Goal: Answer question/provide support

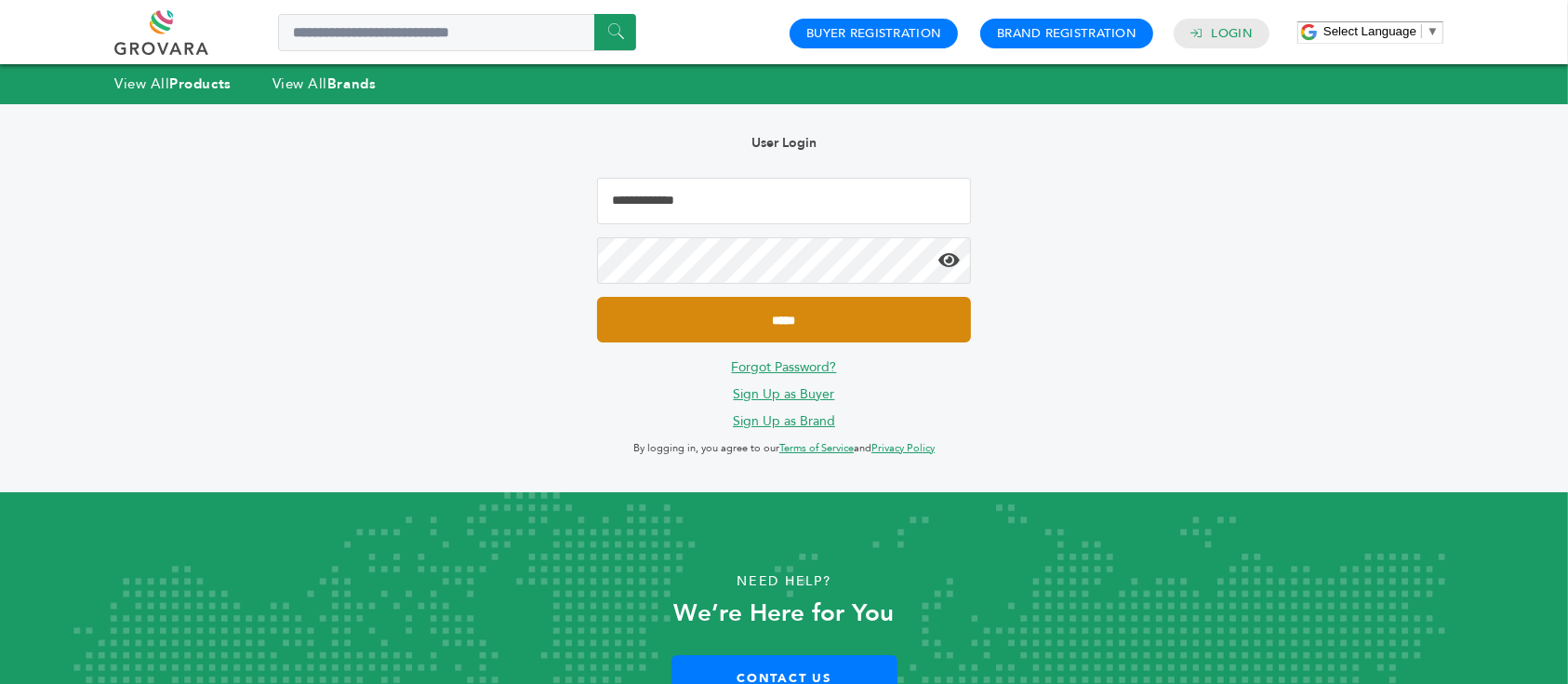
type input "**********"
click at [803, 324] on input "*****" at bounding box center [784, 320] width 374 height 46
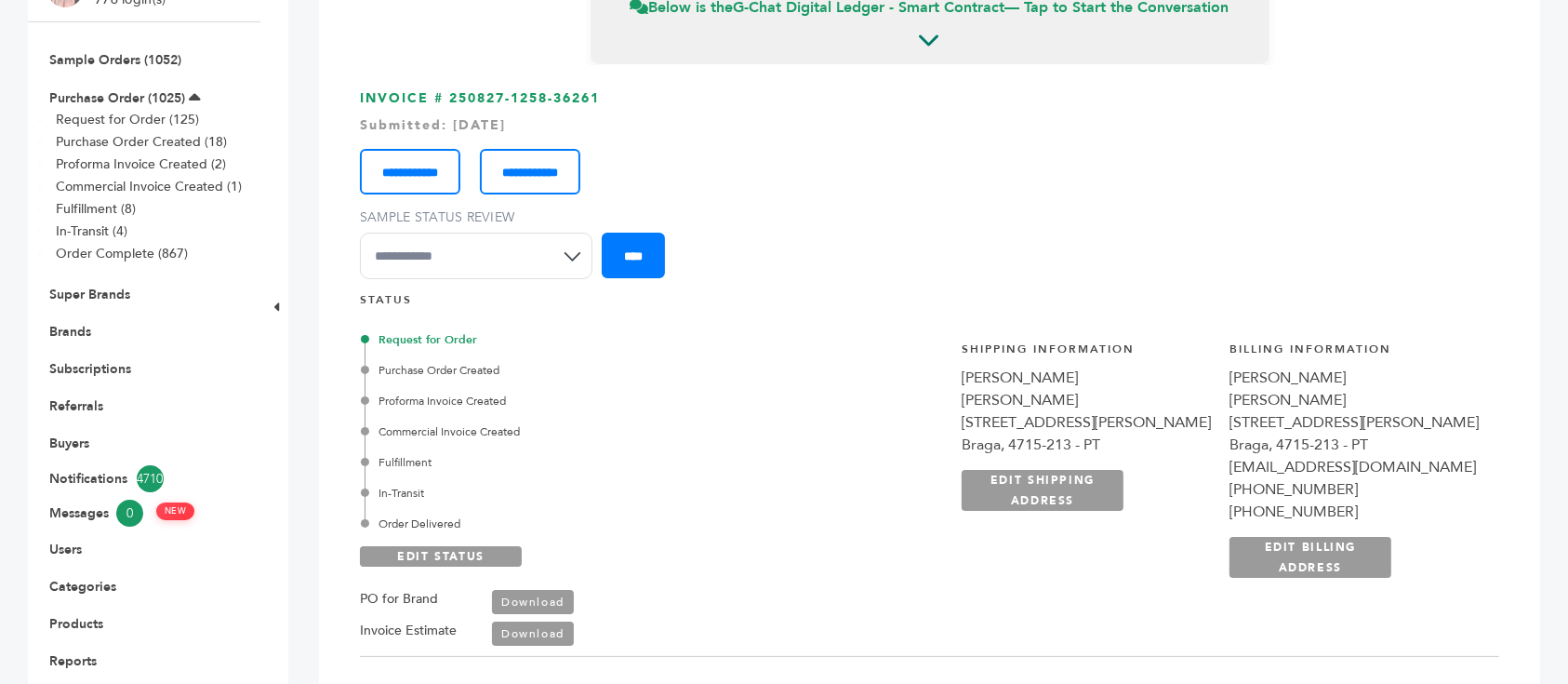
scroll to position [128, 0]
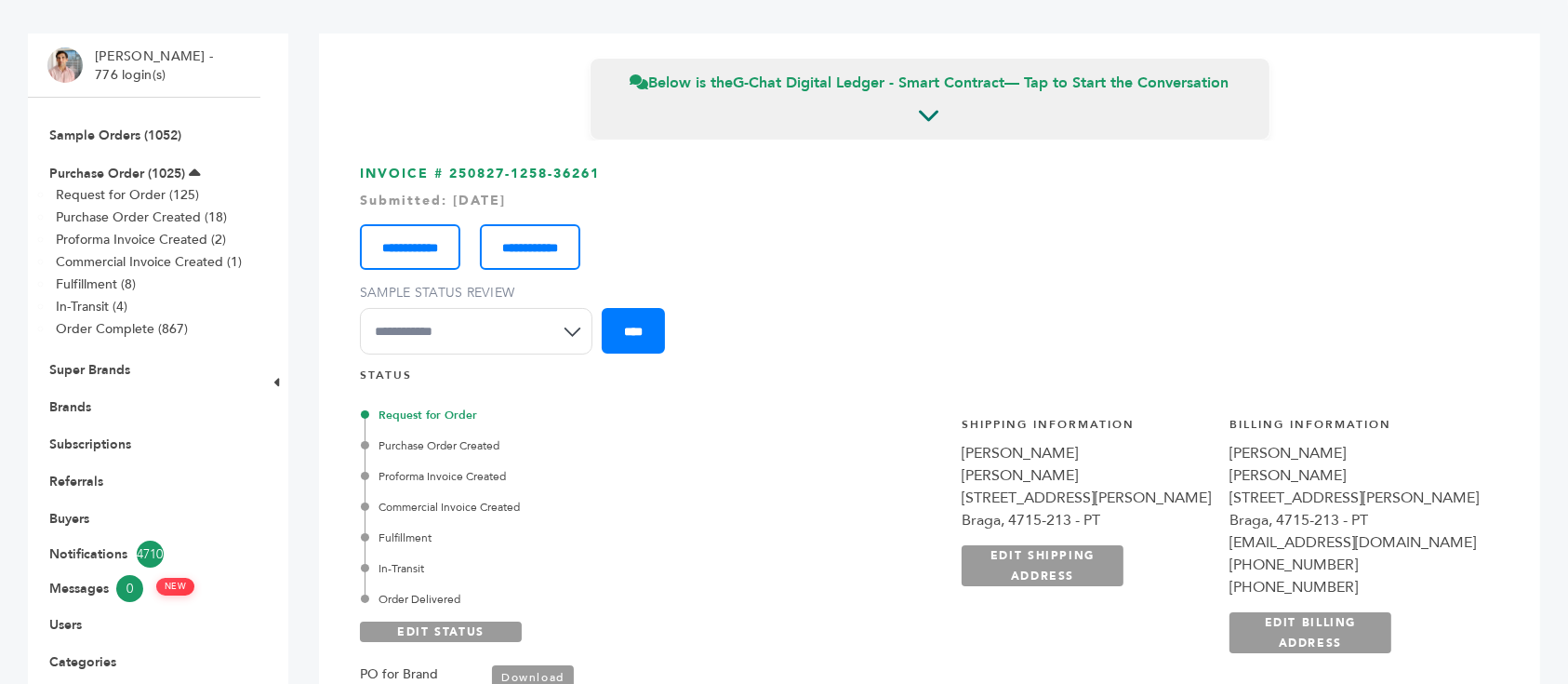
click at [451, 324] on select "**********" at bounding box center [476, 331] width 232 height 47
select select "********"
click at [360, 308] on select "**********" at bounding box center [476, 331] width 232 height 47
click at [653, 329] on input "****" at bounding box center [633, 331] width 63 height 46
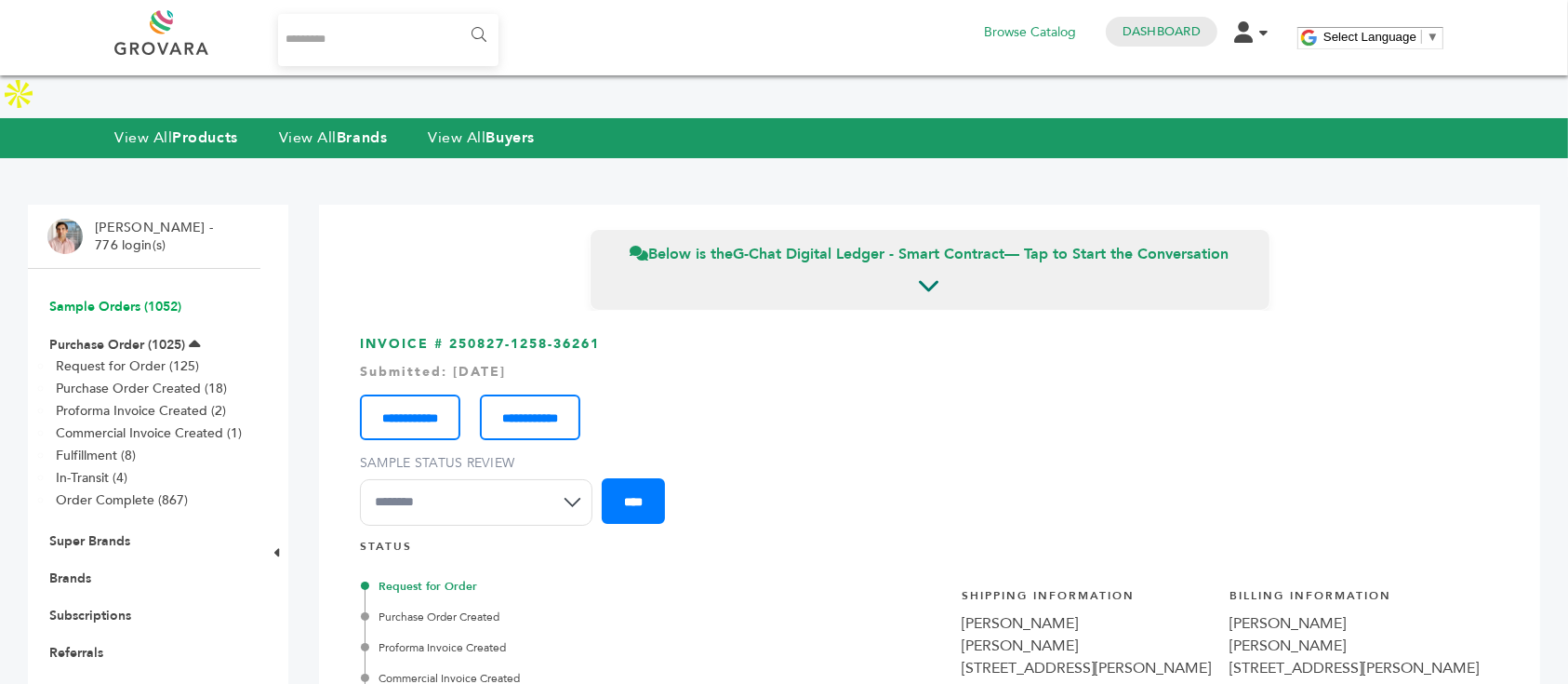
click at [153, 297] on link "Sample Orders (1052)" at bounding box center [115, 306] width 132 height 18
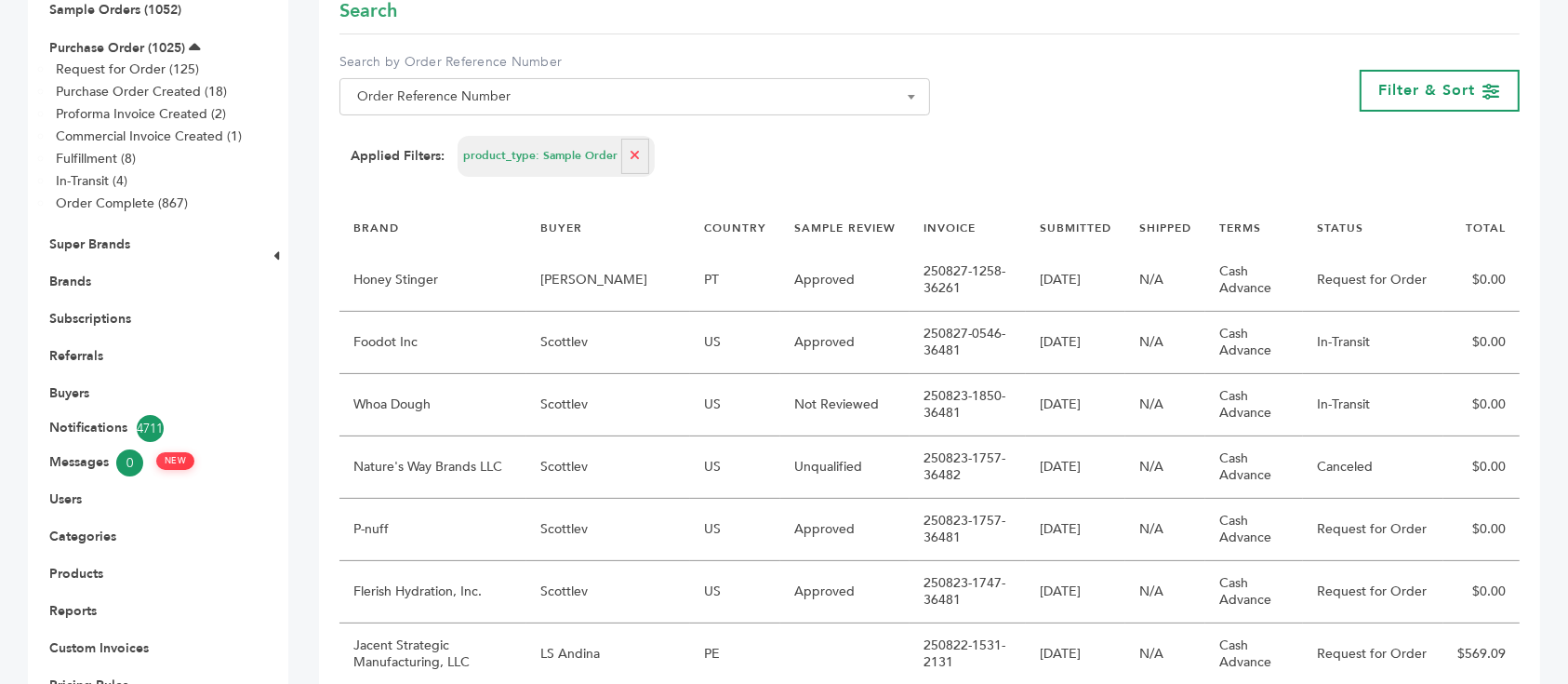
scroll to position [295, 0]
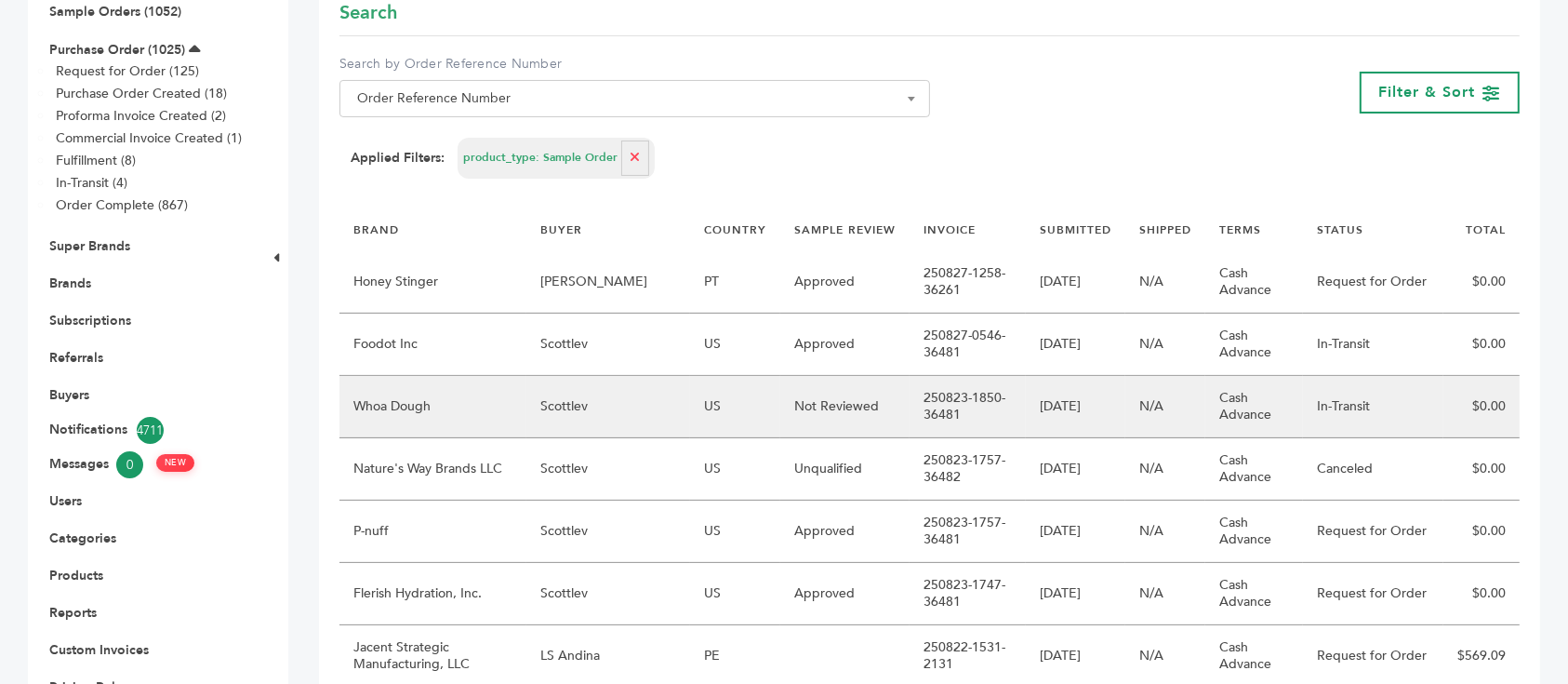
click at [573, 376] on td "Scottlev" at bounding box center [609, 407] width 164 height 62
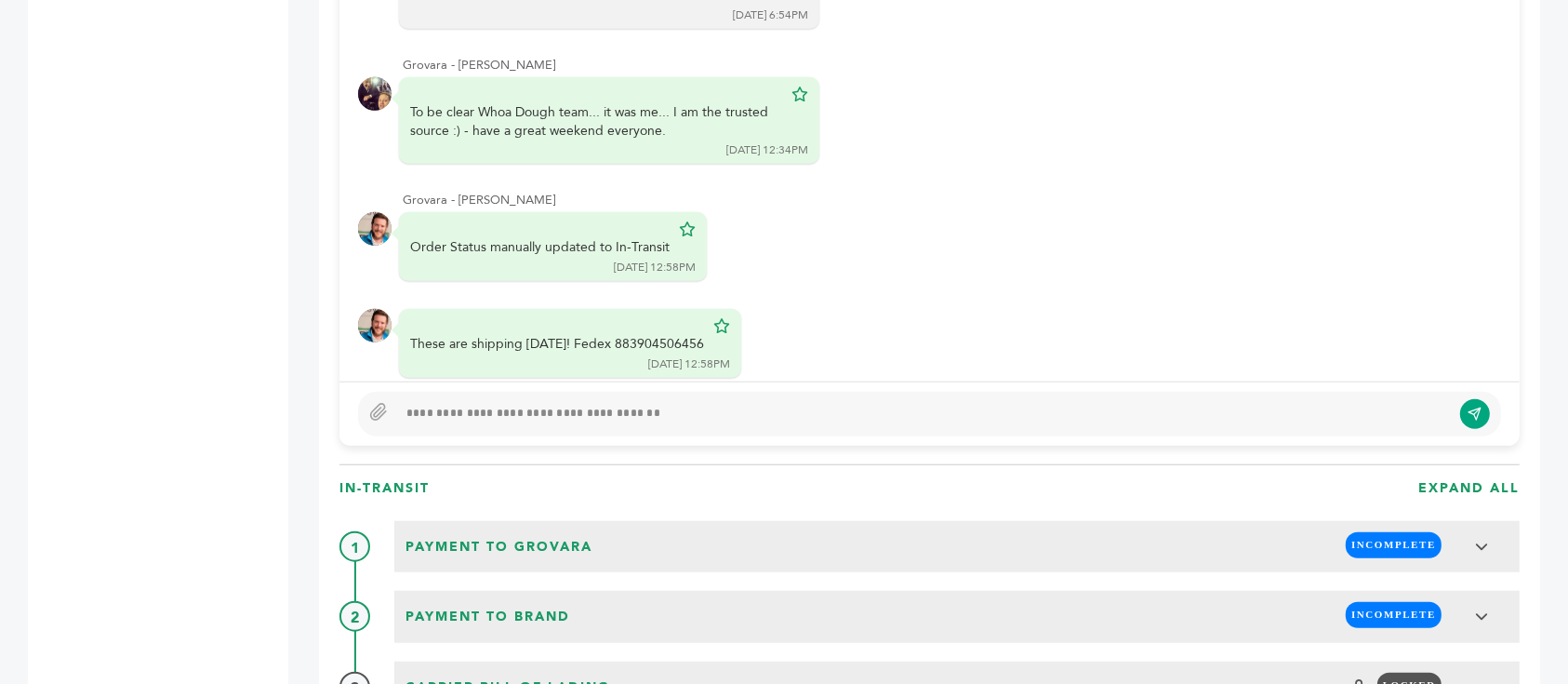
scroll to position [1530, 0]
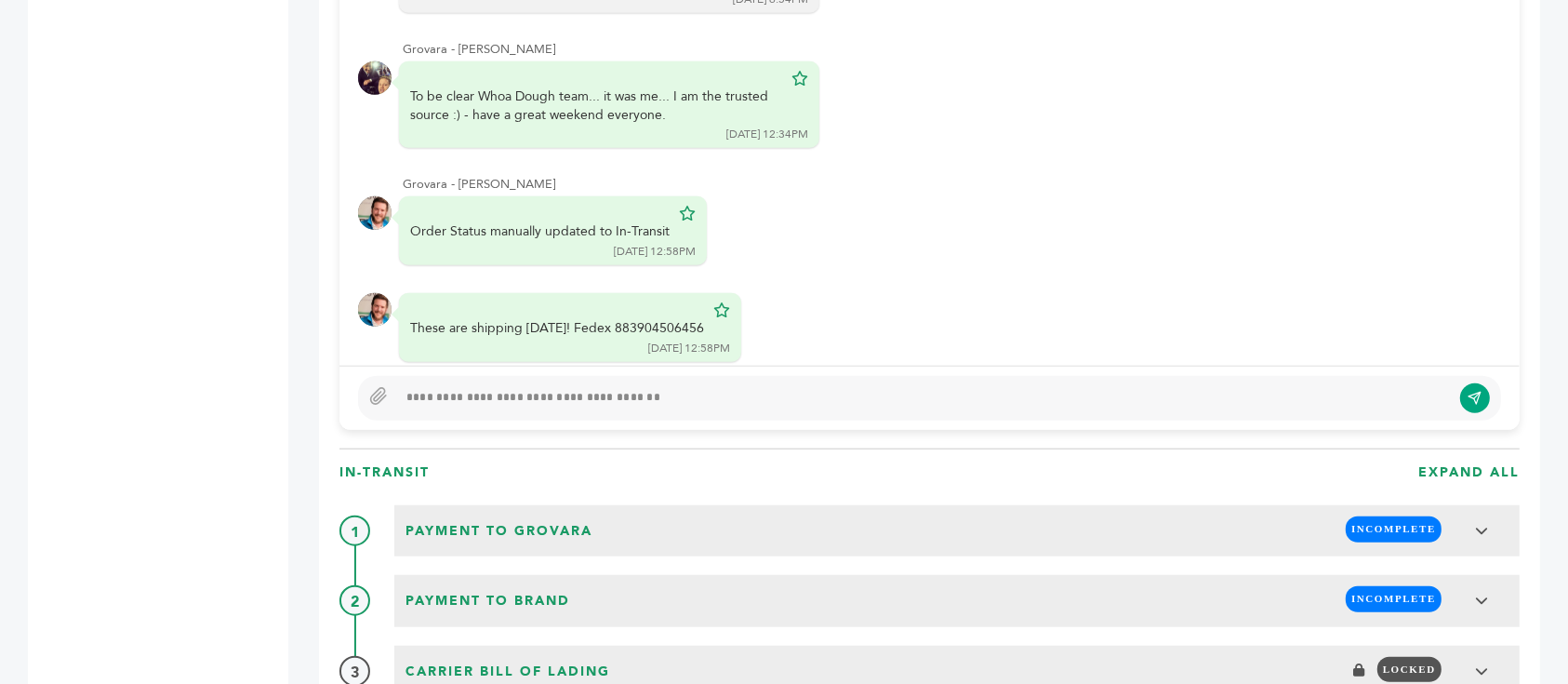
click at [541, 388] on div at bounding box center [924, 397] width 1054 height 22
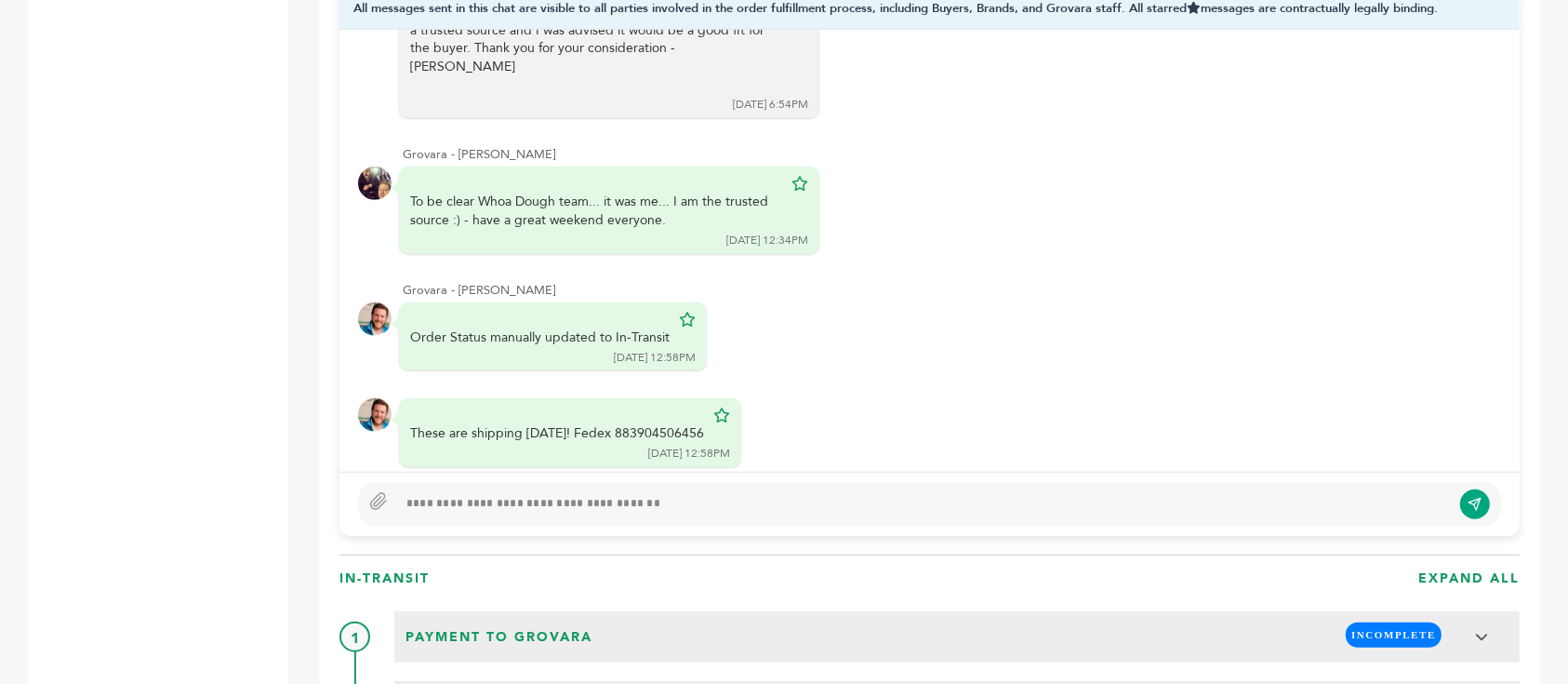
scroll to position [1460, 0]
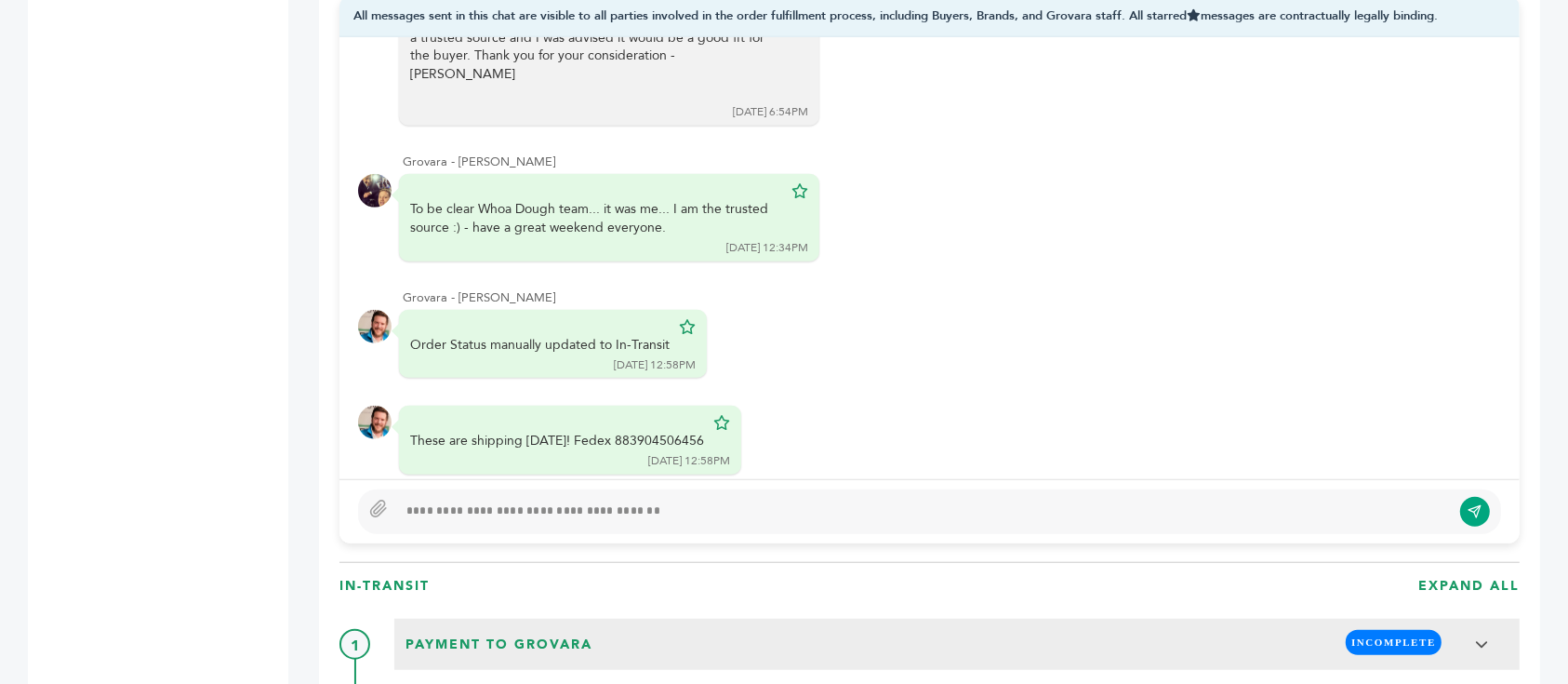
click at [721, 500] on div at bounding box center [924, 511] width 1054 height 22
drag, startPoint x: 565, startPoint y: 357, endPoint x: 697, endPoint y: 360, distance: 132.0
click at [697, 406] on div "These are shipping today! Fedex 883904506456 08/27/25 12:58PM" at bounding box center [570, 440] width 342 height 69
copy div "Fedex 883904506456"
click at [656, 500] on div "**********" at bounding box center [924, 511] width 1054 height 22
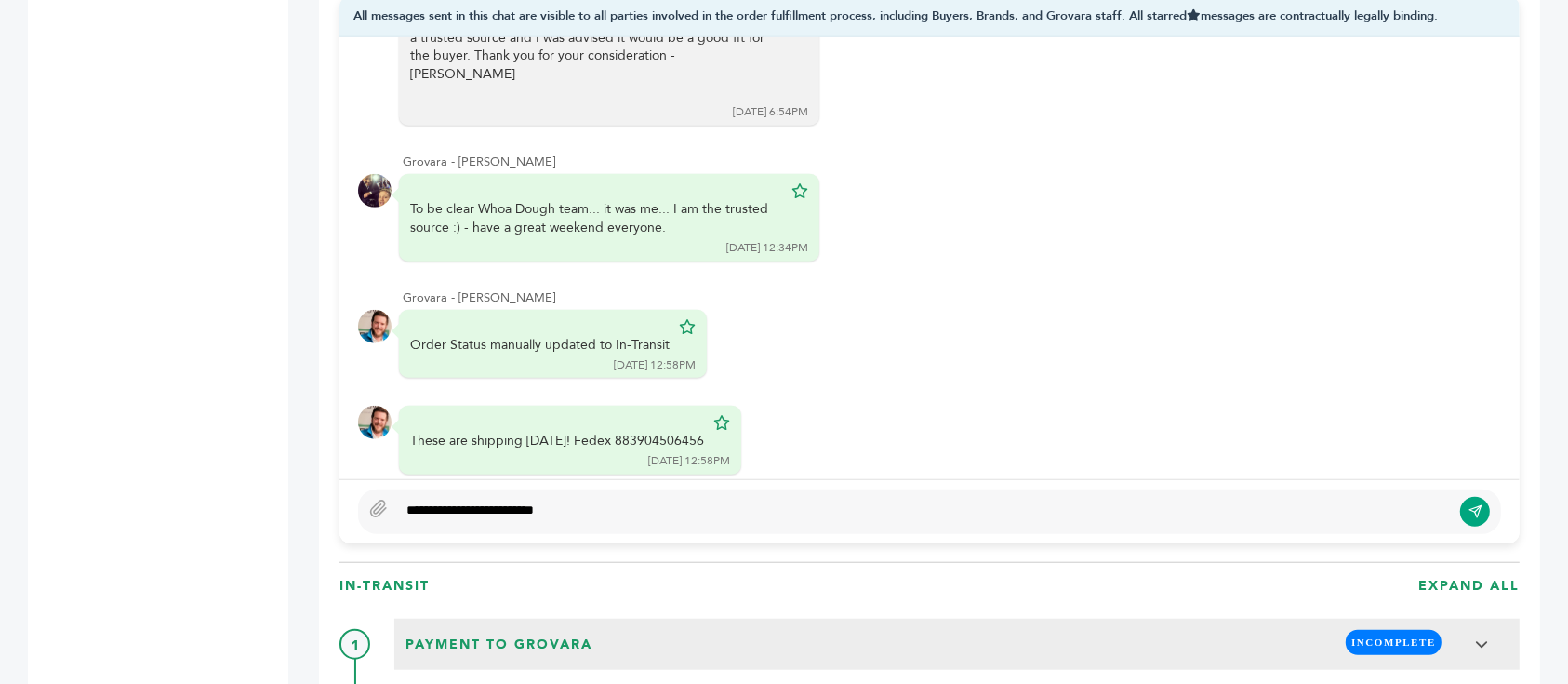
type textarea "**********"
click at [1471, 505] on icon "submit" at bounding box center [1476, 511] width 12 height 12
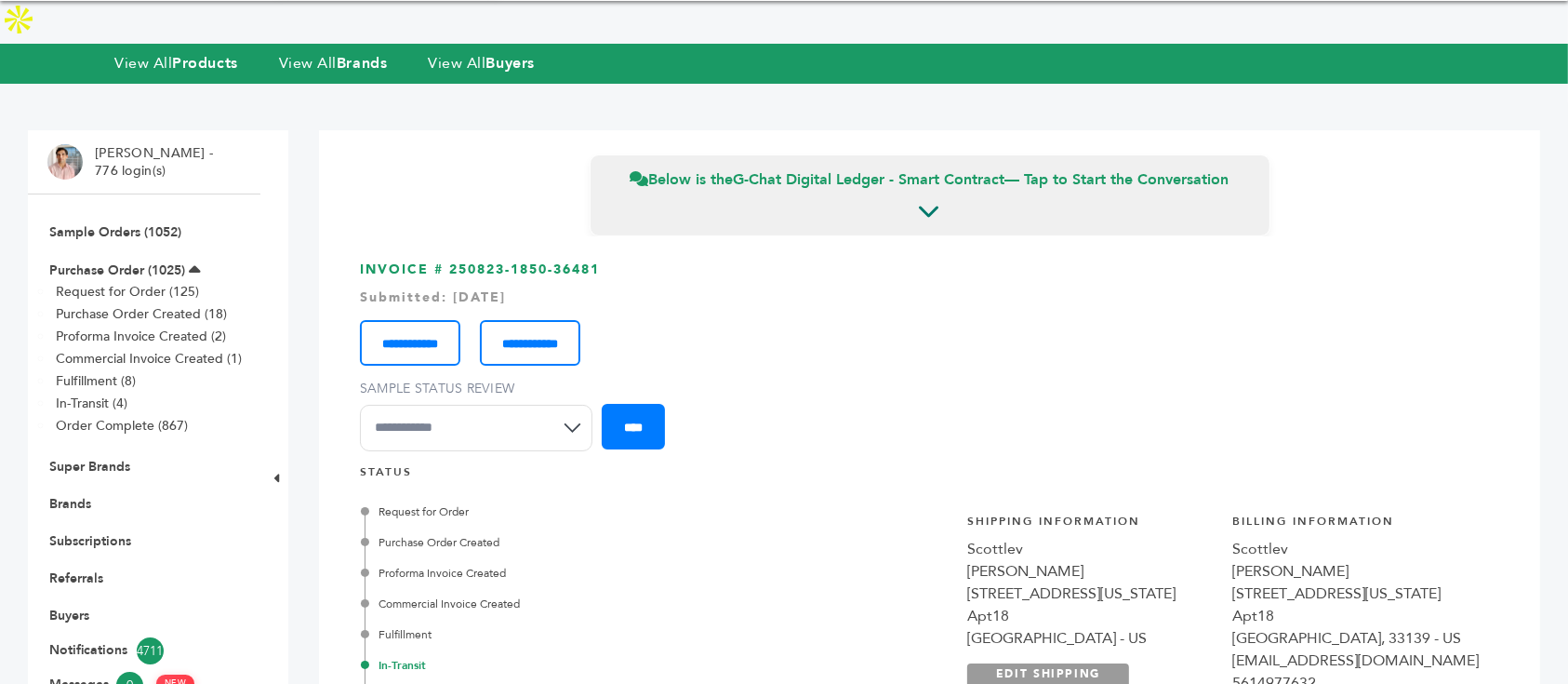
scroll to position [63, 0]
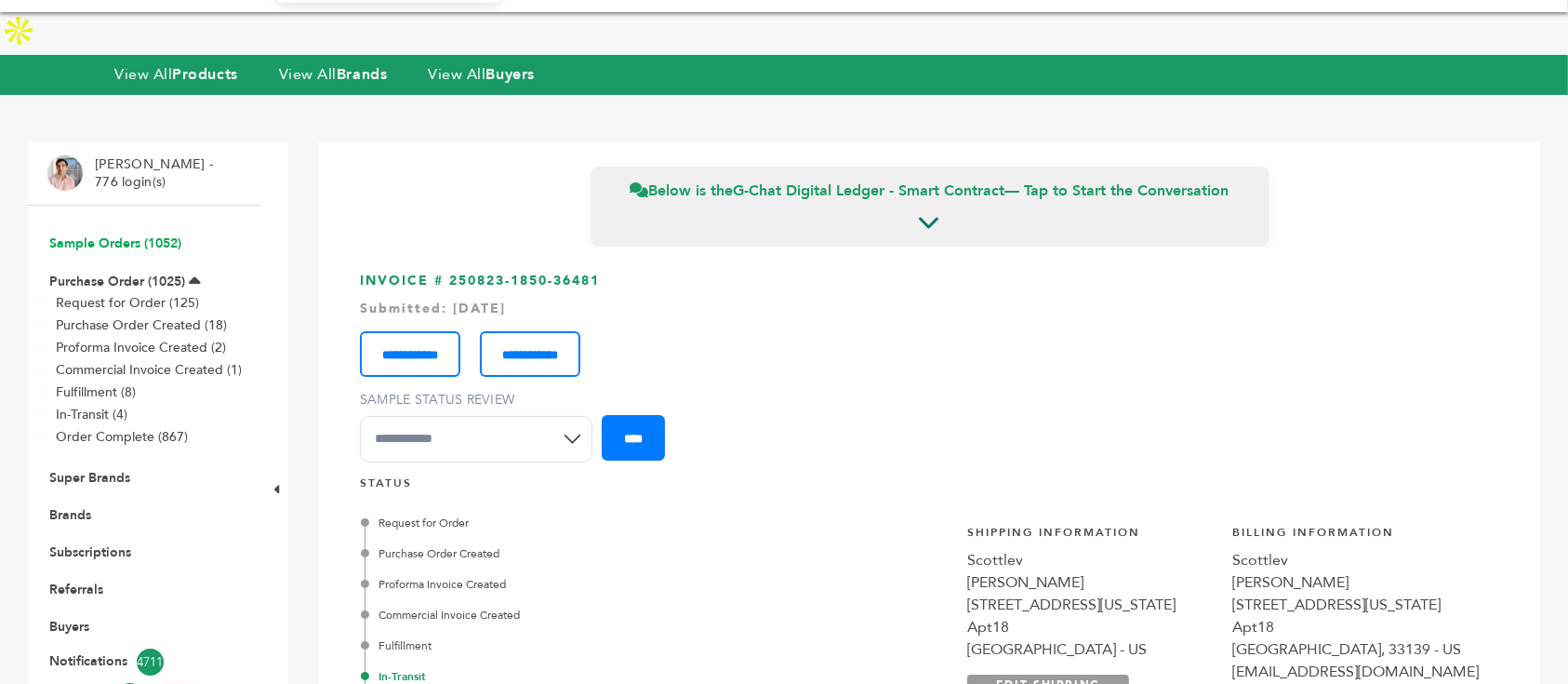
click at [166, 234] on link "Sample Orders (1052)" at bounding box center [115, 243] width 132 height 18
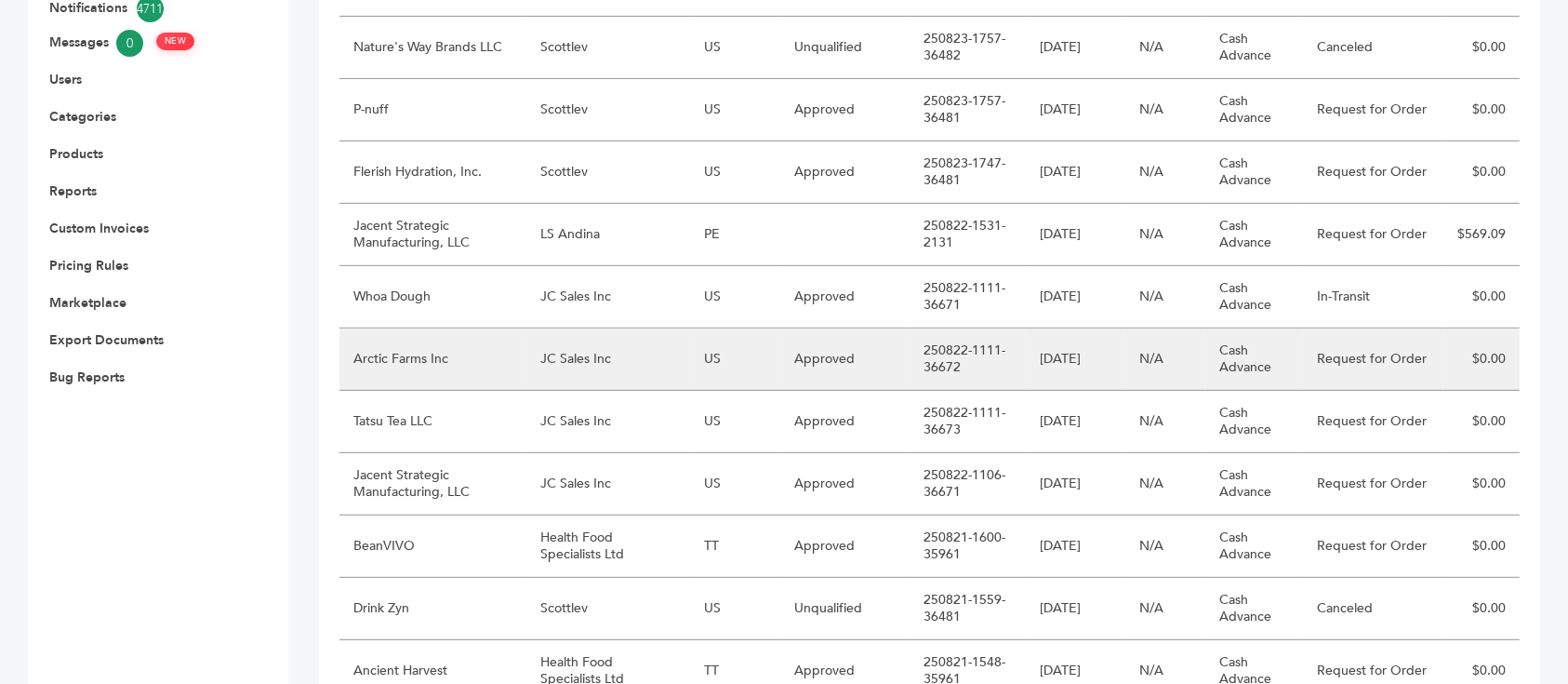
scroll to position [724, 0]
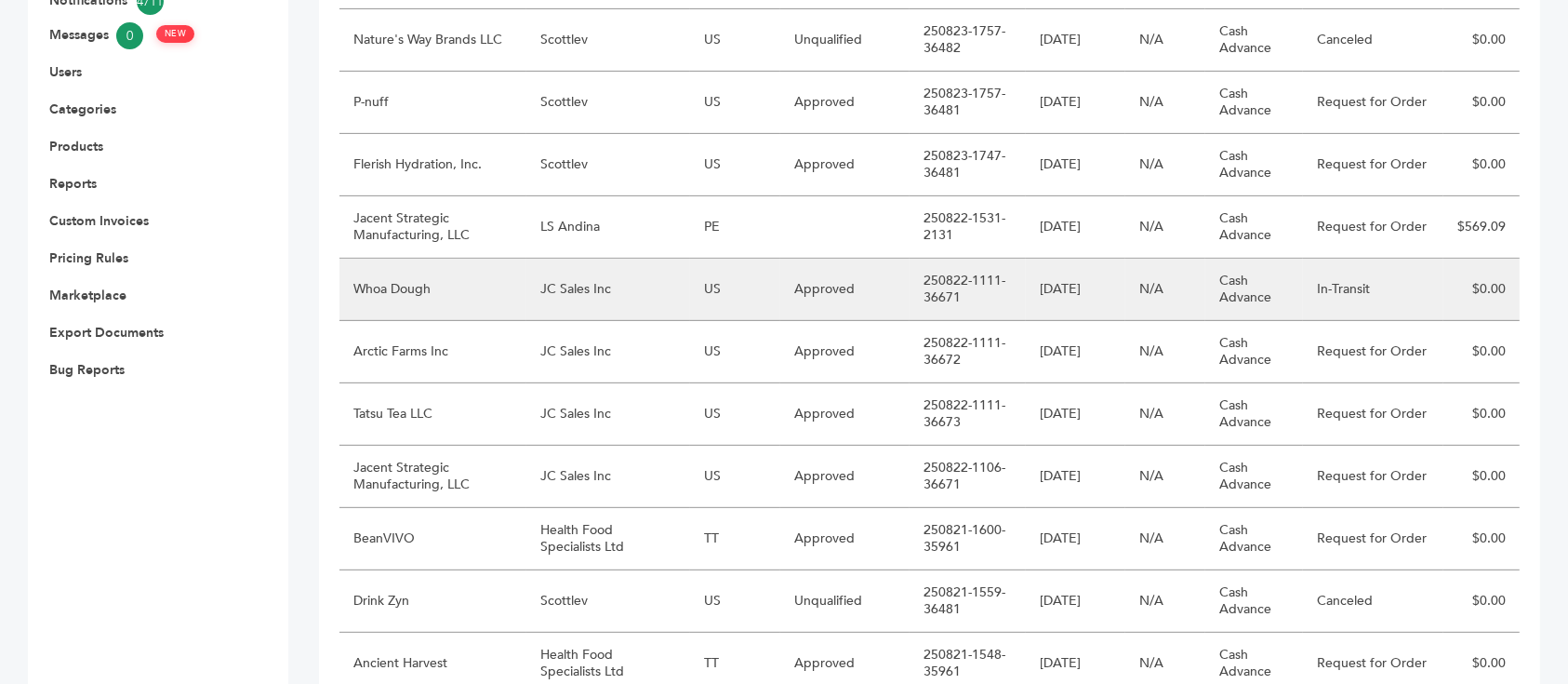
click at [456, 262] on td "Whoa Dough" at bounding box center [432, 289] width 187 height 62
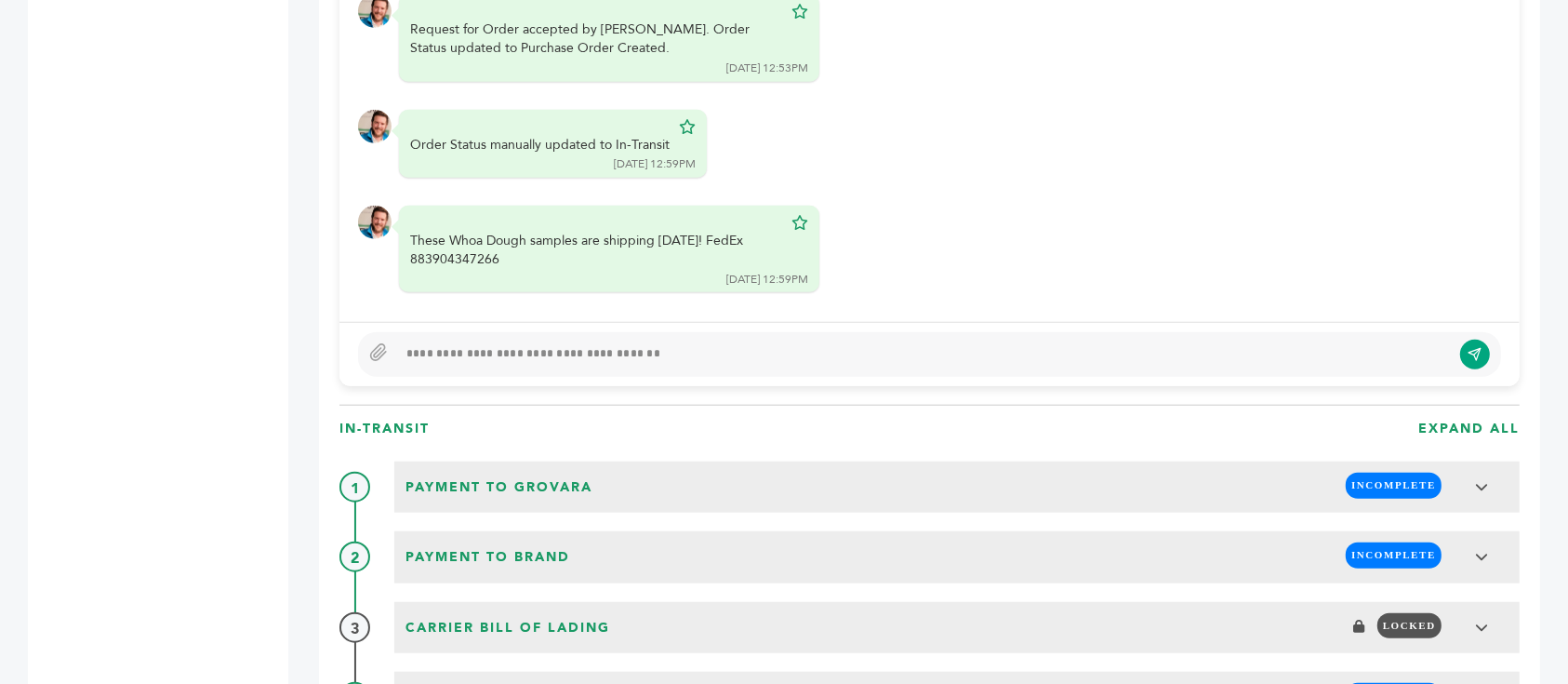
scroll to position [1489, 0]
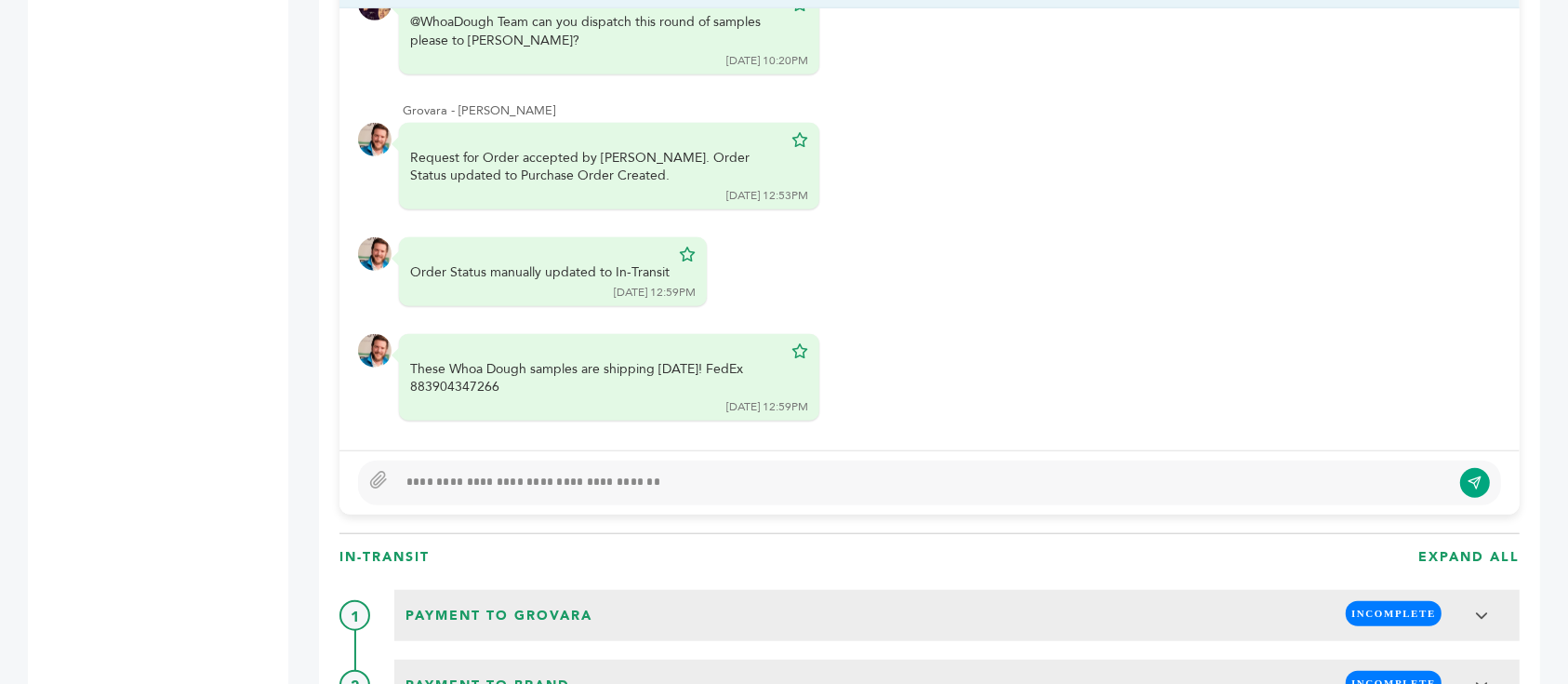
drag, startPoint x: 653, startPoint y: 419, endPoint x: 617, endPoint y: 435, distance: 39.4
click at [617, 460] on div at bounding box center [930, 482] width 1143 height 45
click at [617, 472] on div at bounding box center [924, 482] width 1054 height 22
click at [471, 360] on div "These Whoa Dough samples are shipping today! FedEx 883904347266" at bounding box center [596, 378] width 372 height 36
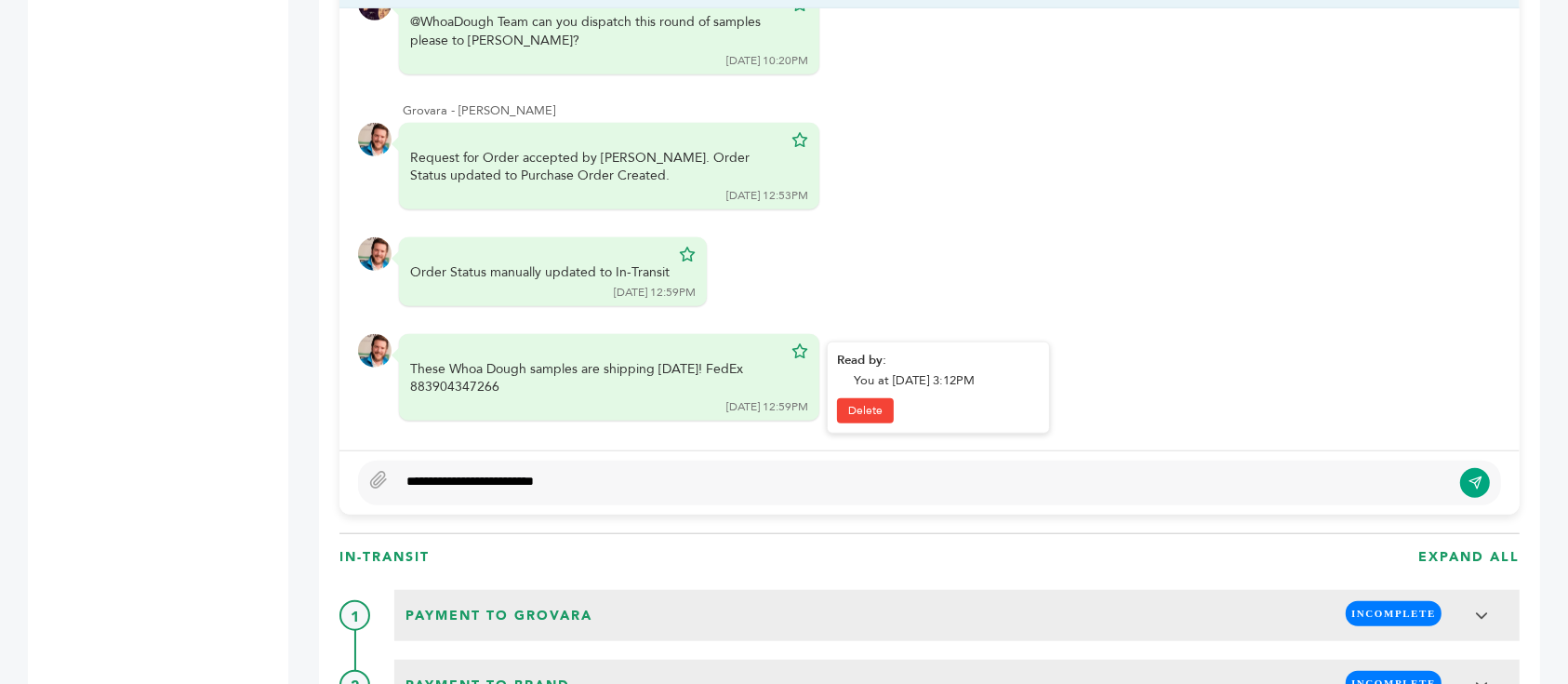
copy div "883904347266"
click at [699, 472] on div "**********" at bounding box center [924, 482] width 1054 height 22
click at [555, 472] on div "**********" at bounding box center [924, 482] width 1054 height 22
type textarea "**********"
click at [1474, 474] on icon "submit" at bounding box center [1476, 482] width 15 height 16
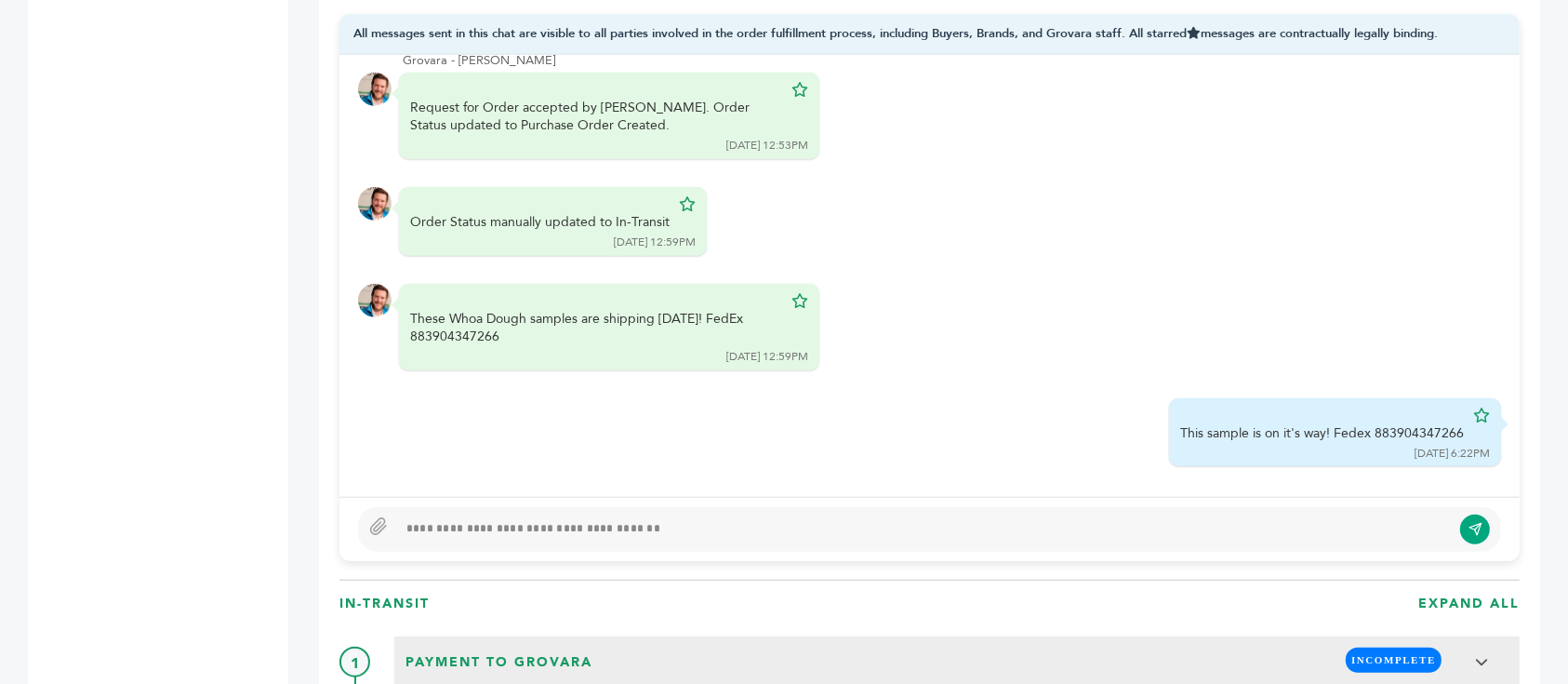
scroll to position [1467, 0]
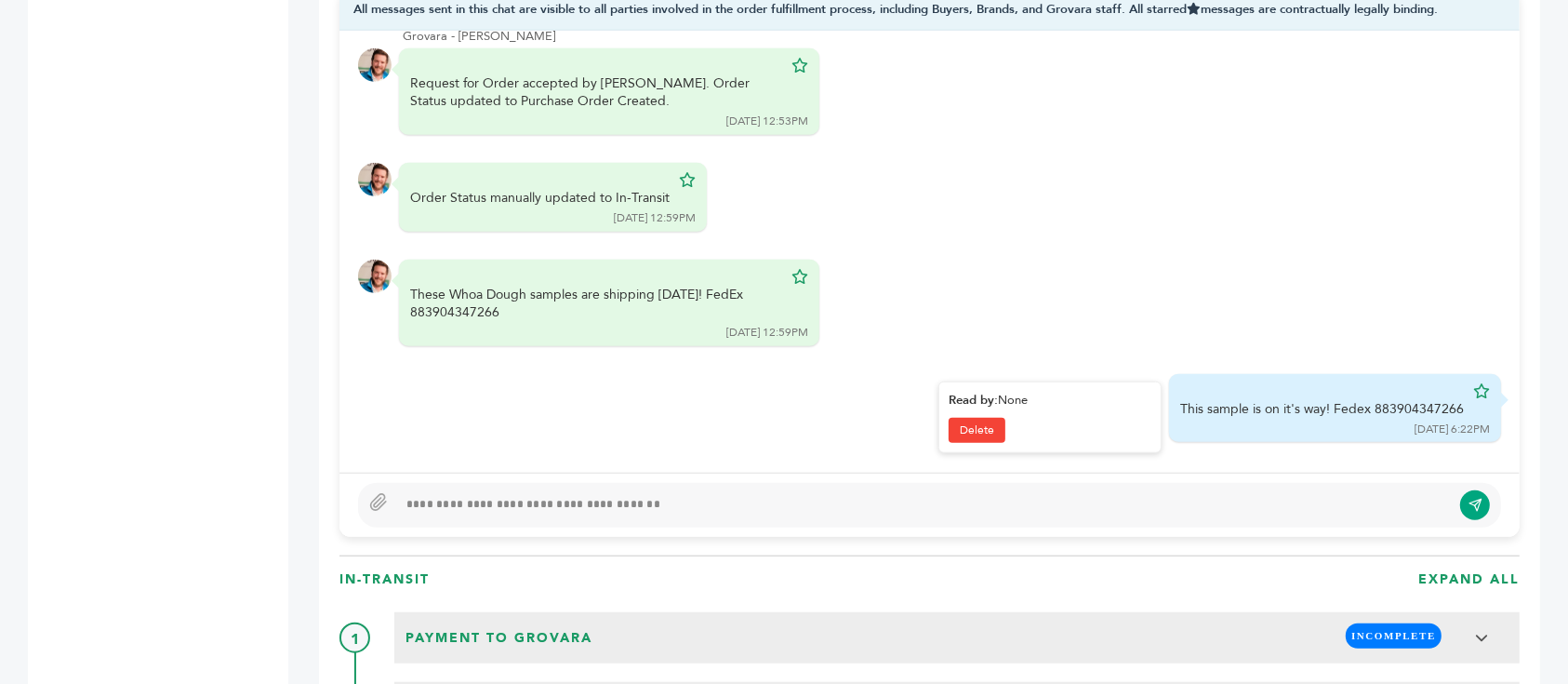
click at [1408, 400] on div "This sample is on it's way! Fedex 883904347266" at bounding box center [1322, 410] width 284 height 19
copy div "883904347266"
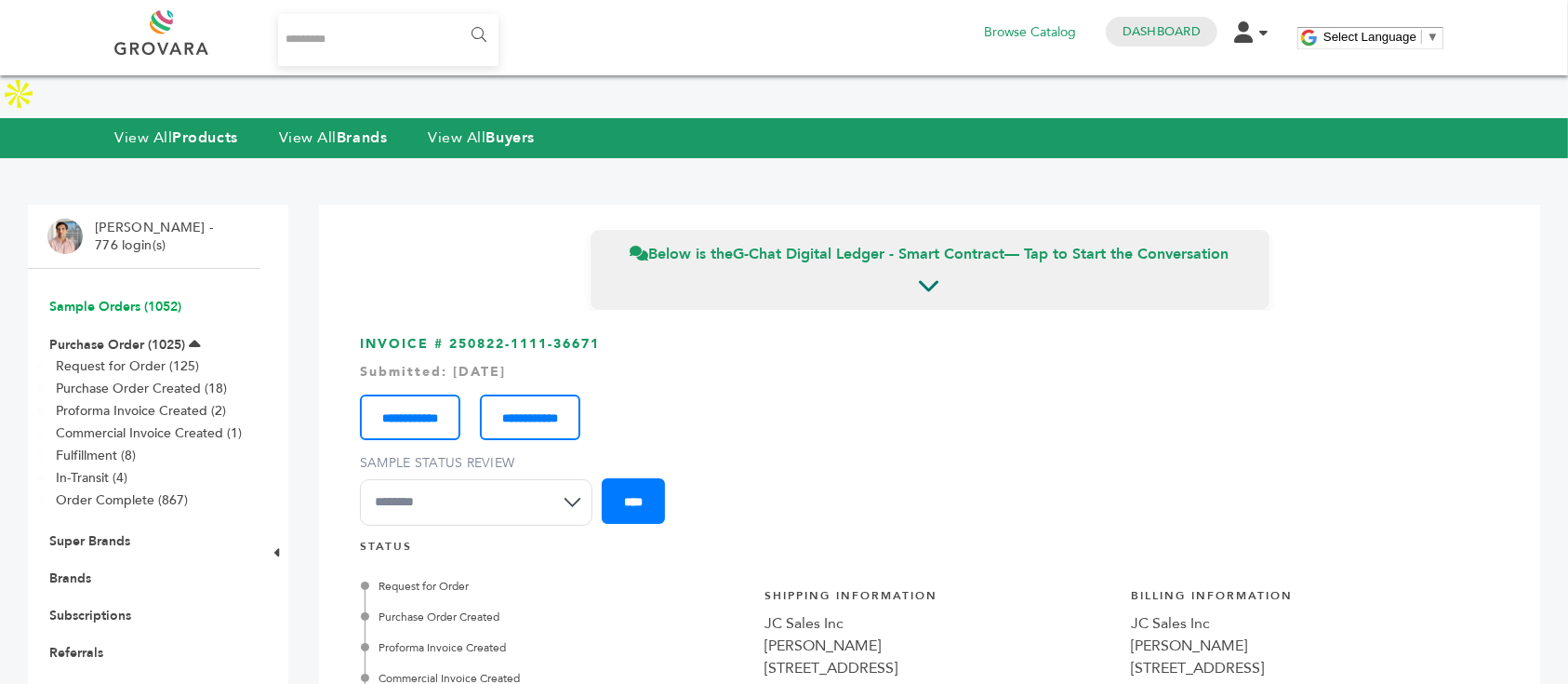
click at [151, 297] on link "Sample Orders (1052)" at bounding box center [115, 306] width 132 height 18
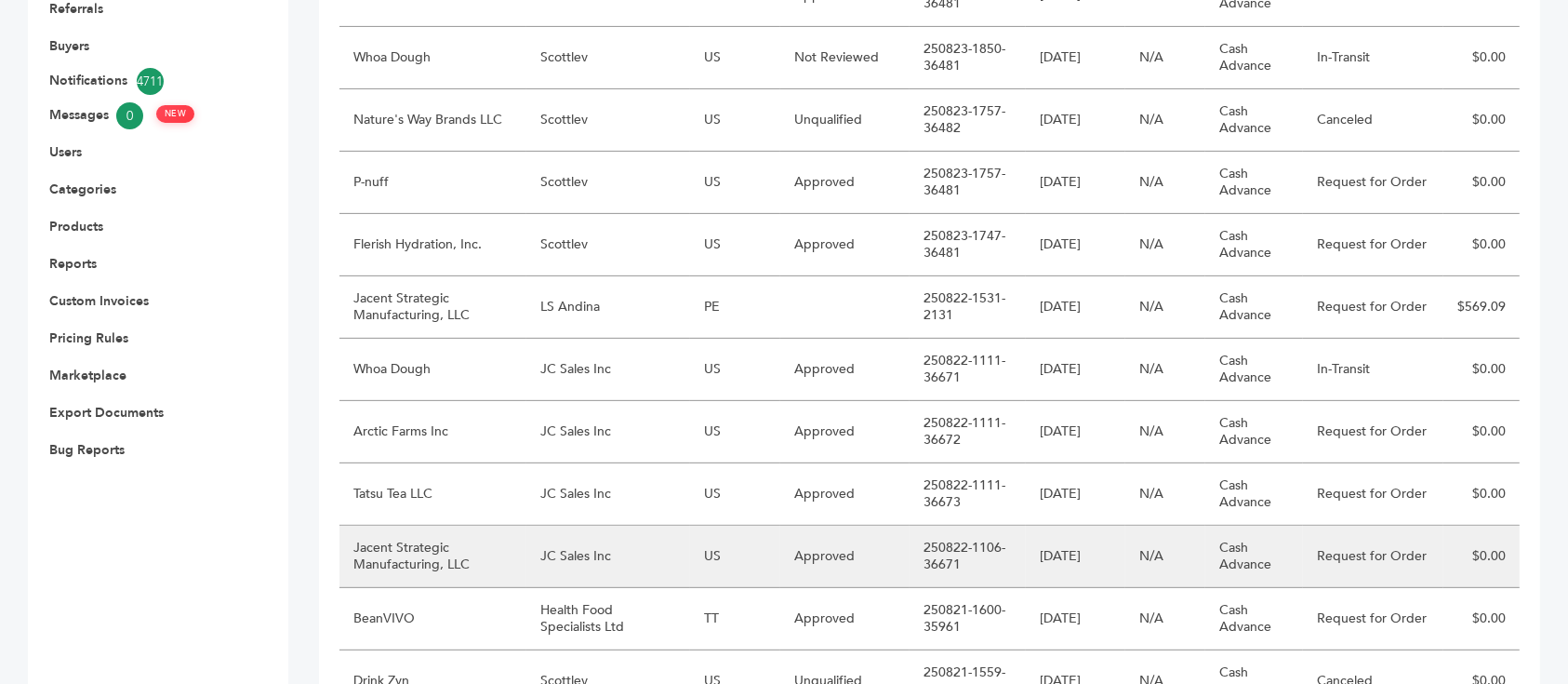
scroll to position [718, 0]
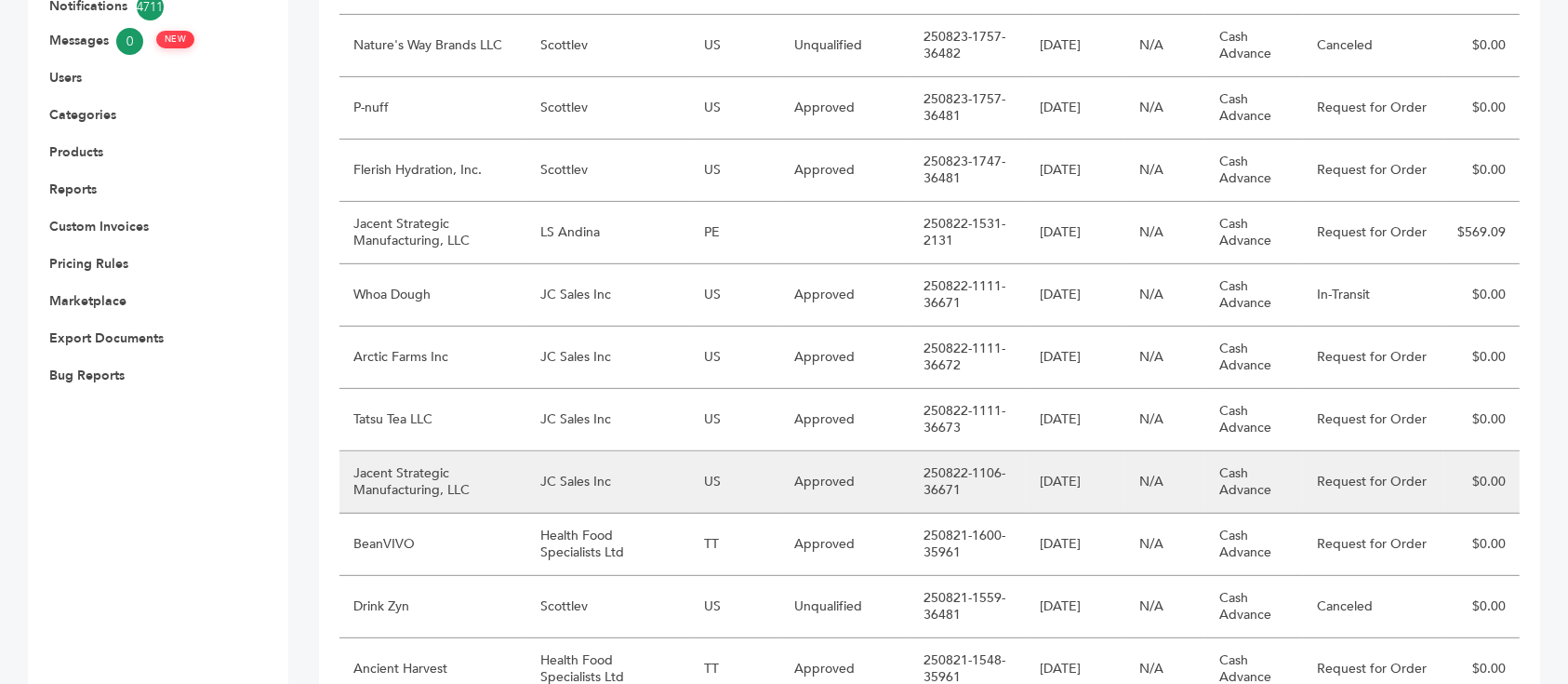
click at [510, 452] on td "Jacent Strategic Manufacturing, LLC" at bounding box center [432, 482] width 187 height 62
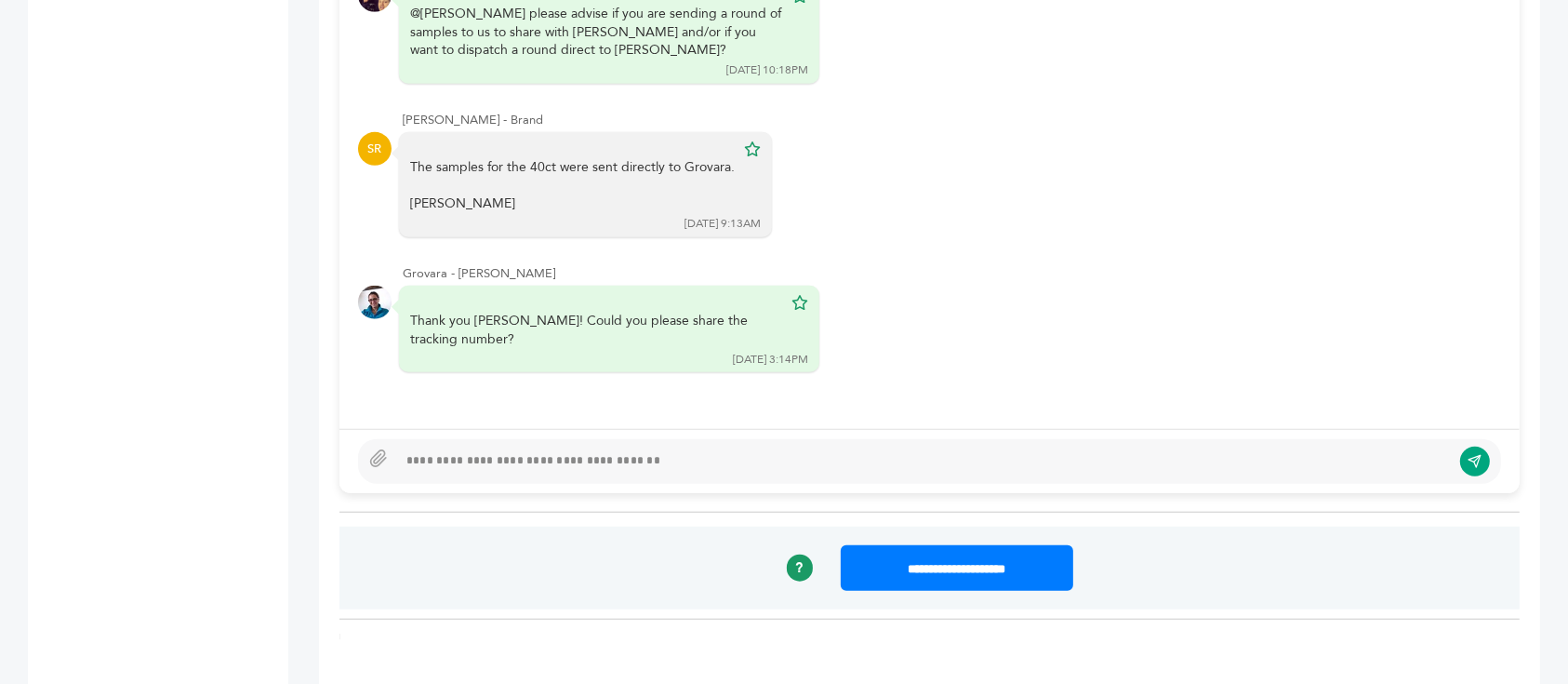
scroll to position [1440, 0]
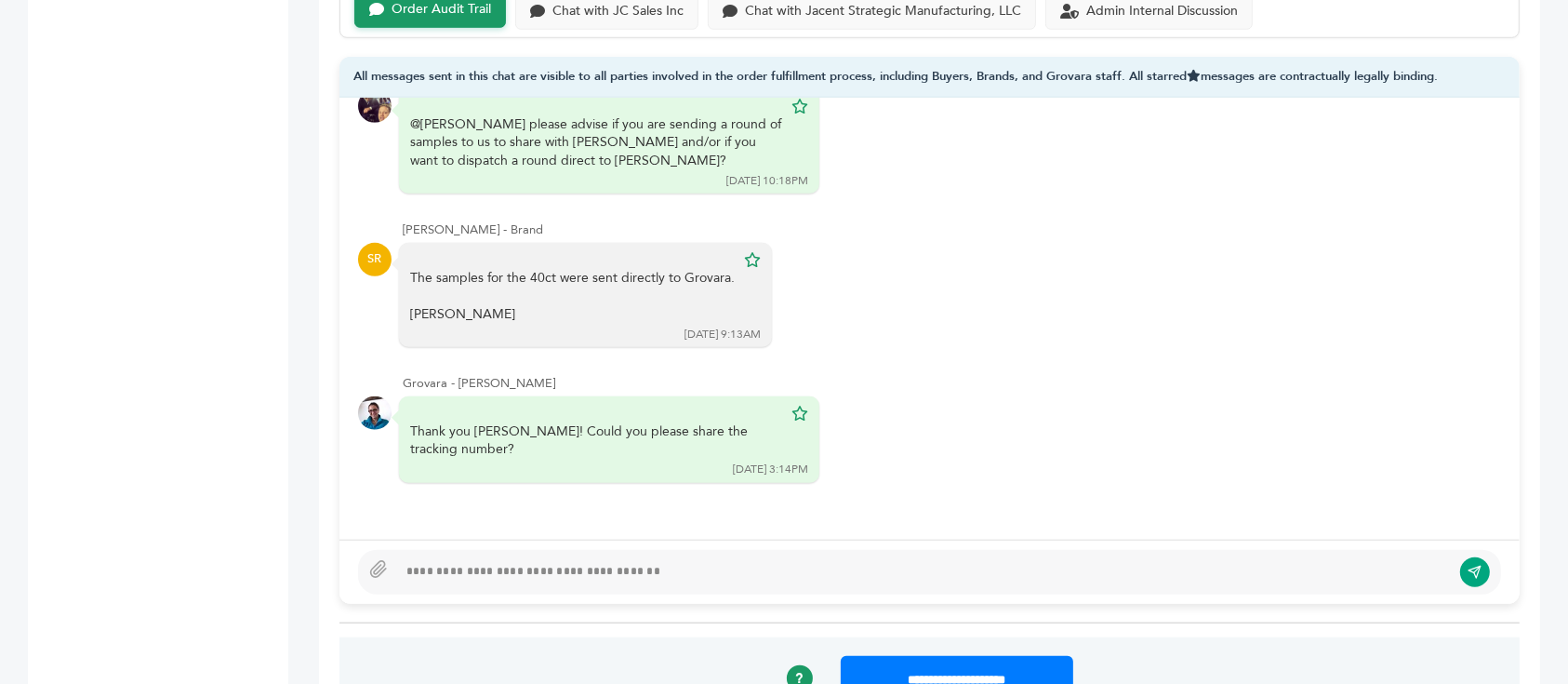
click at [574, 561] on div at bounding box center [924, 572] width 1054 height 22
type textarea "**********"
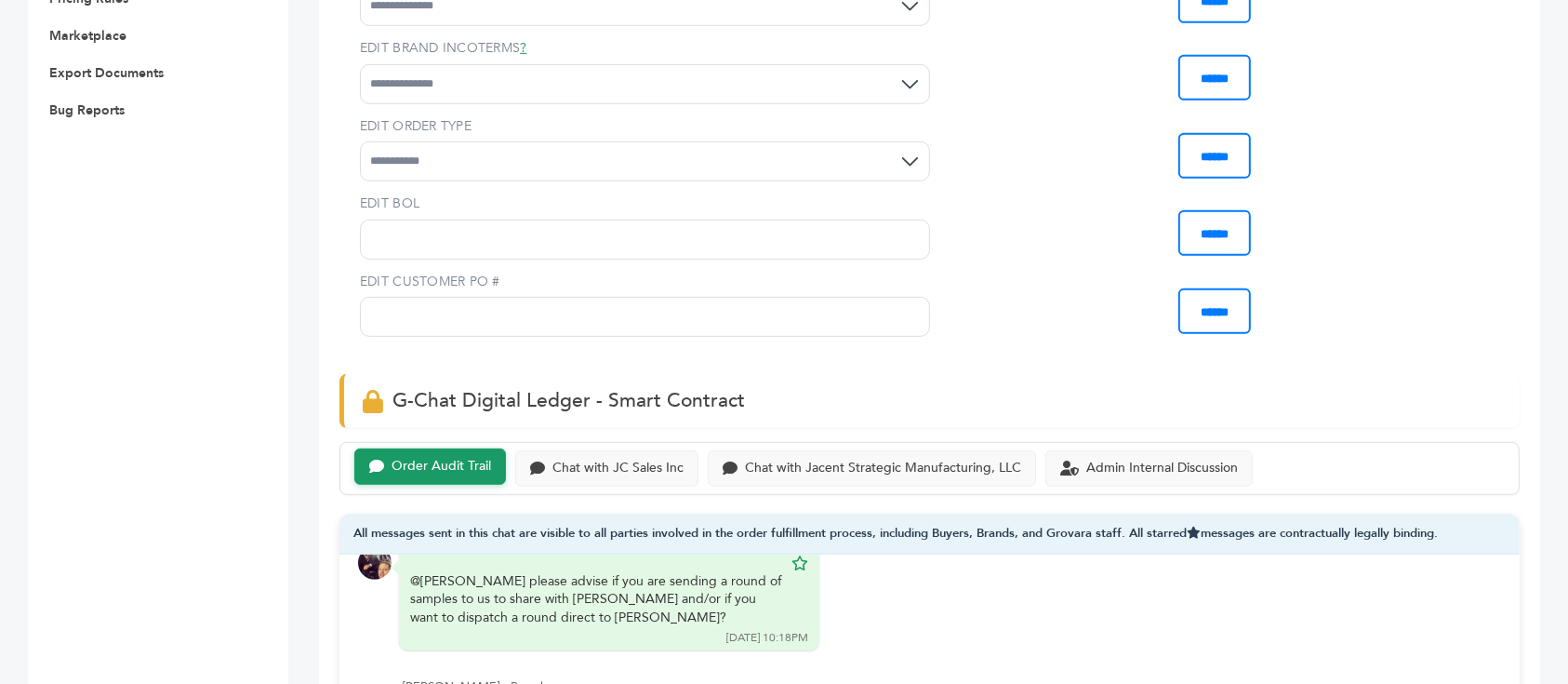
scroll to position [1447, 0]
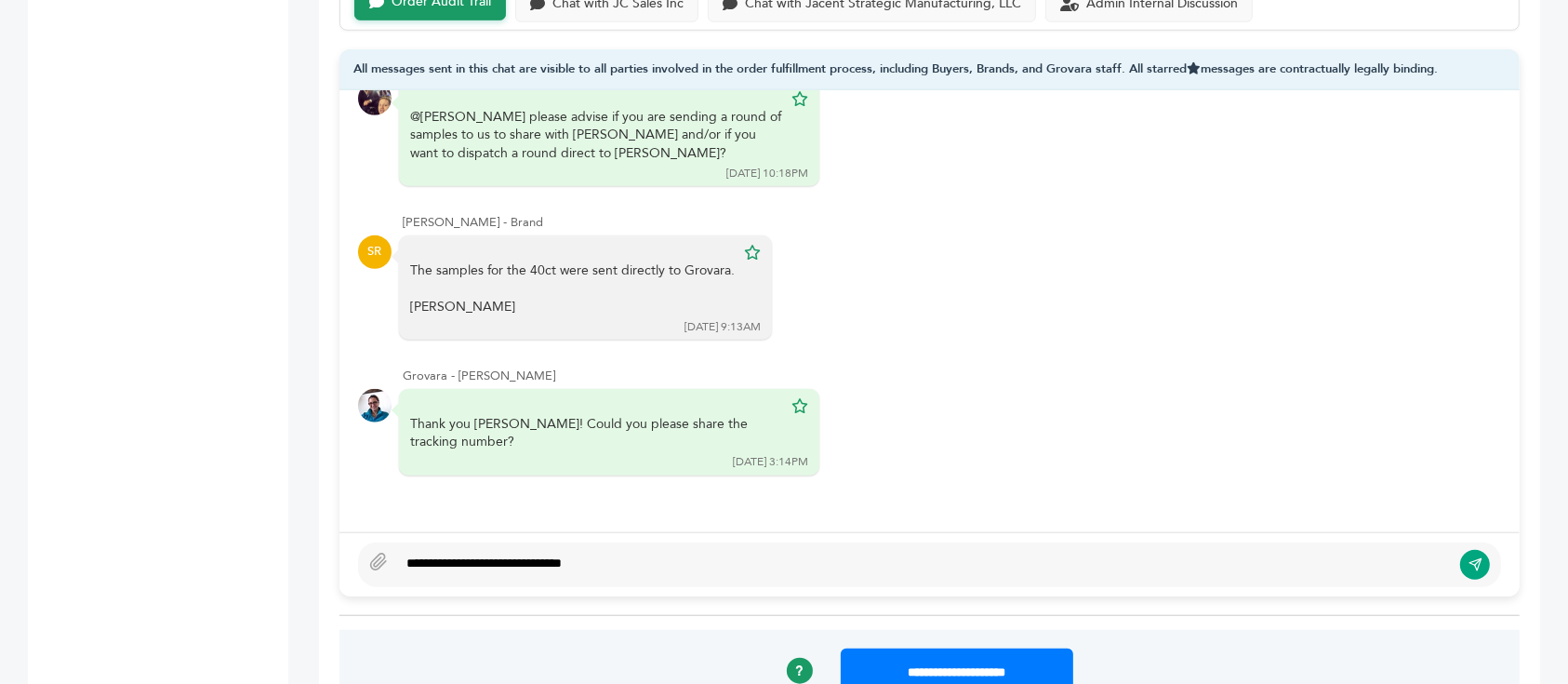
click at [581, 553] on div "**********" at bounding box center [924, 564] width 1054 height 22
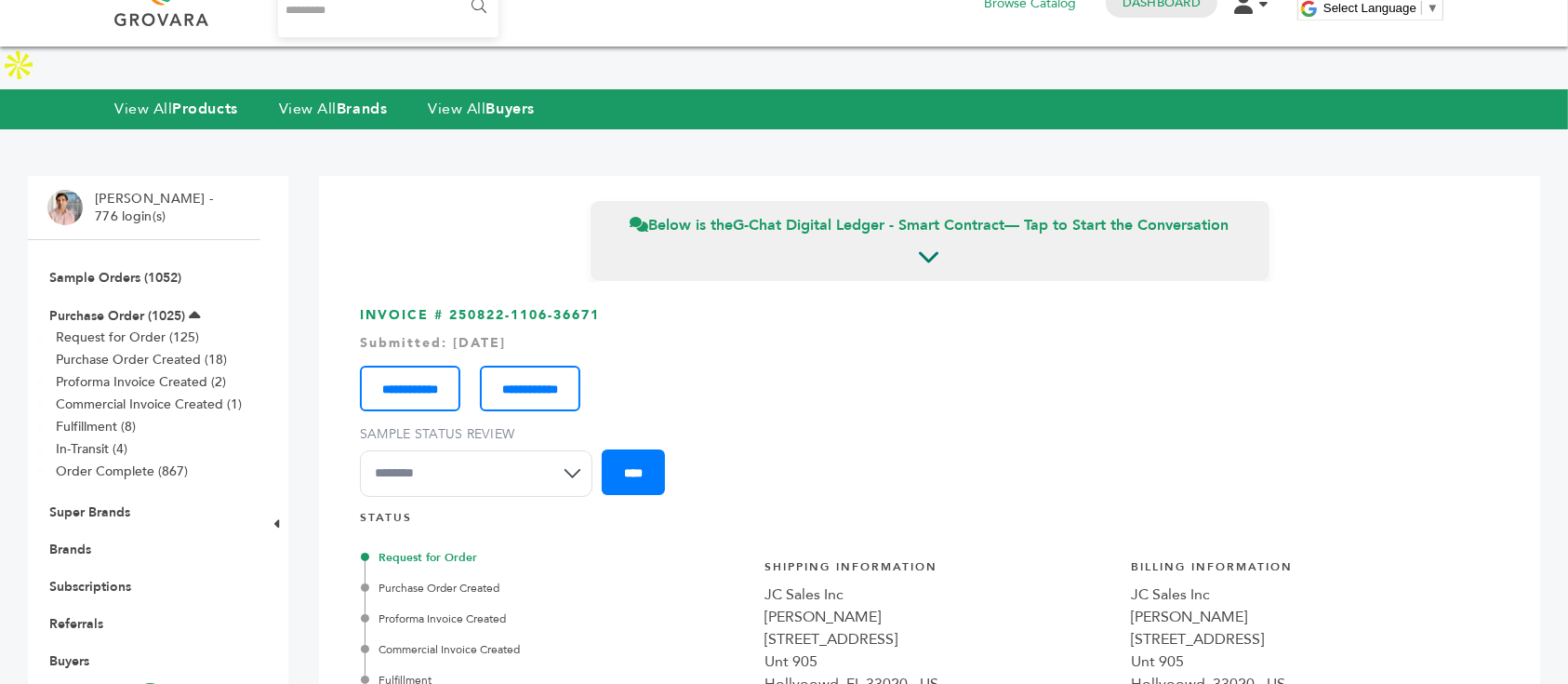
scroll to position [5, 0]
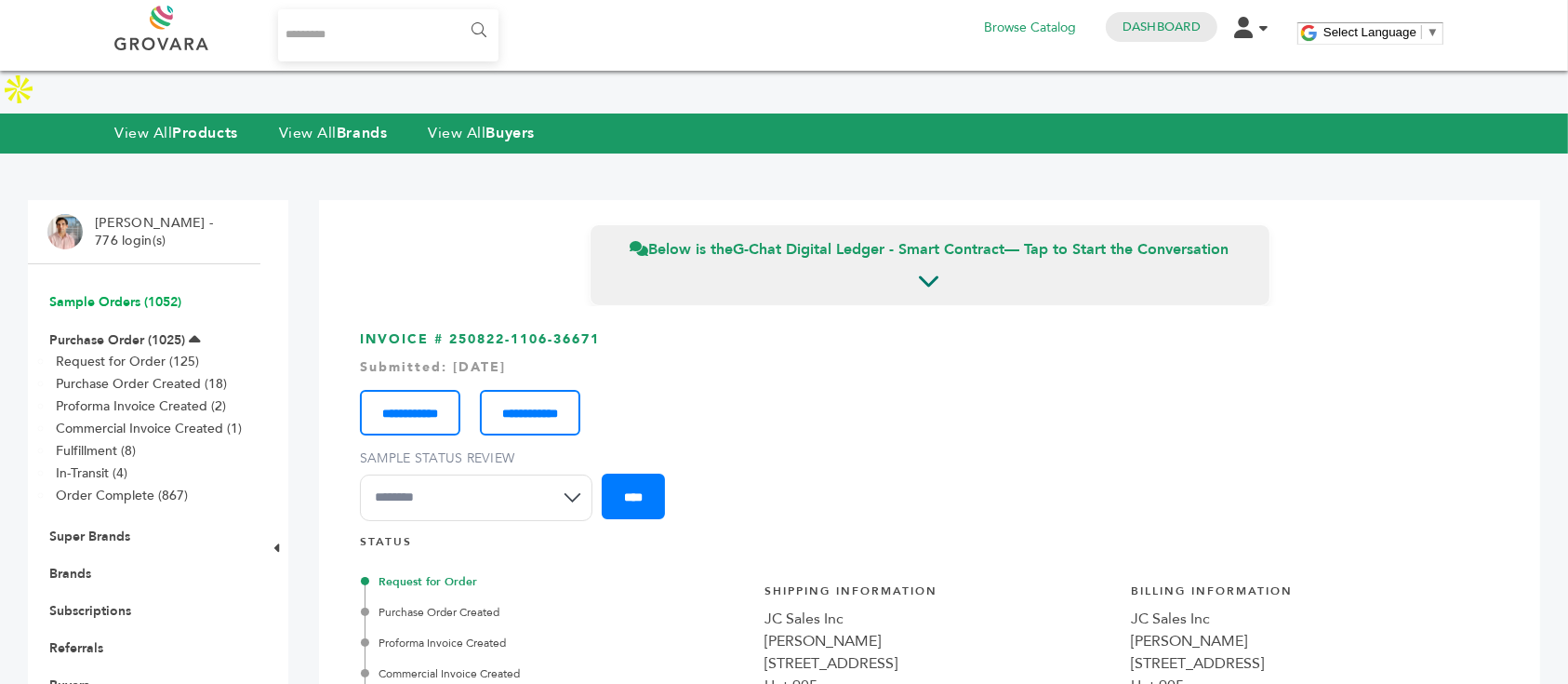
drag, startPoint x: 167, startPoint y: 267, endPoint x: 164, endPoint y: 256, distance: 11.4
click at [164, 283] on li "Sample Orders (1052)" at bounding box center [144, 301] width 193 height 37
click at [164, 293] on link "Sample Orders (1052)" at bounding box center [115, 302] width 132 height 18
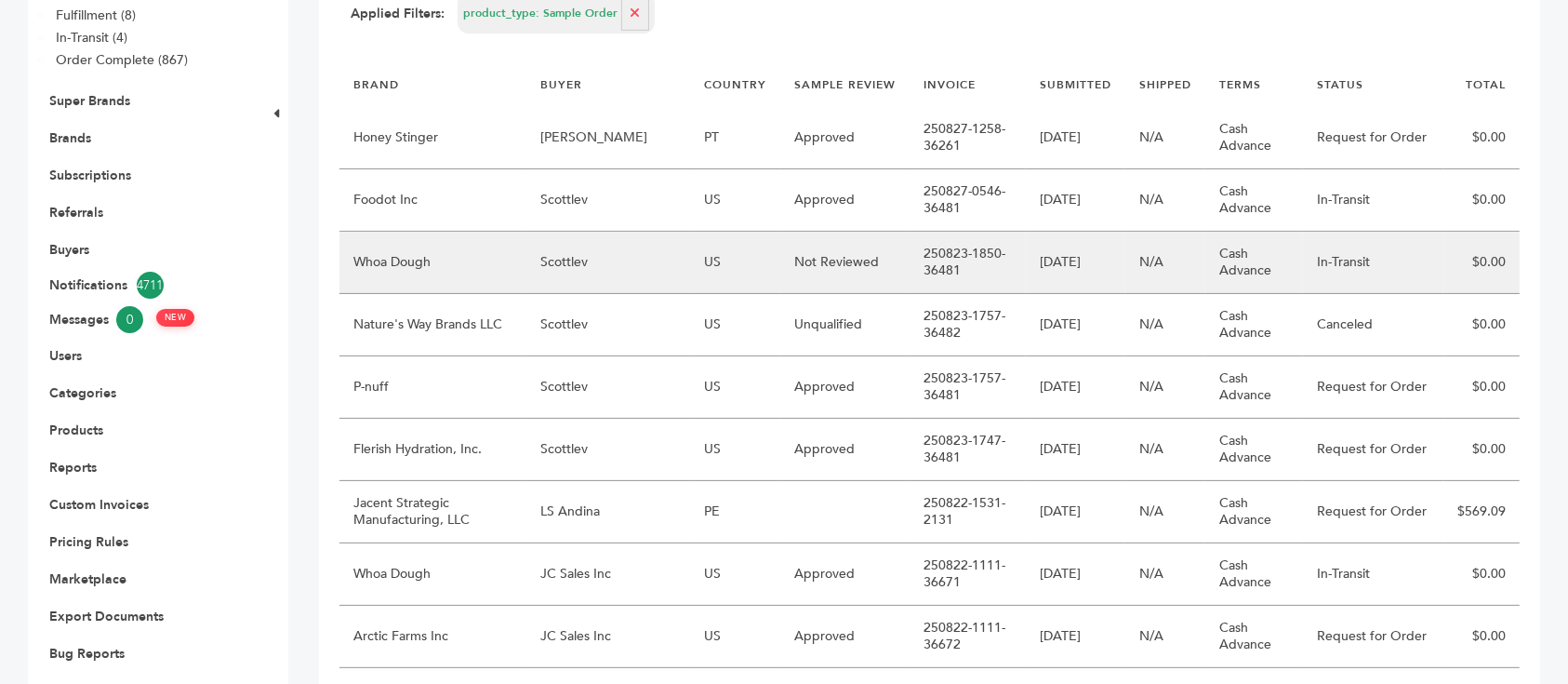
scroll to position [401, 0]
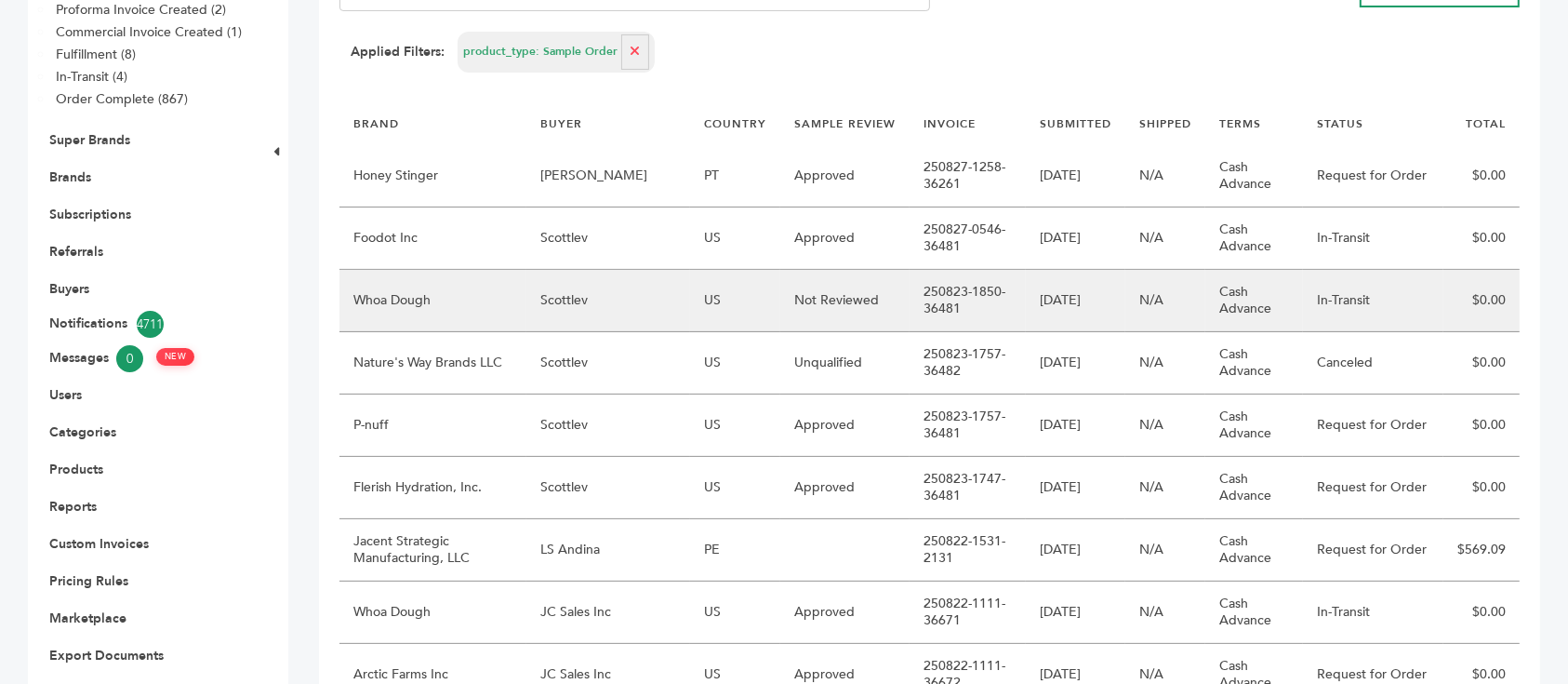
click at [504, 270] on td "Whoa Dough" at bounding box center [432, 300] width 187 height 62
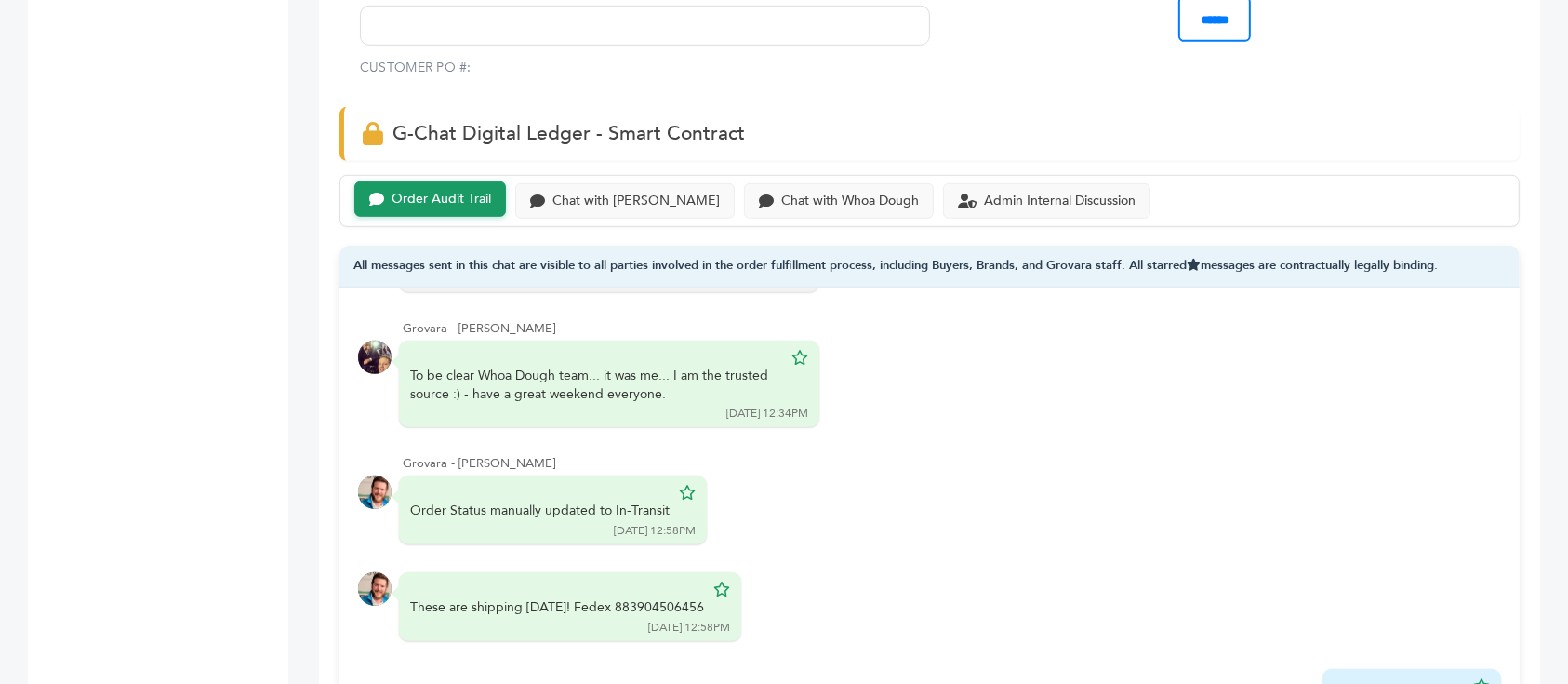
scroll to position [320, 0]
drag, startPoint x: 566, startPoint y: 563, endPoint x: 699, endPoint y: 574, distance: 133.5
click at [699, 574] on div "These are shipping [DATE]! Fedex 883904506456 [DATE] 12:58PM" at bounding box center [570, 605] width 342 height 69
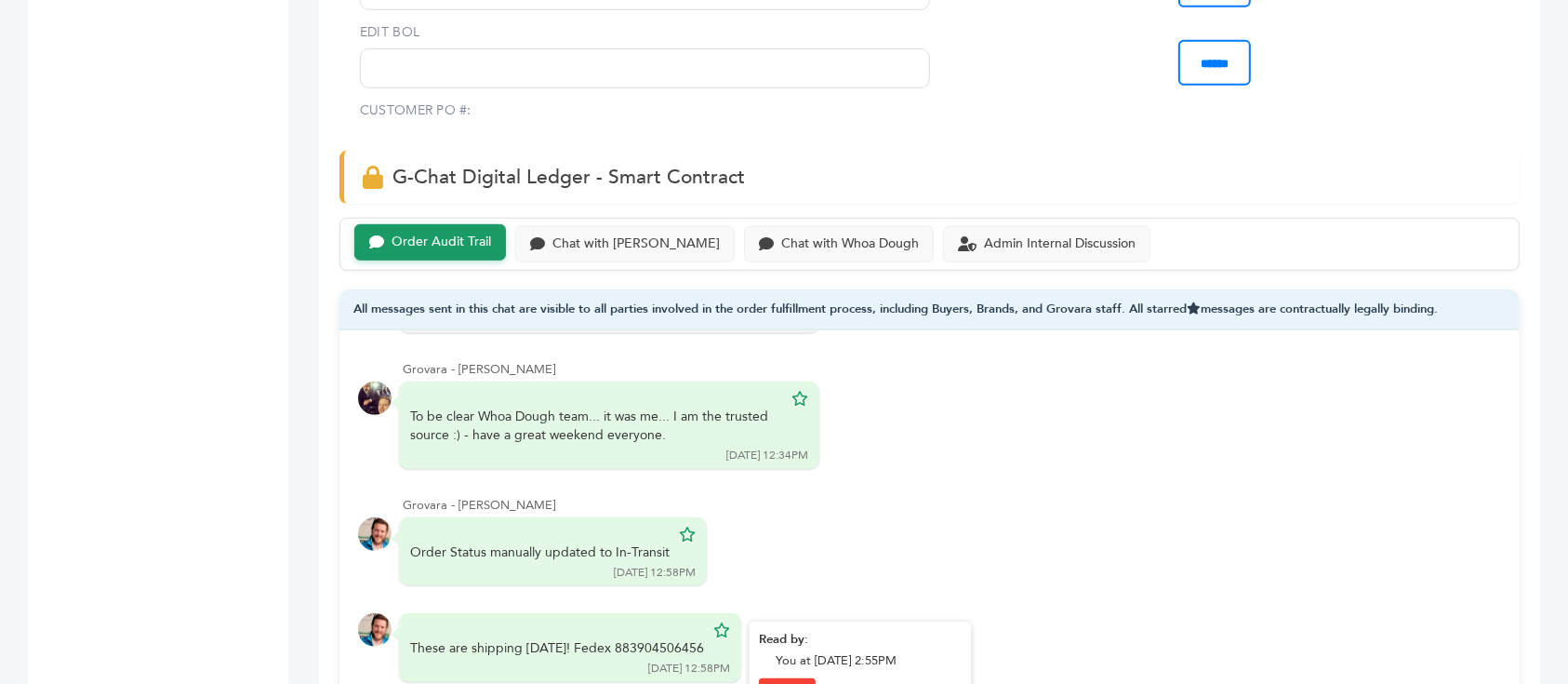
copy div "Fedex 883904506456"
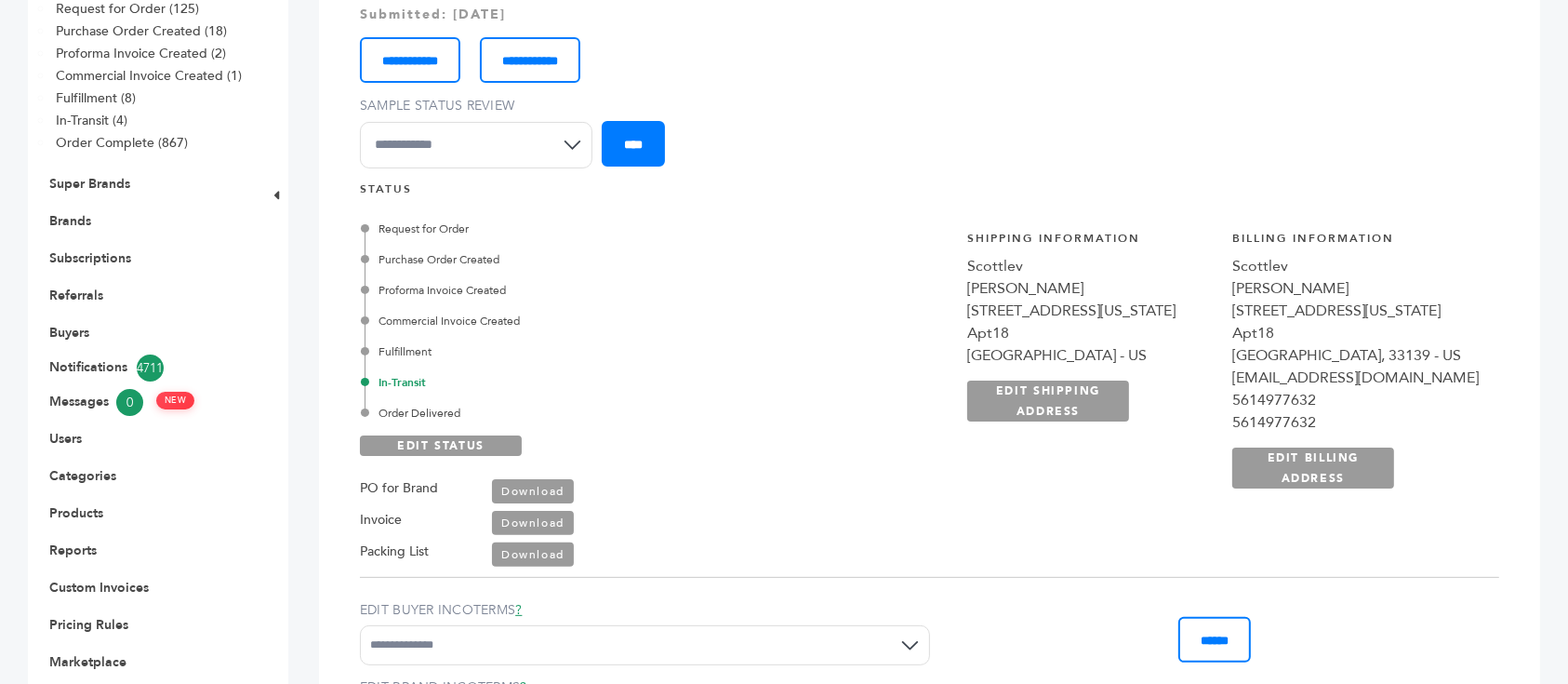
scroll to position [168, 0]
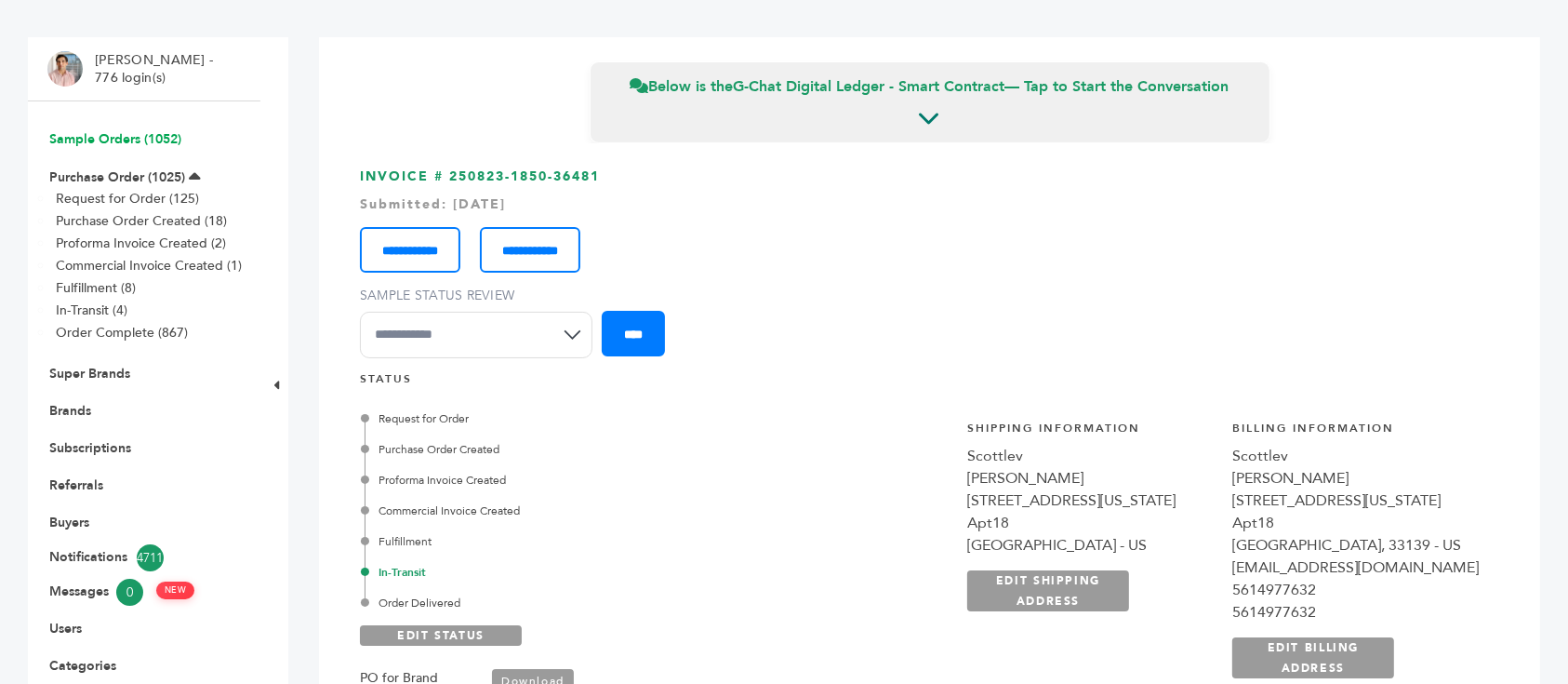
click at [151, 131] on link "Sample Orders (1052)" at bounding box center [115, 139] width 132 height 18
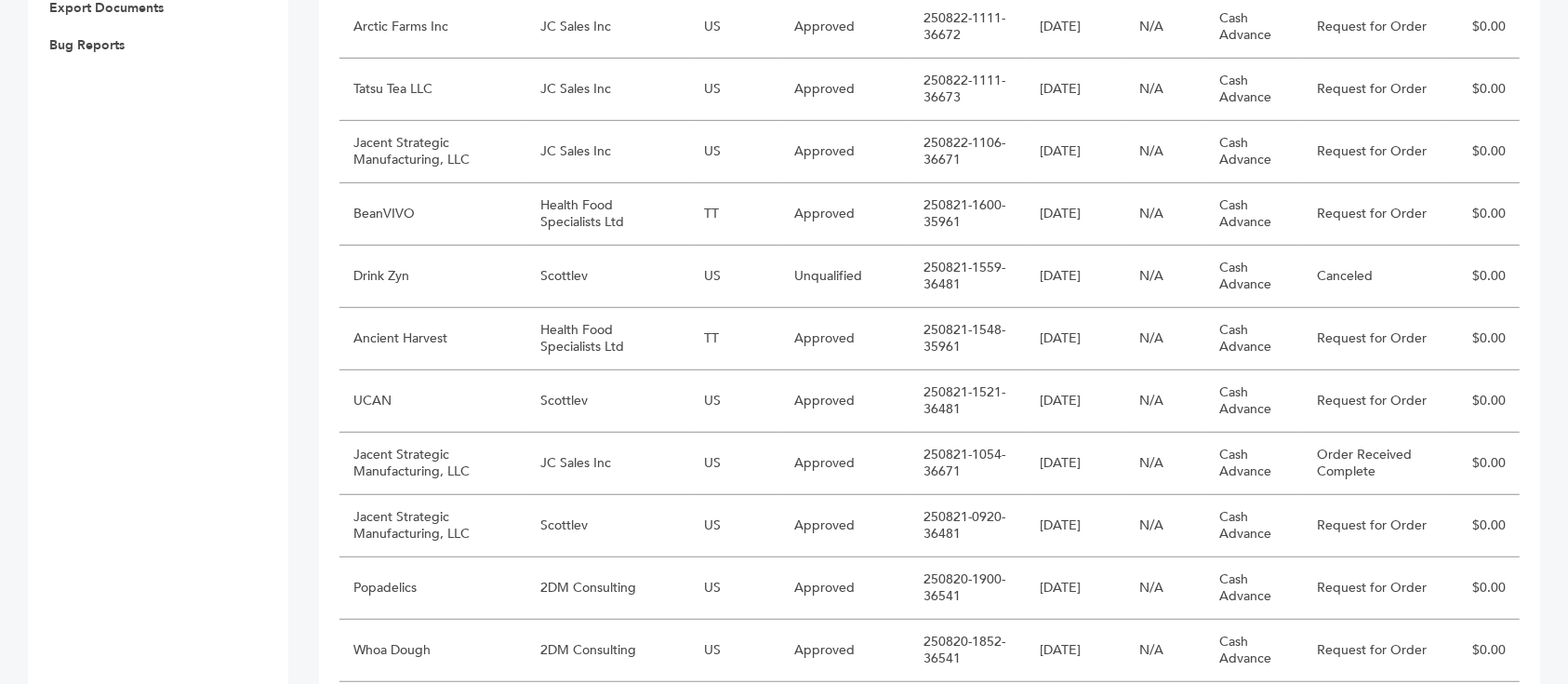
scroll to position [1050, 0]
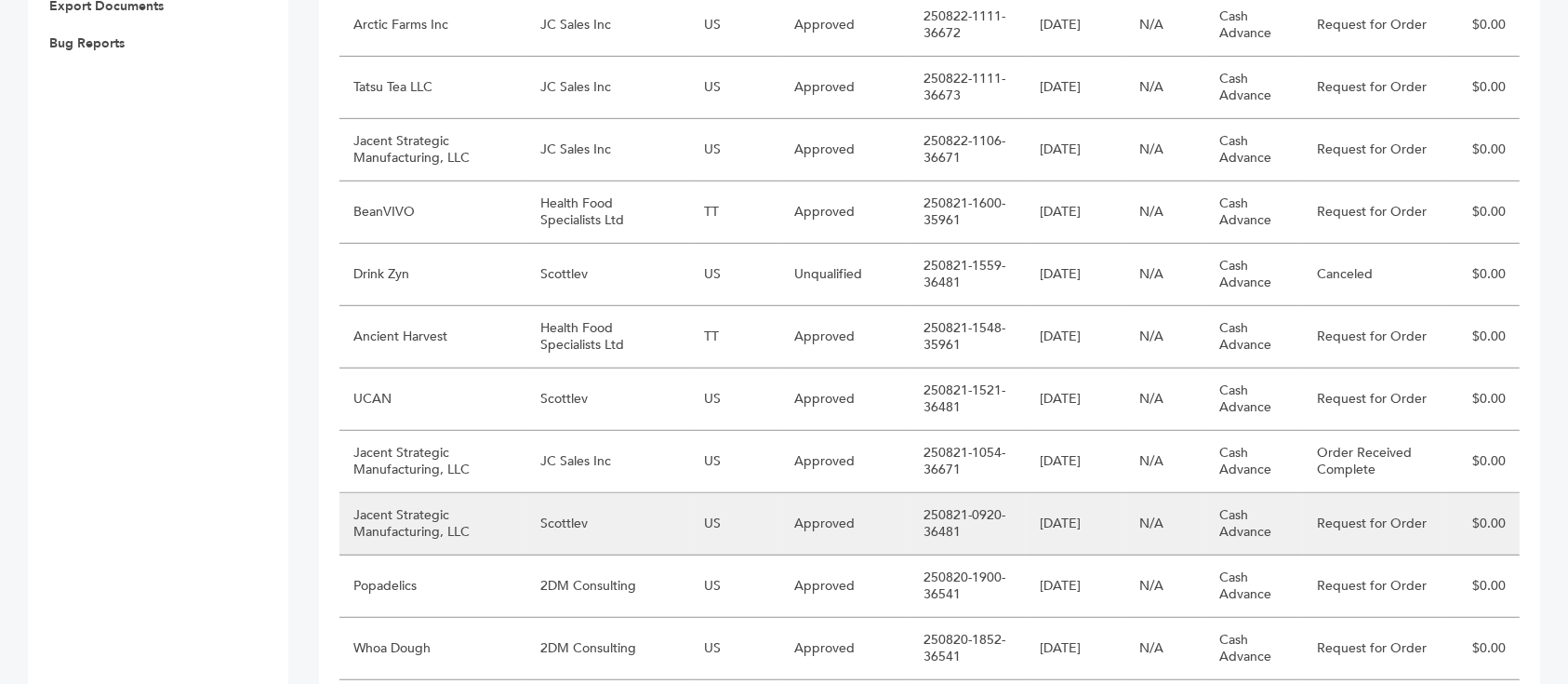
click at [468, 493] on td "Jacent Strategic Manufacturing, LLC" at bounding box center [432, 524] width 187 height 62
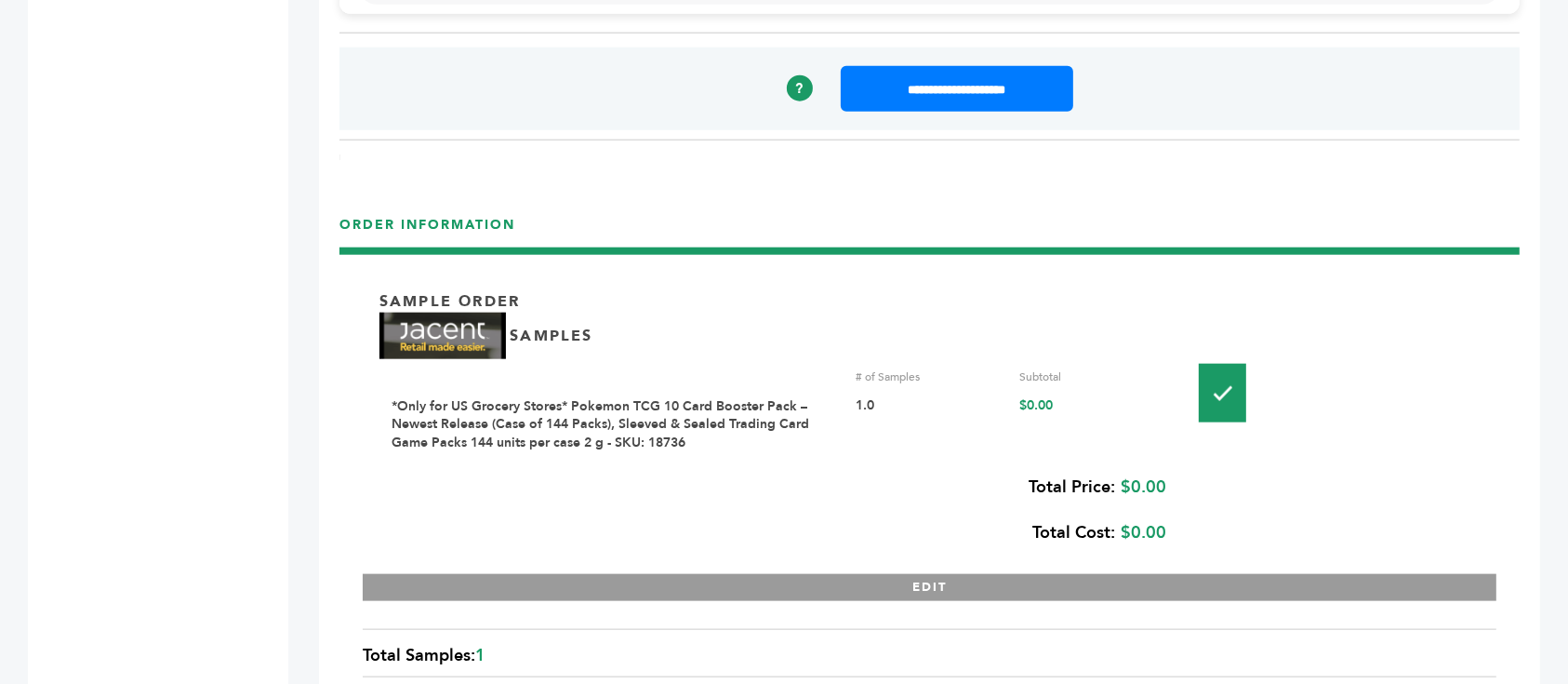
scroll to position [2053, 0]
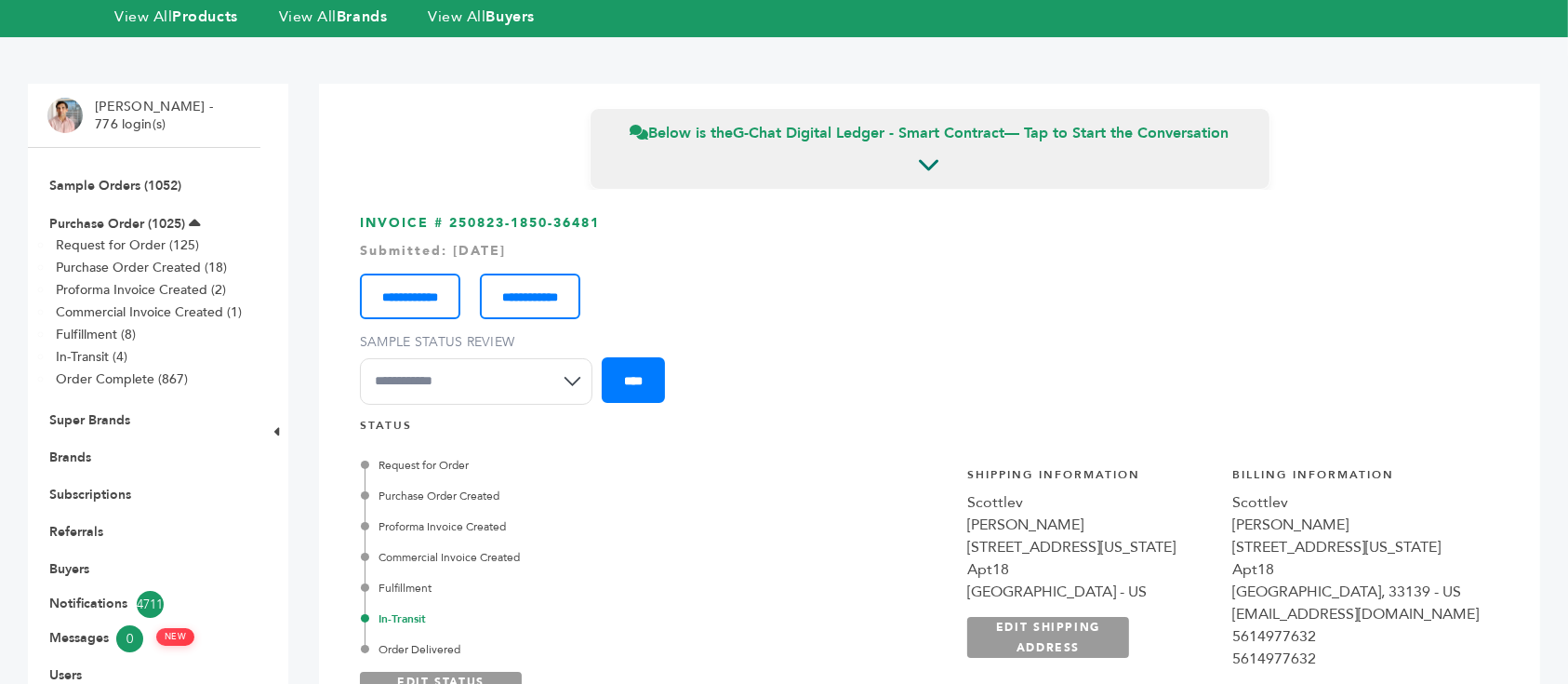
scroll to position [104, 0]
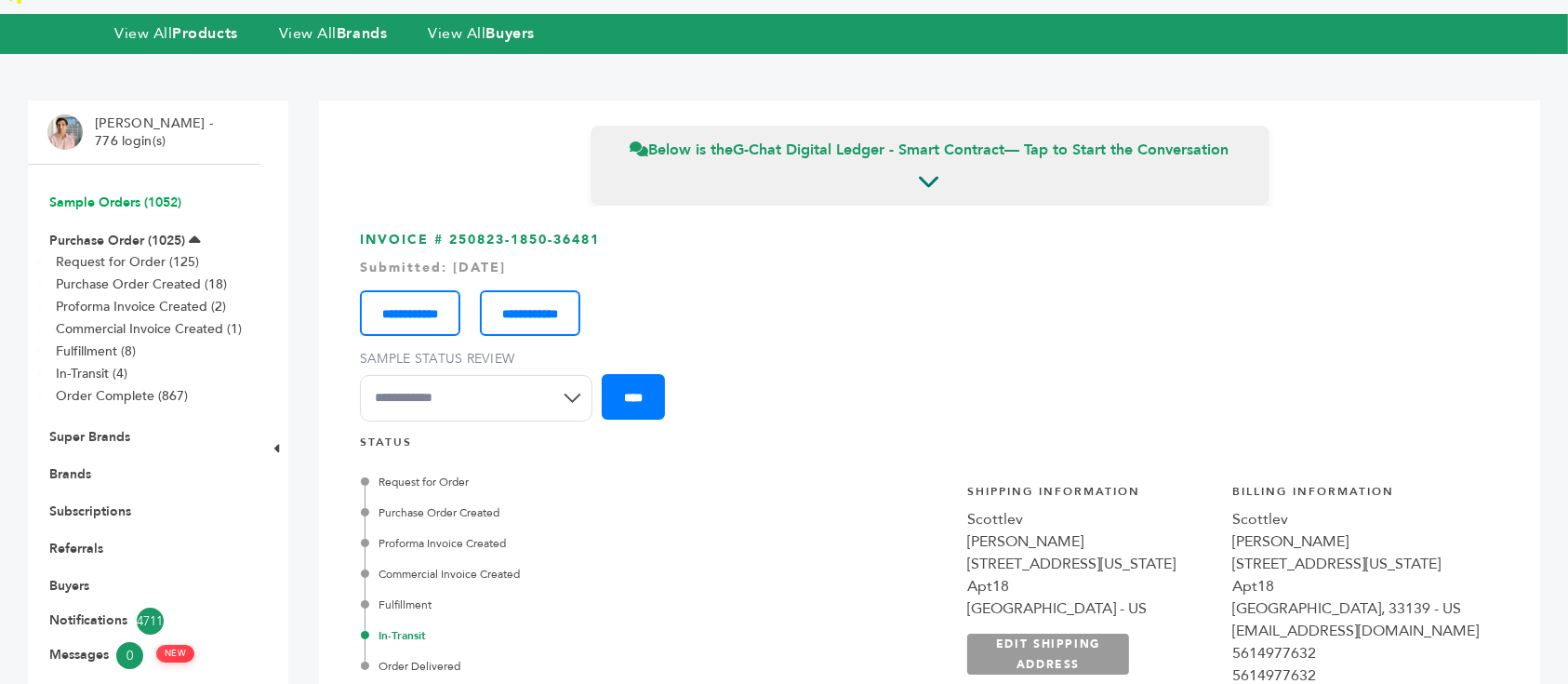
click at [158, 193] on link "Sample Orders (1052)" at bounding box center [115, 202] width 132 height 18
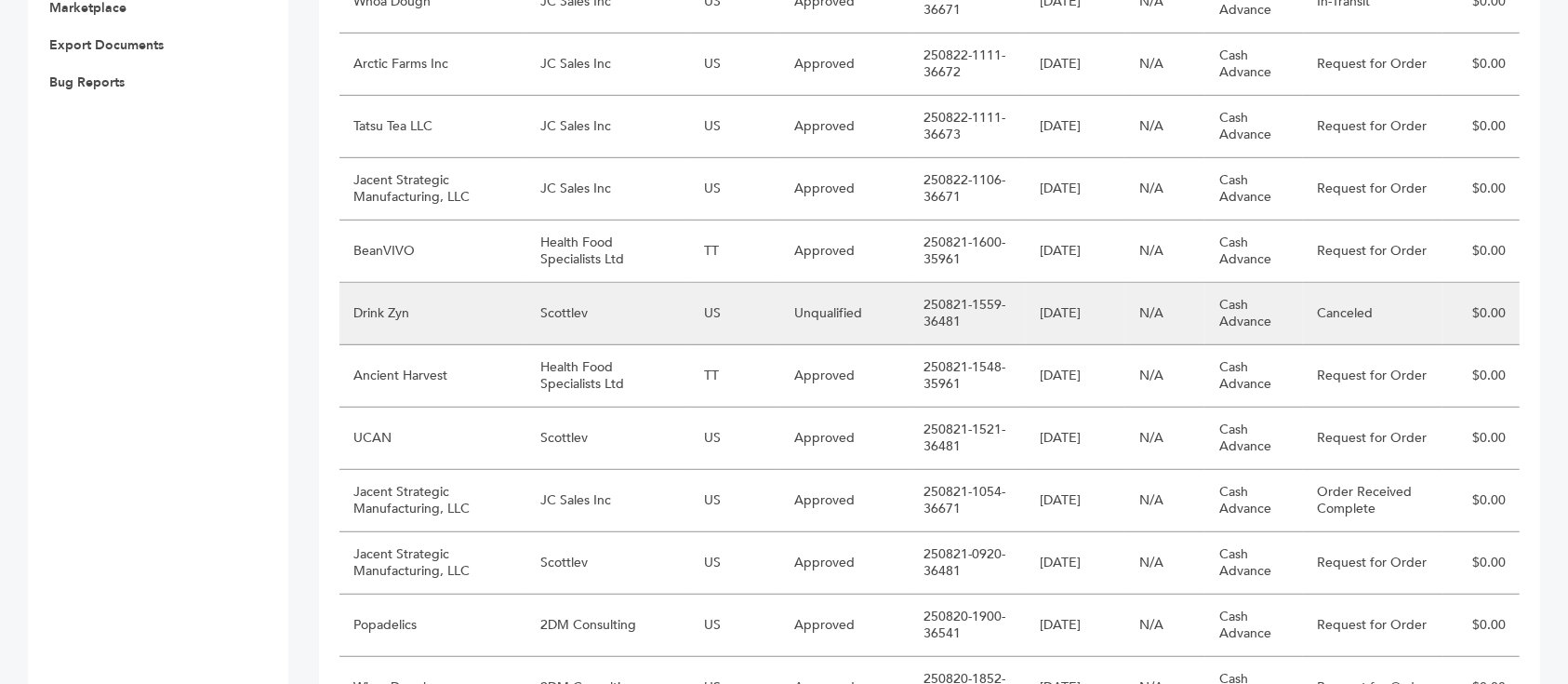
scroll to position [1012, 0]
click at [438, 532] on td "Jacent Strategic Manufacturing, LLC" at bounding box center [432, 562] width 187 height 62
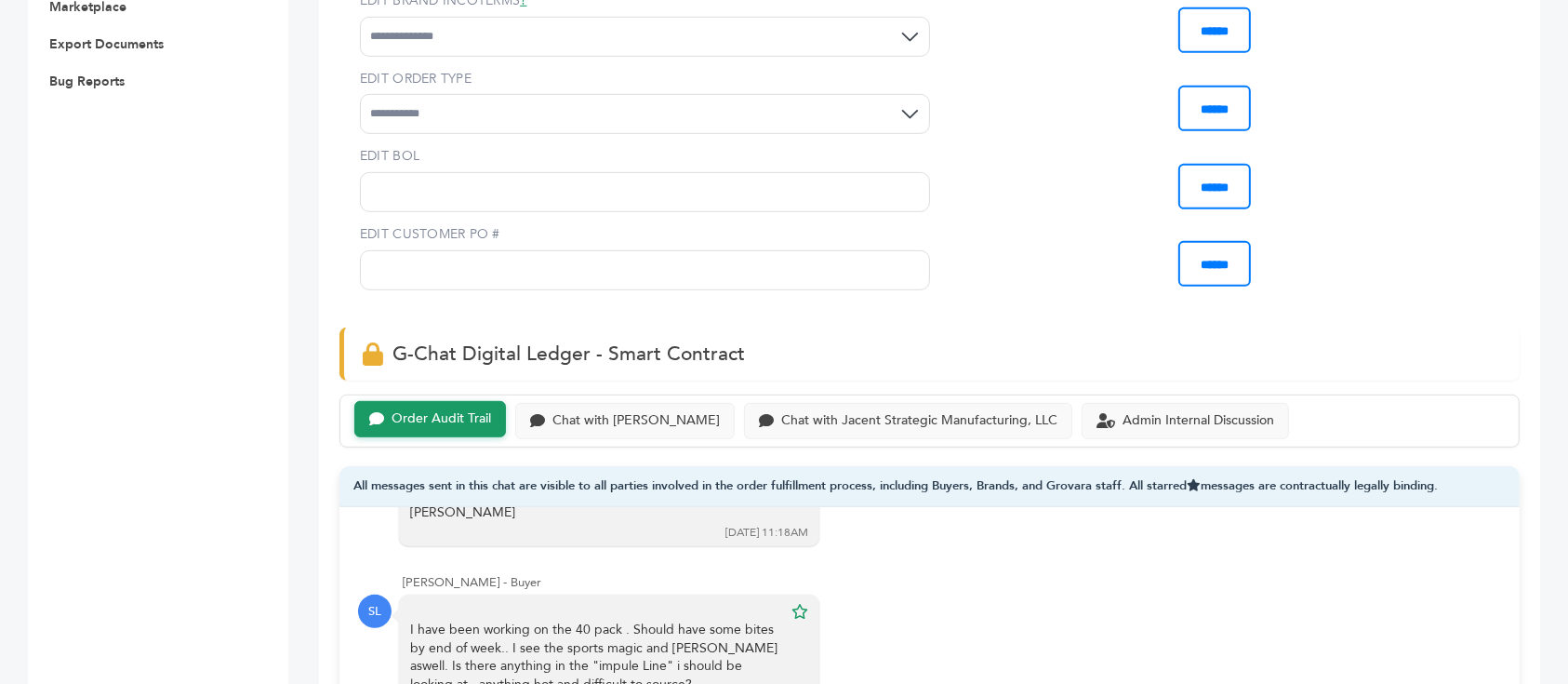
scroll to position [1010, 0]
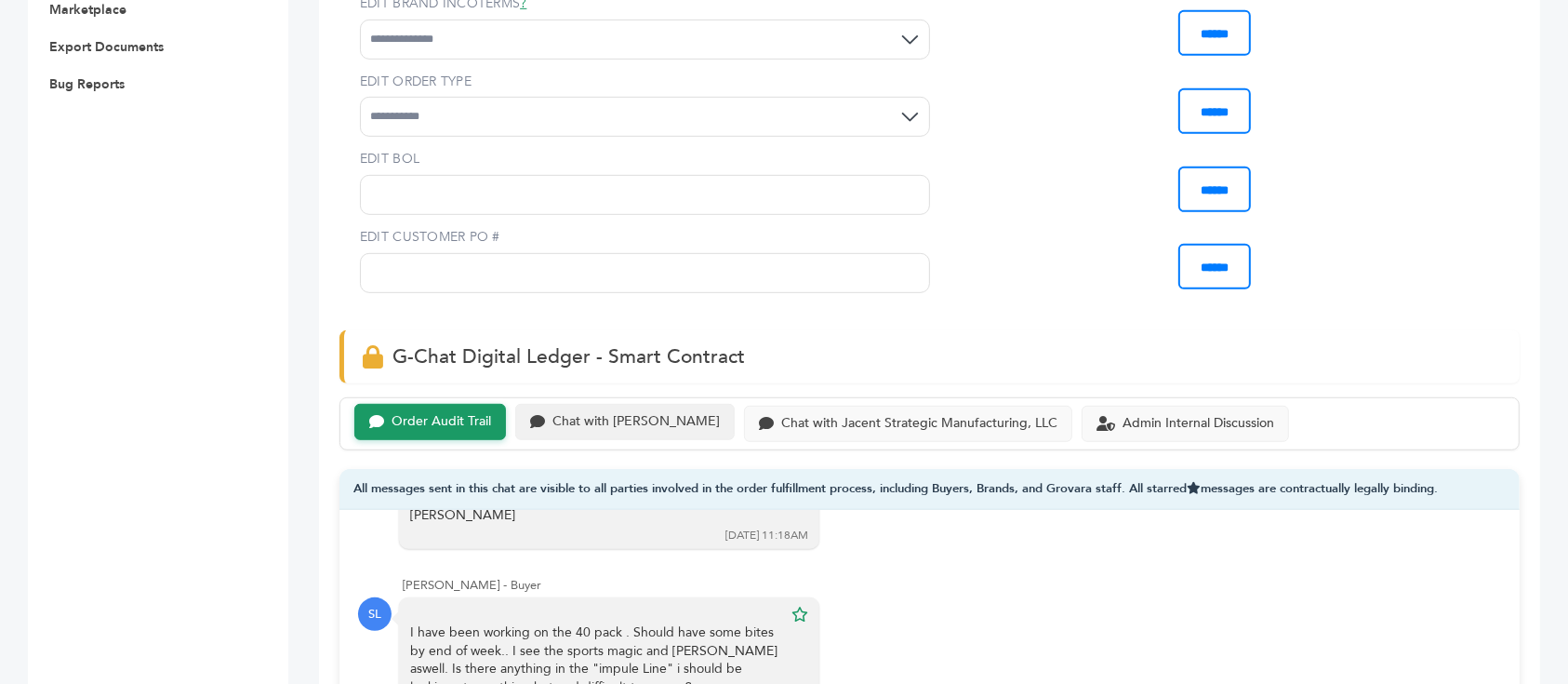
click at [595, 414] on div "Chat with [PERSON_NAME]" at bounding box center [636, 422] width 168 height 16
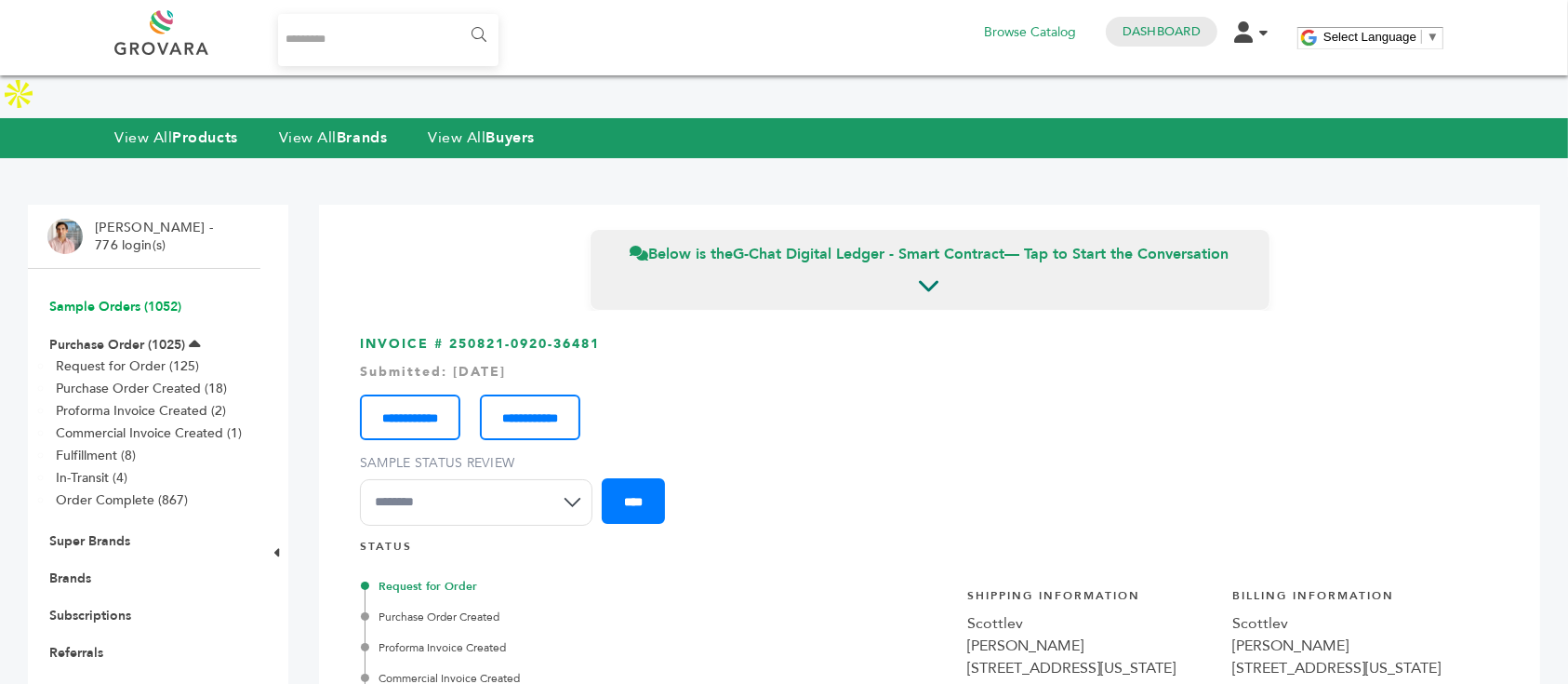
click at [139, 297] on link "Sample Orders (1052)" at bounding box center [115, 306] width 132 height 18
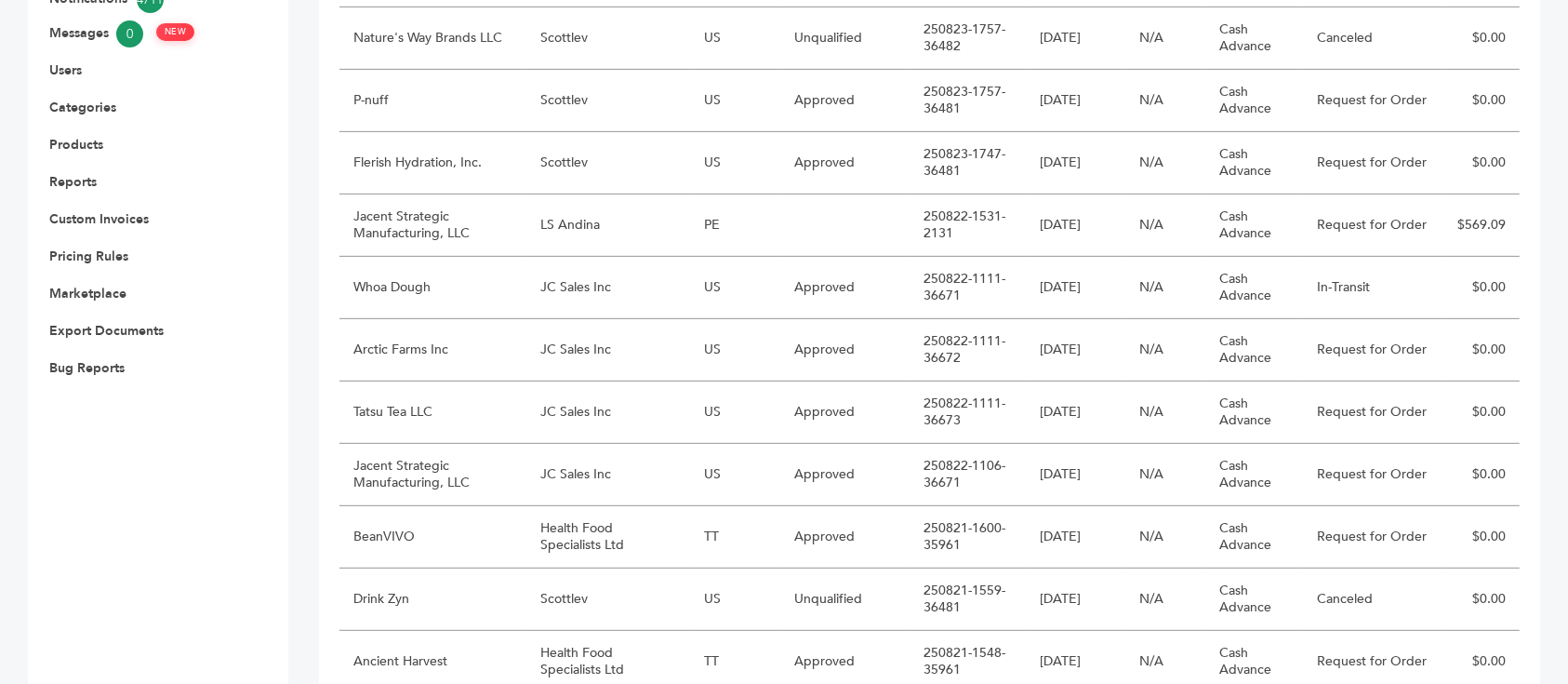
scroll to position [734, 0]
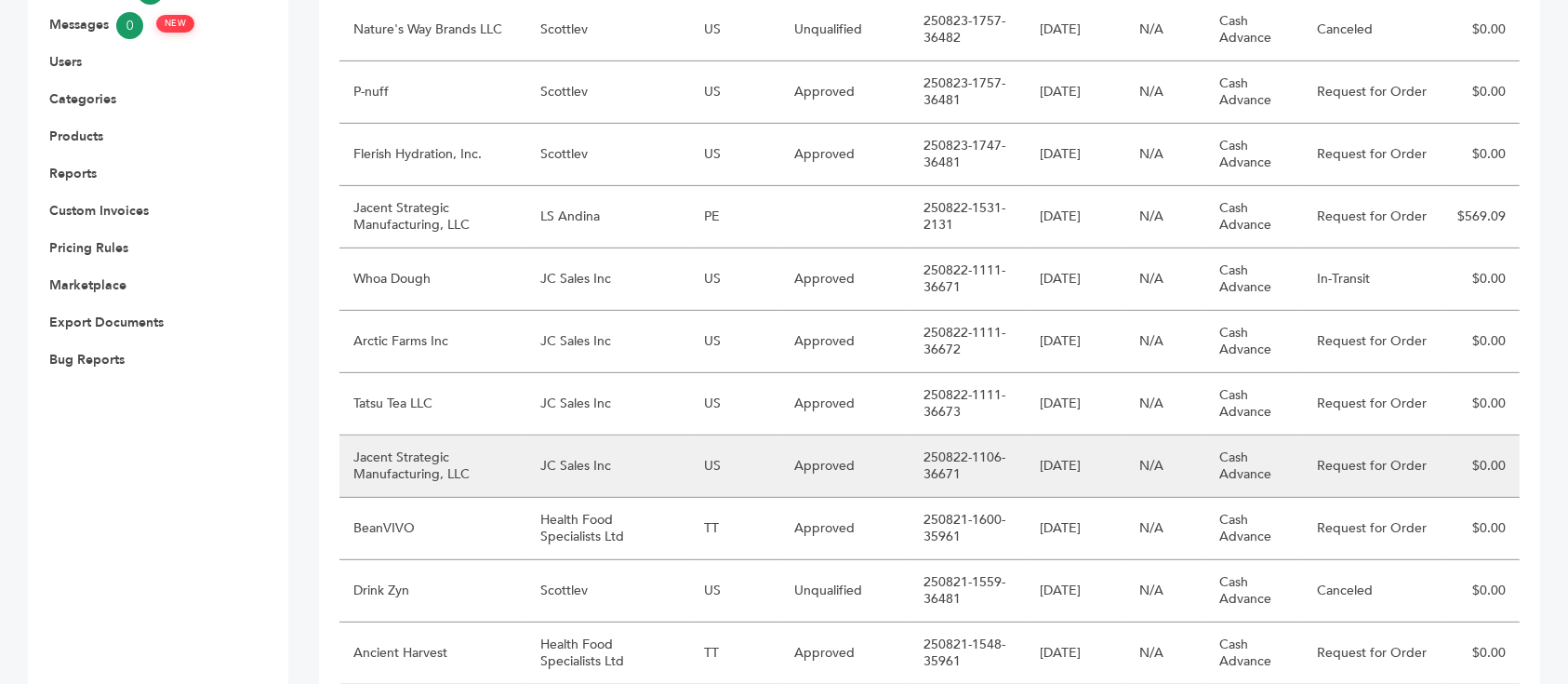
click at [472, 435] on td "Jacent Strategic Manufacturing, LLC" at bounding box center [432, 466] width 187 height 62
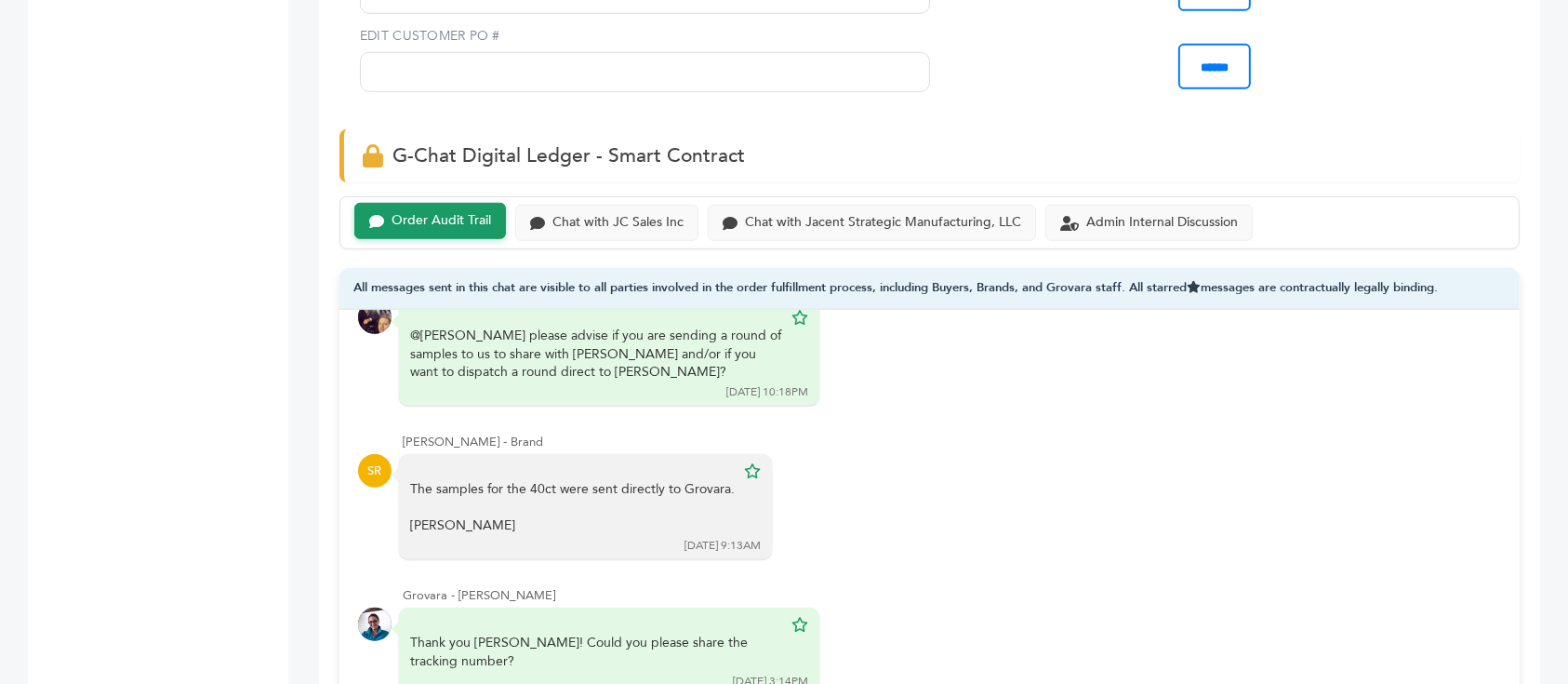
scroll to position [1192, 0]
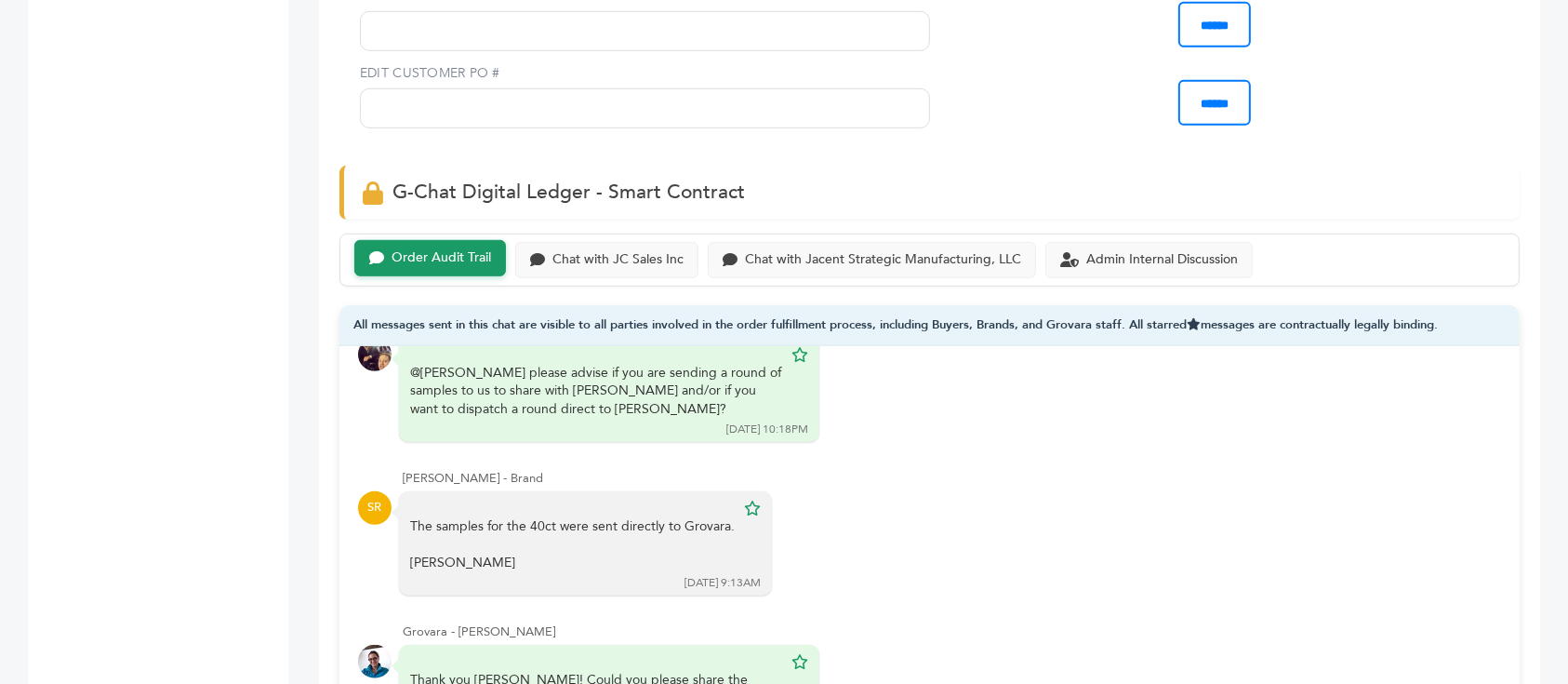
click at [627, 233] on div "Order Audit Trail Chat with JC Sales Inc Chat with Jacent Strategic Manufacturi…" at bounding box center [929, 260] width 1180 height 53
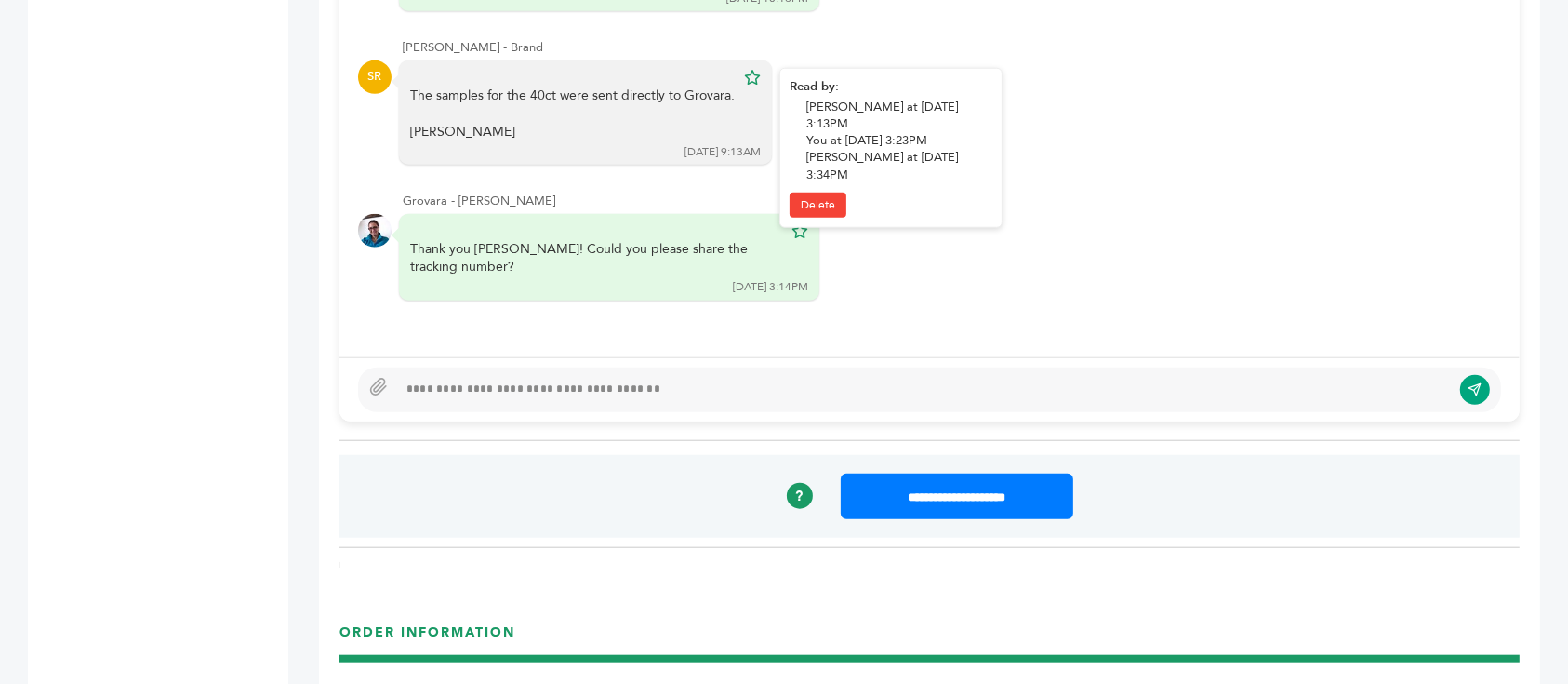
scroll to position [1638, 0]
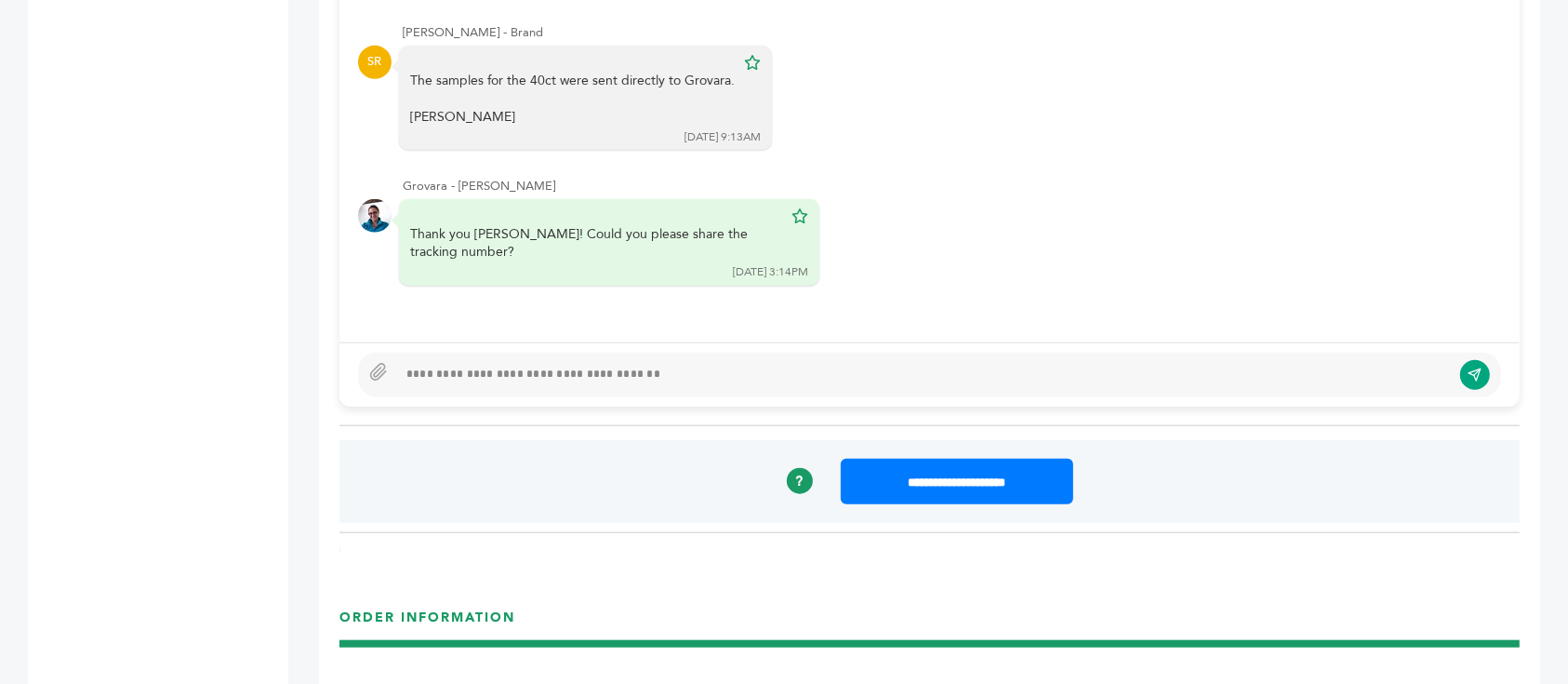
paste div
click at [603, 364] on div at bounding box center [924, 374] width 1054 height 22
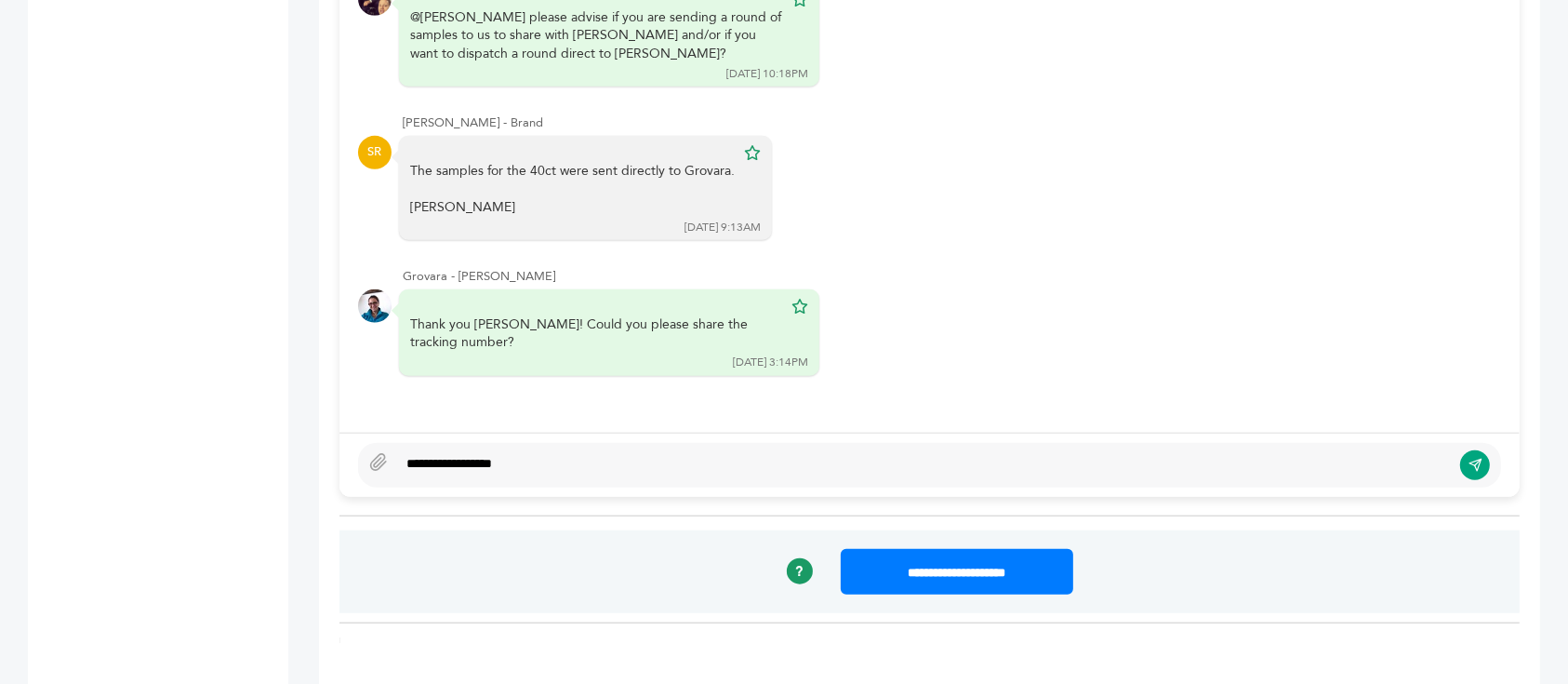
scroll to position [1545, 0]
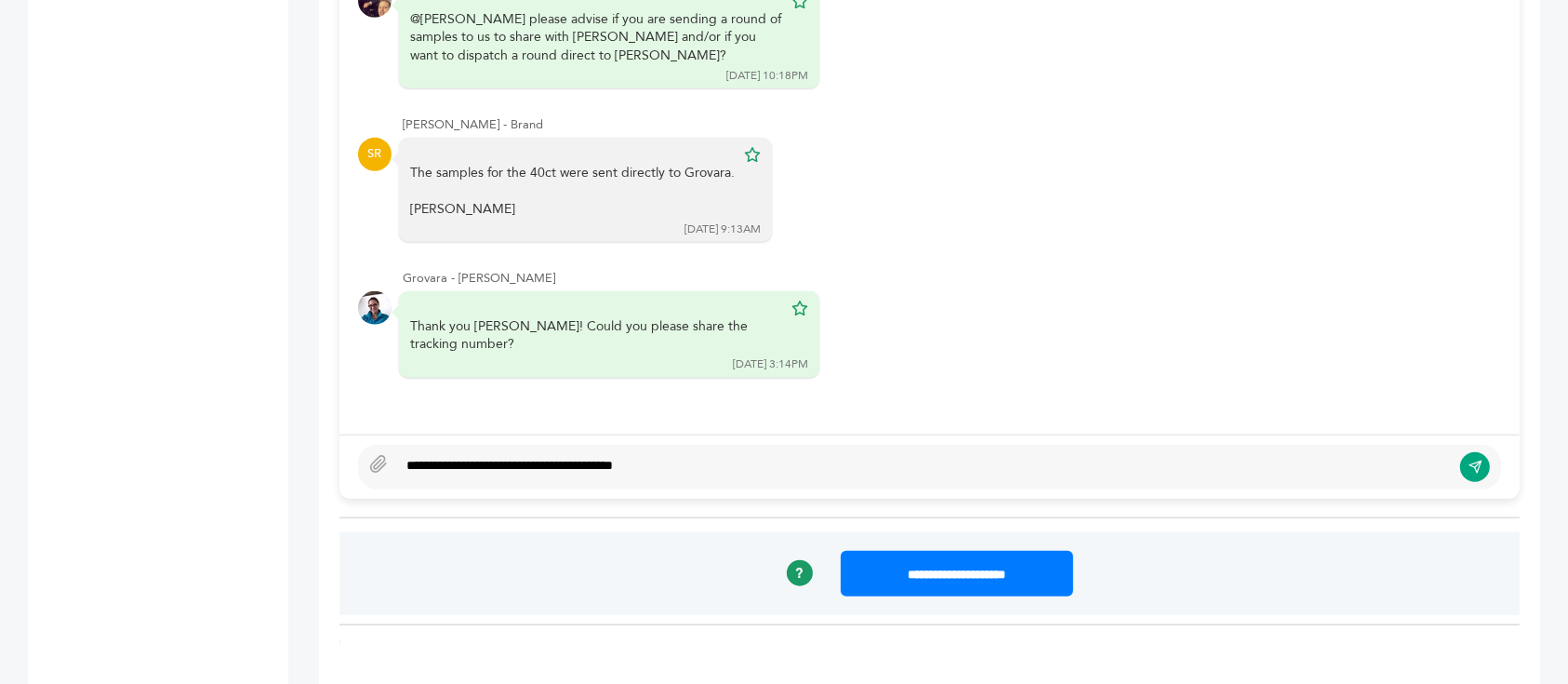
type textarea "**********"
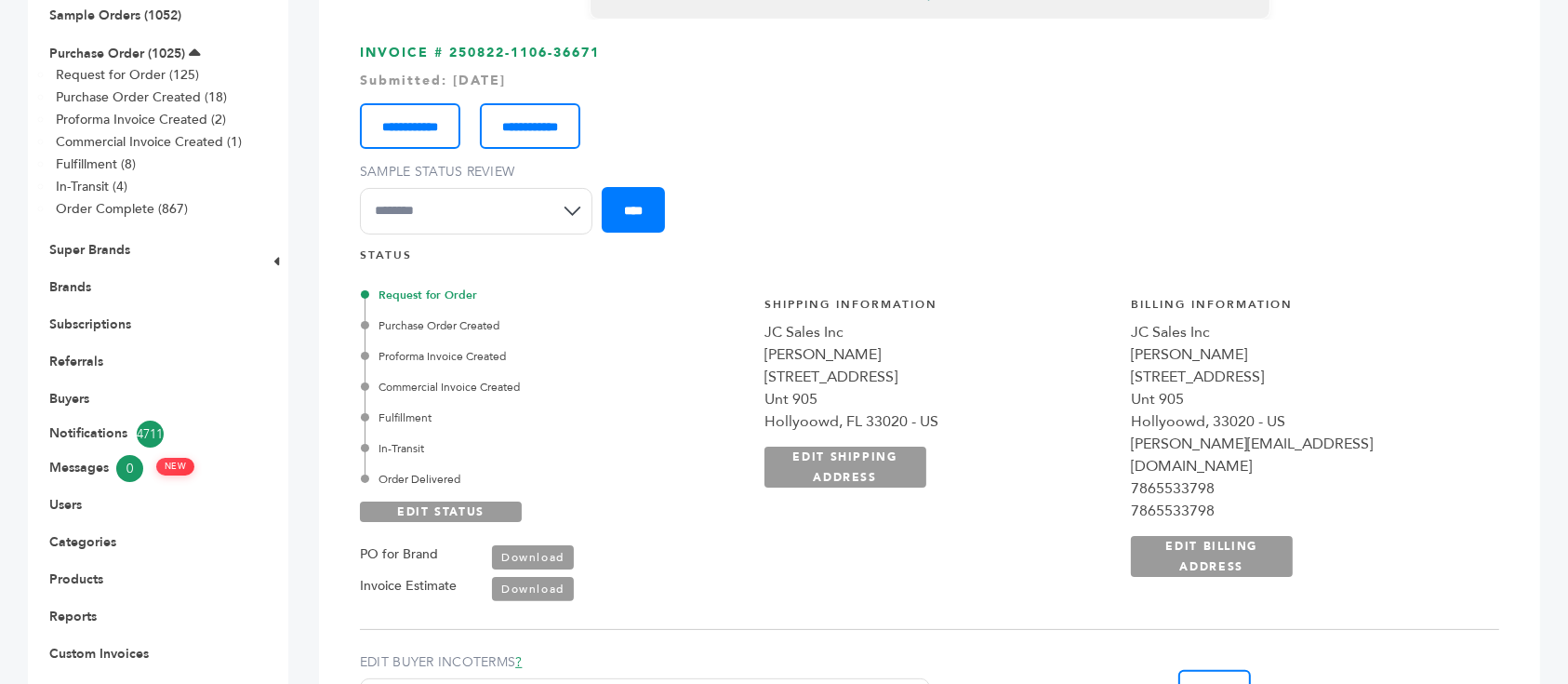
scroll to position [0, 0]
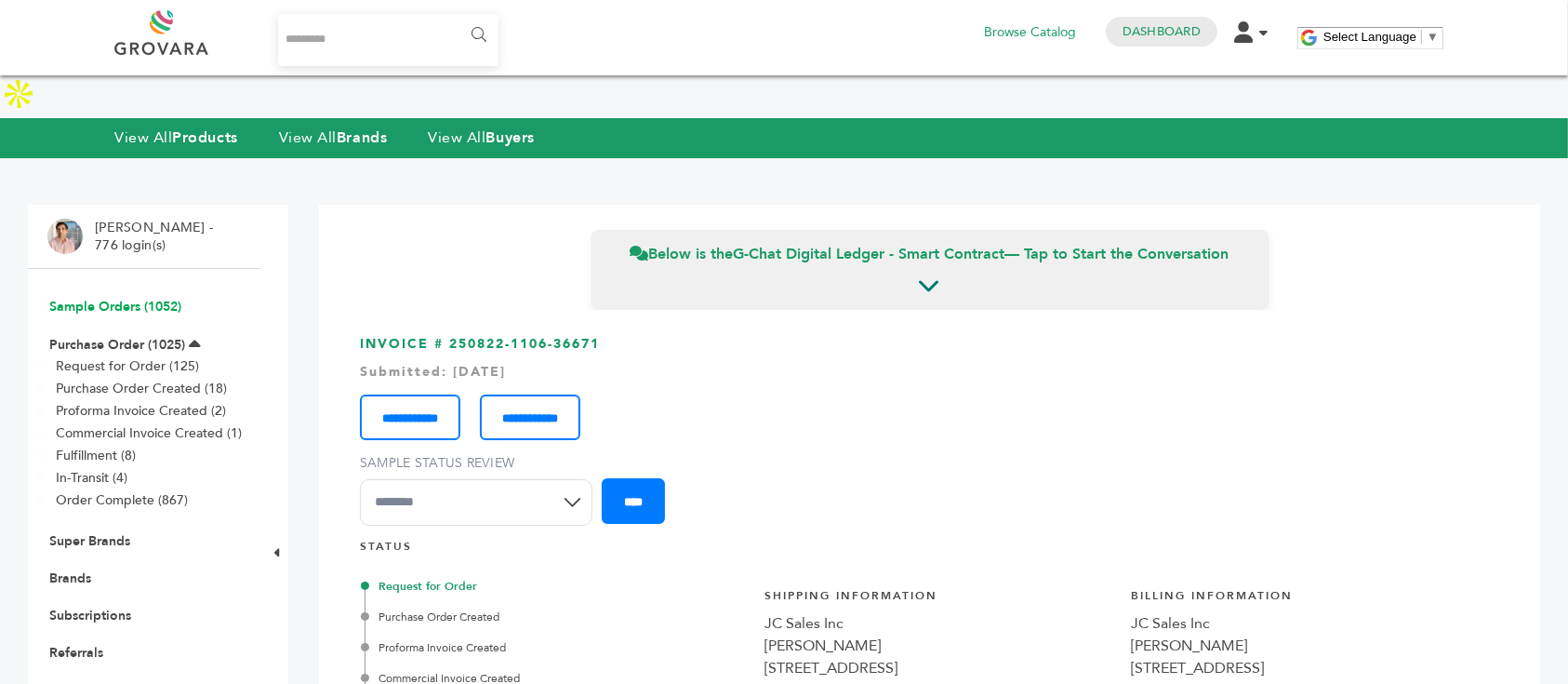
click at [111, 297] on link "Sample Orders (1052)" at bounding box center [115, 306] width 132 height 18
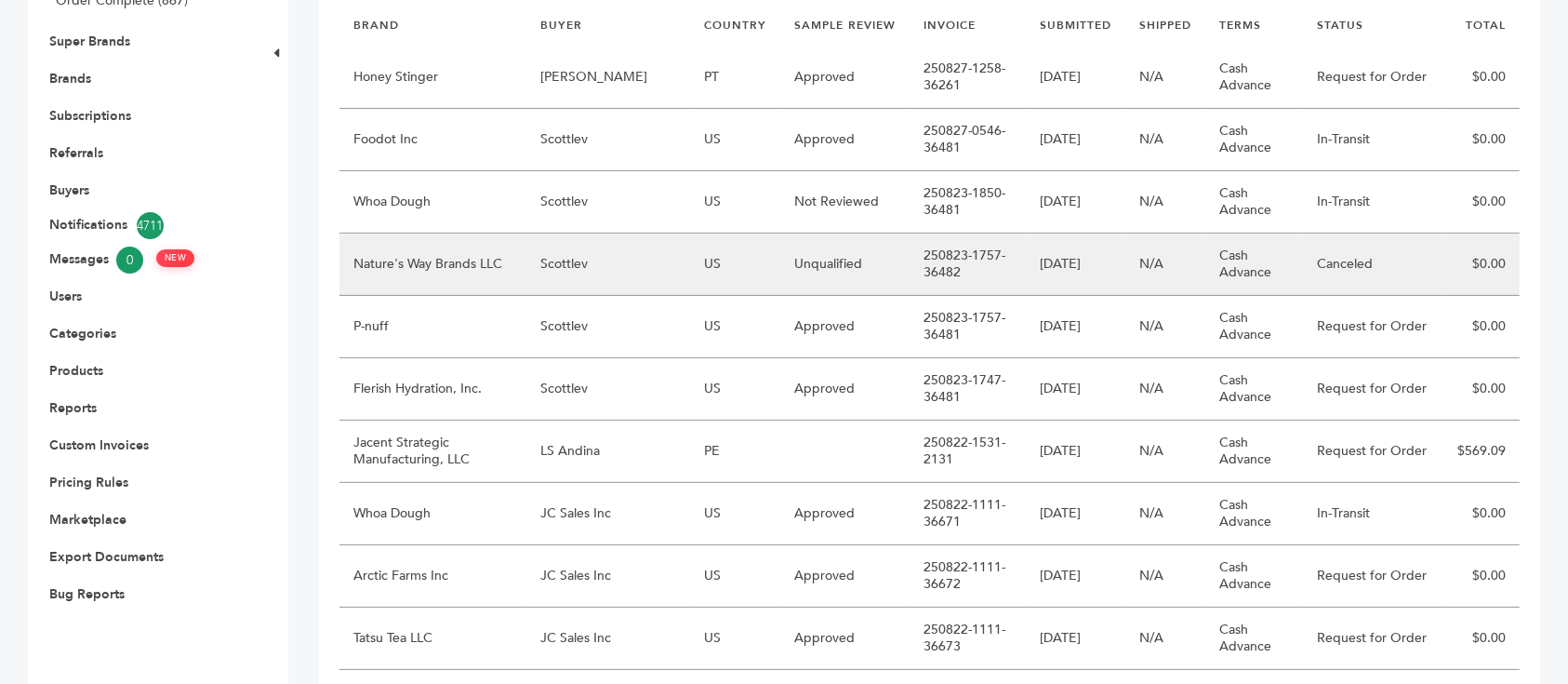
scroll to position [604, 0]
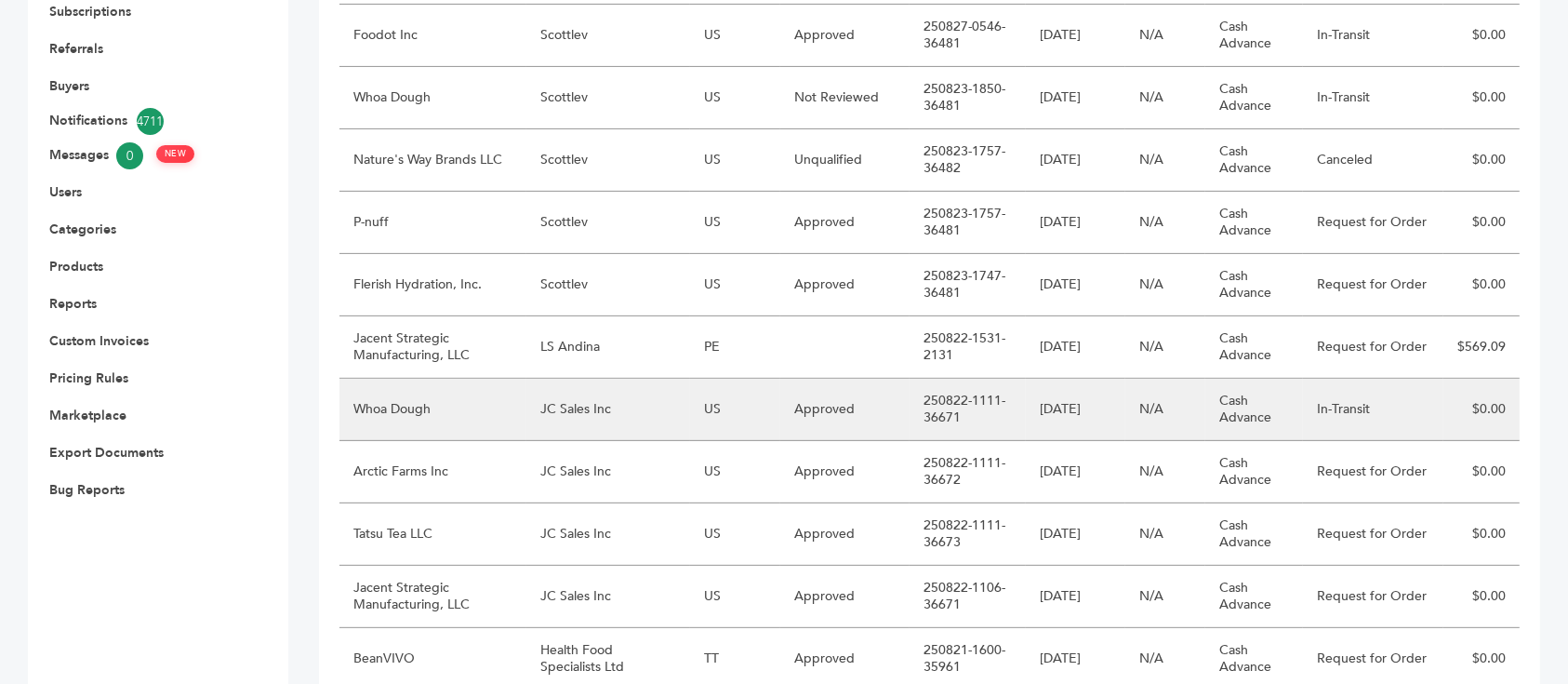
click at [446, 378] on td "Whoa Dough" at bounding box center [432, 409] width 187 height 62
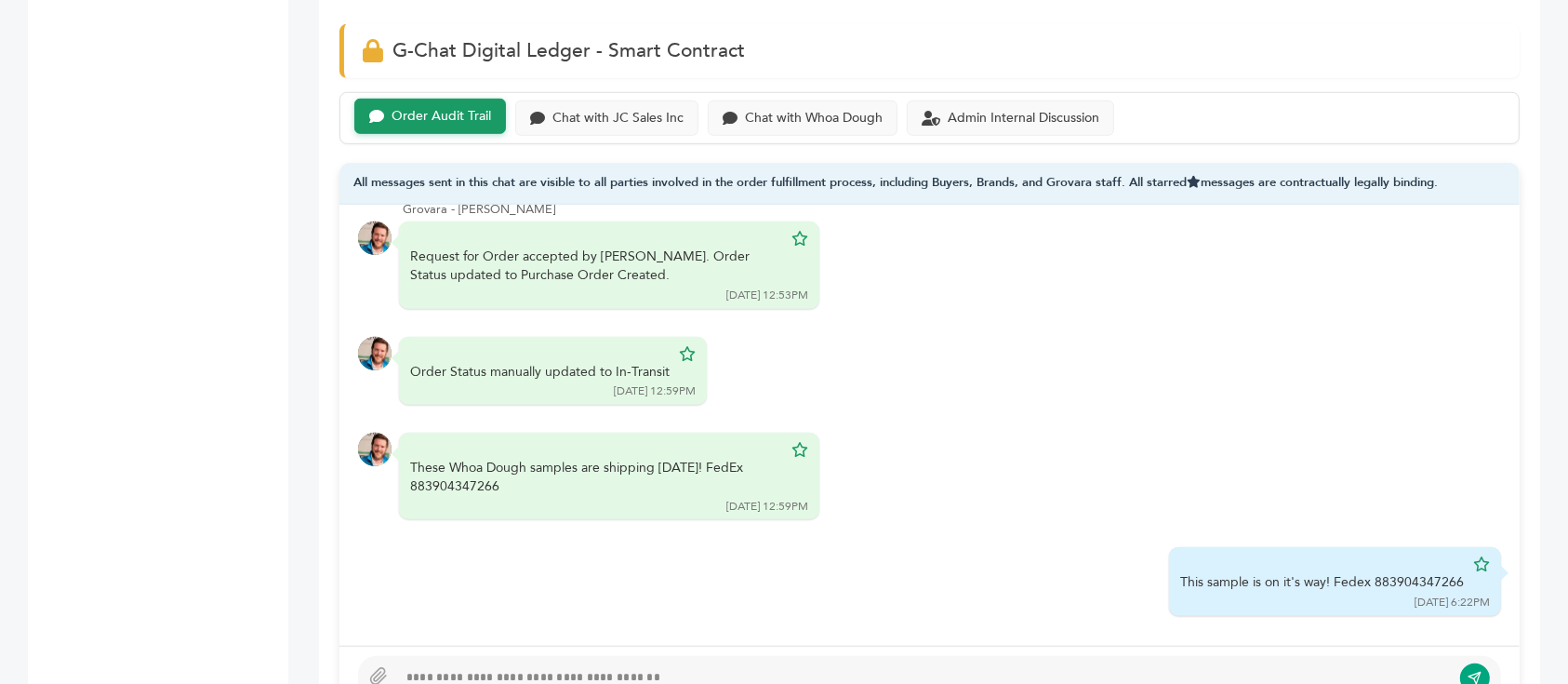
scroll to position [1289, 0]
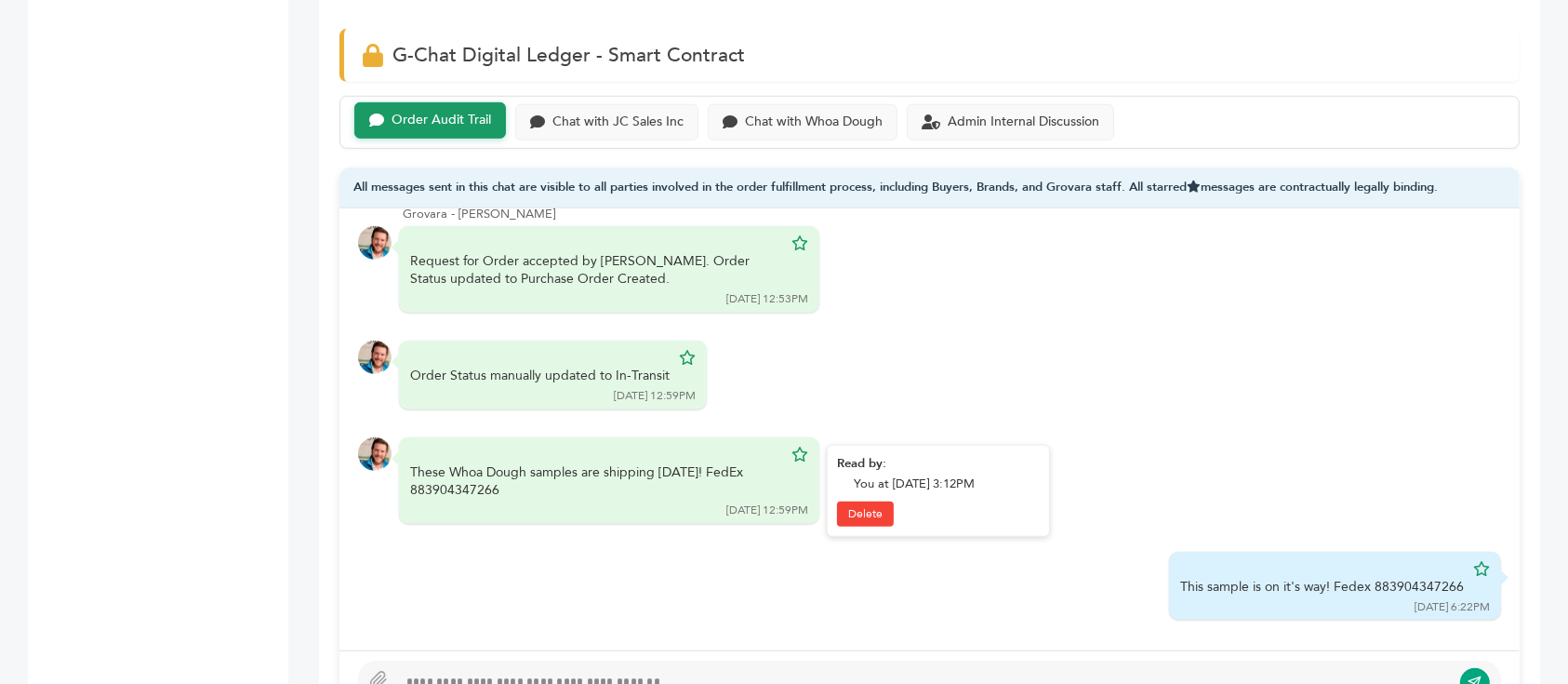
drag, startPoint x: 695, startPoint y: 443, endPoint x: 694, endPoint y: 425, distance: 18.0
click at [694, 463] on div "These Whoa Dough samples are shipping today! FedEx 883904347266" at bounding box center [596, 481] width 372 height 36
copy div "FedEx 883904347266"
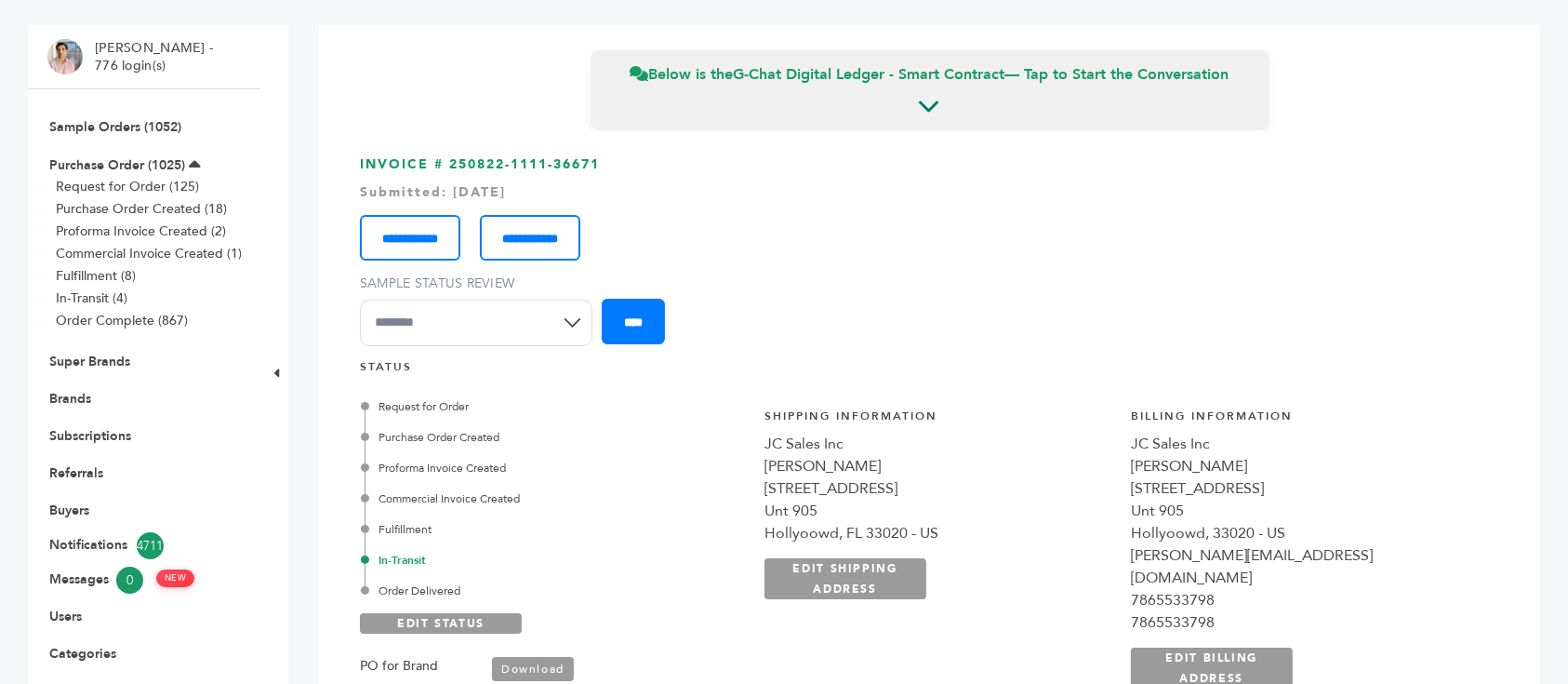
scroll to position [0, 0]
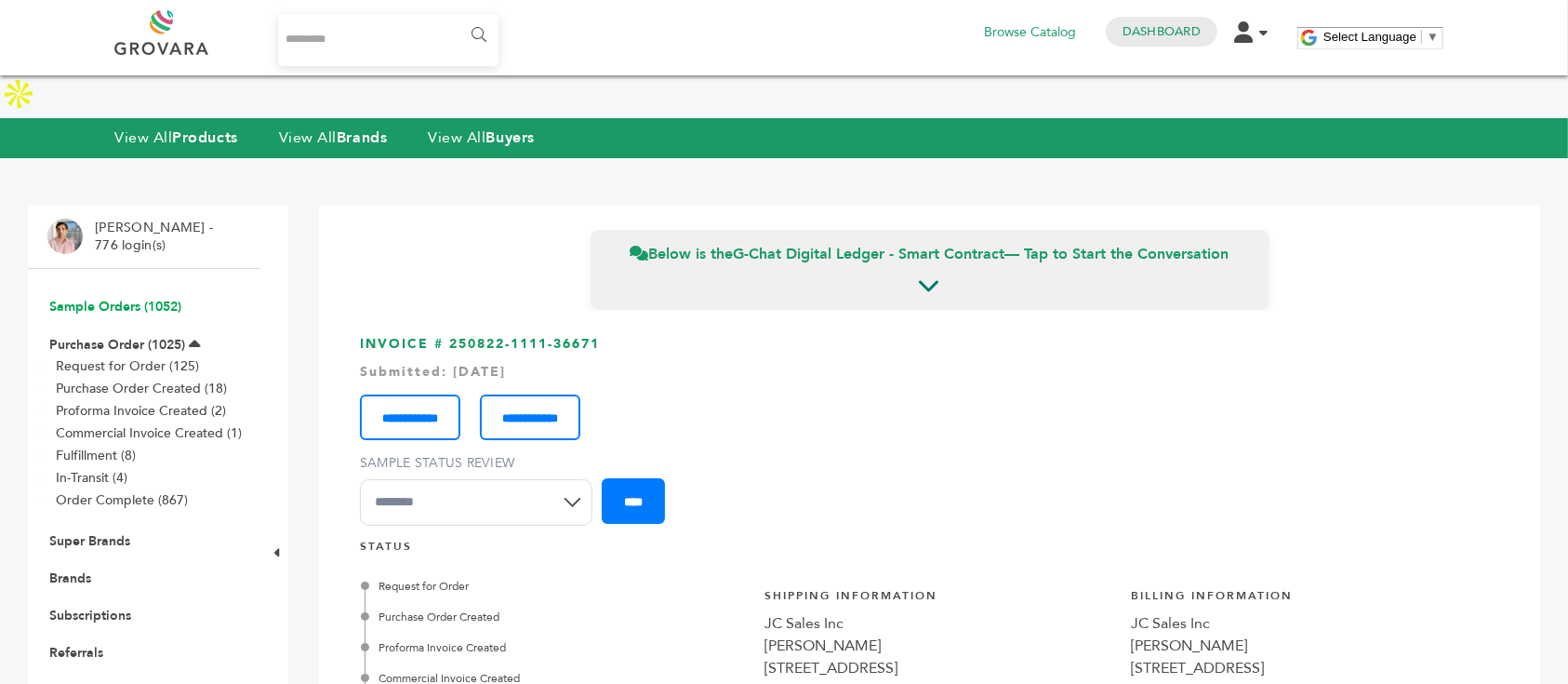
click at [112, 297] on link "Sample Orders (1052)" at bounding box center [115, 306] width 132 height 18
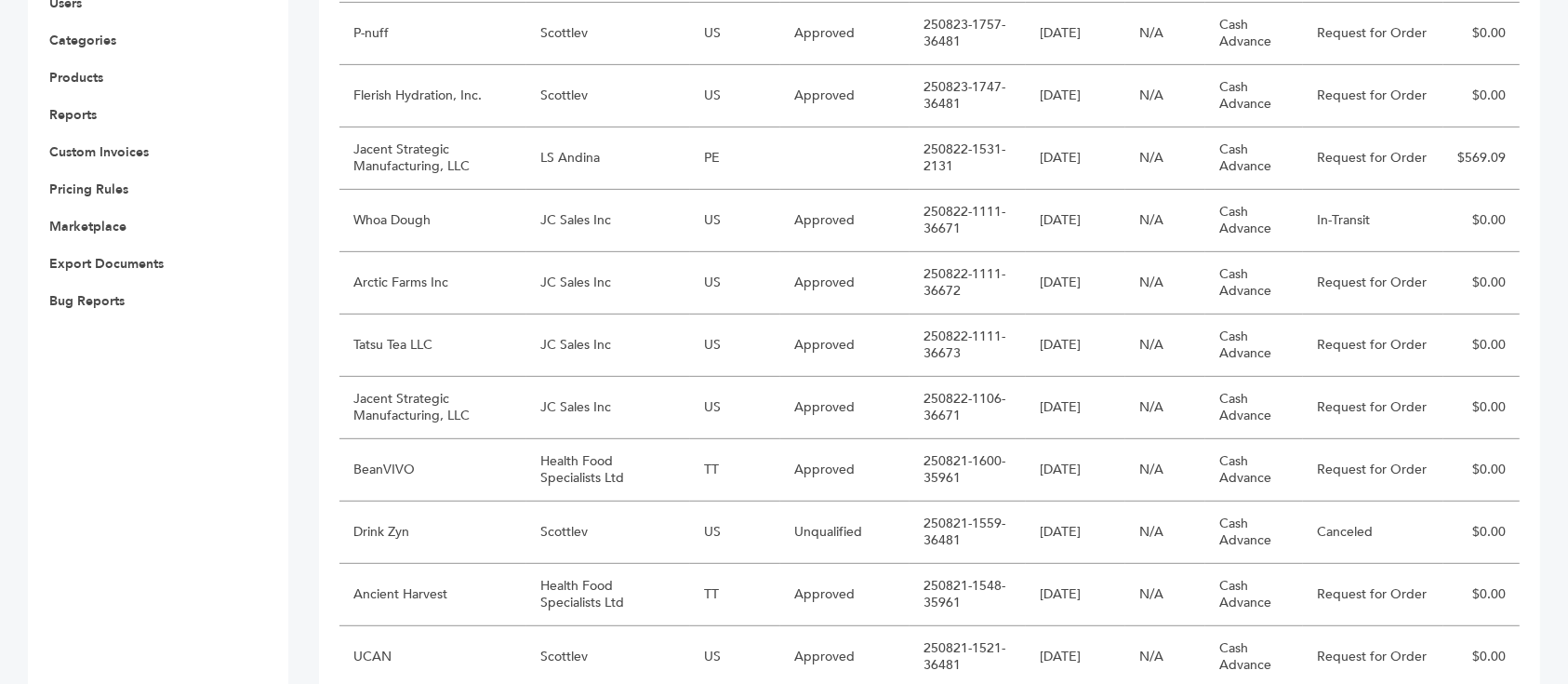
scroll to position [789, 0]
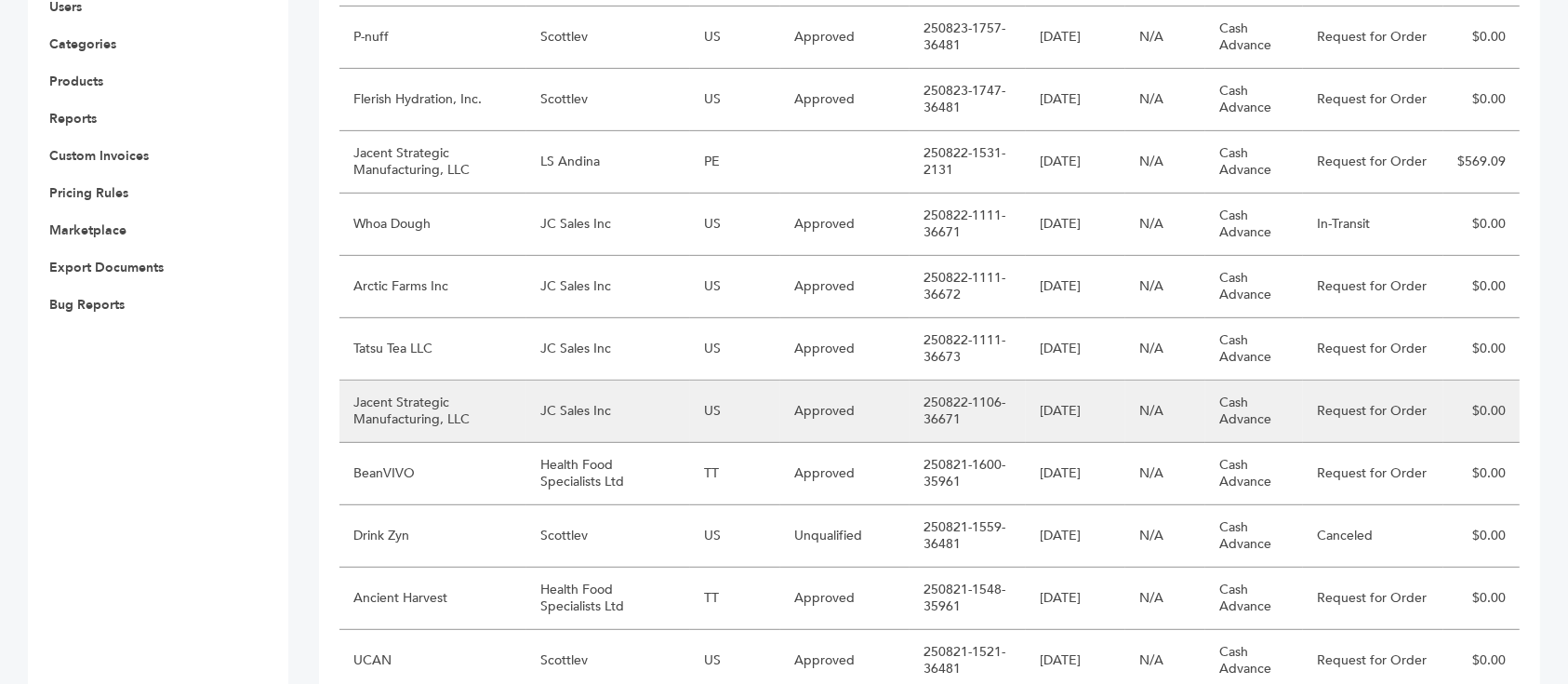
click at [455, 380] on td "Jacent Strategic Manufacturing, LLC" at bounding box center [432, 411] width 187 height 62
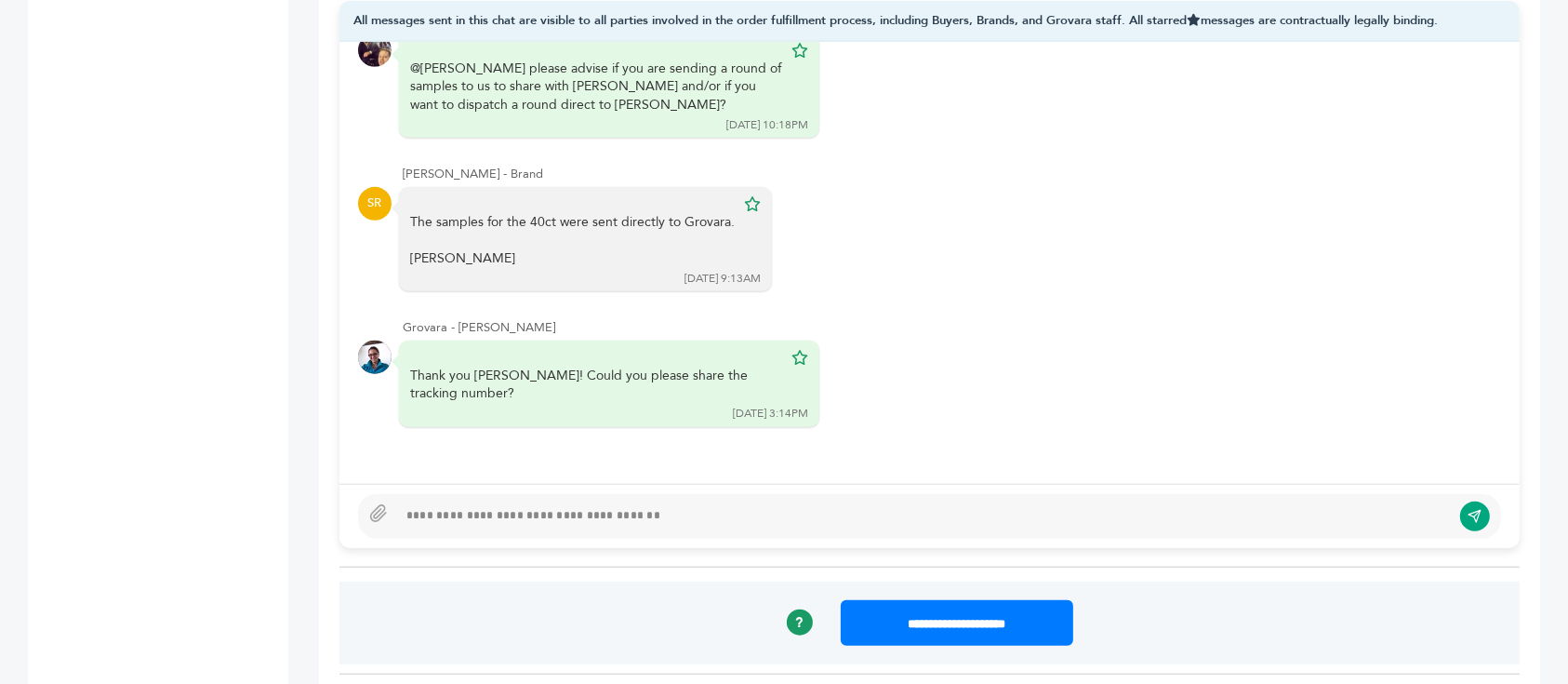
scroll to position [1492, 0]
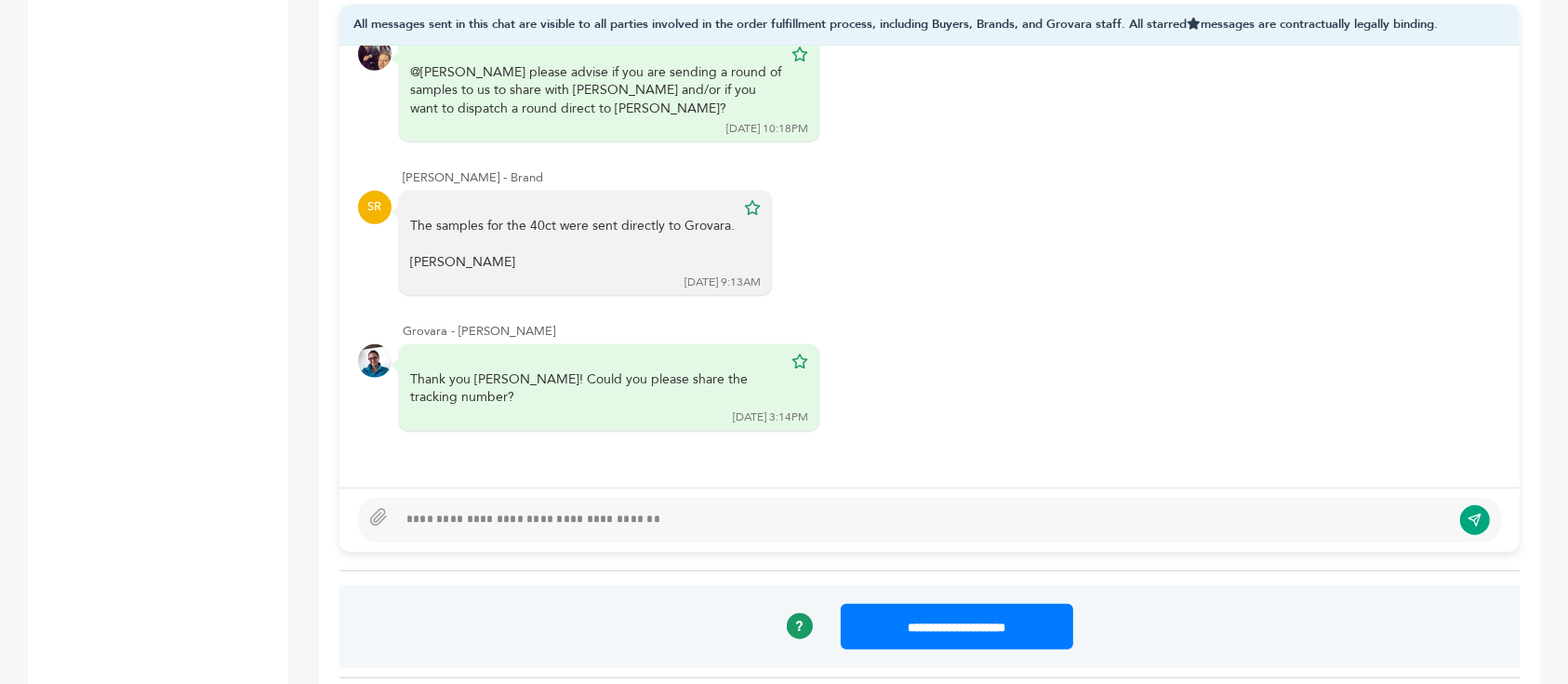
click at [566, 497] on div at bounding box center [930, 519] width 1143 height 45
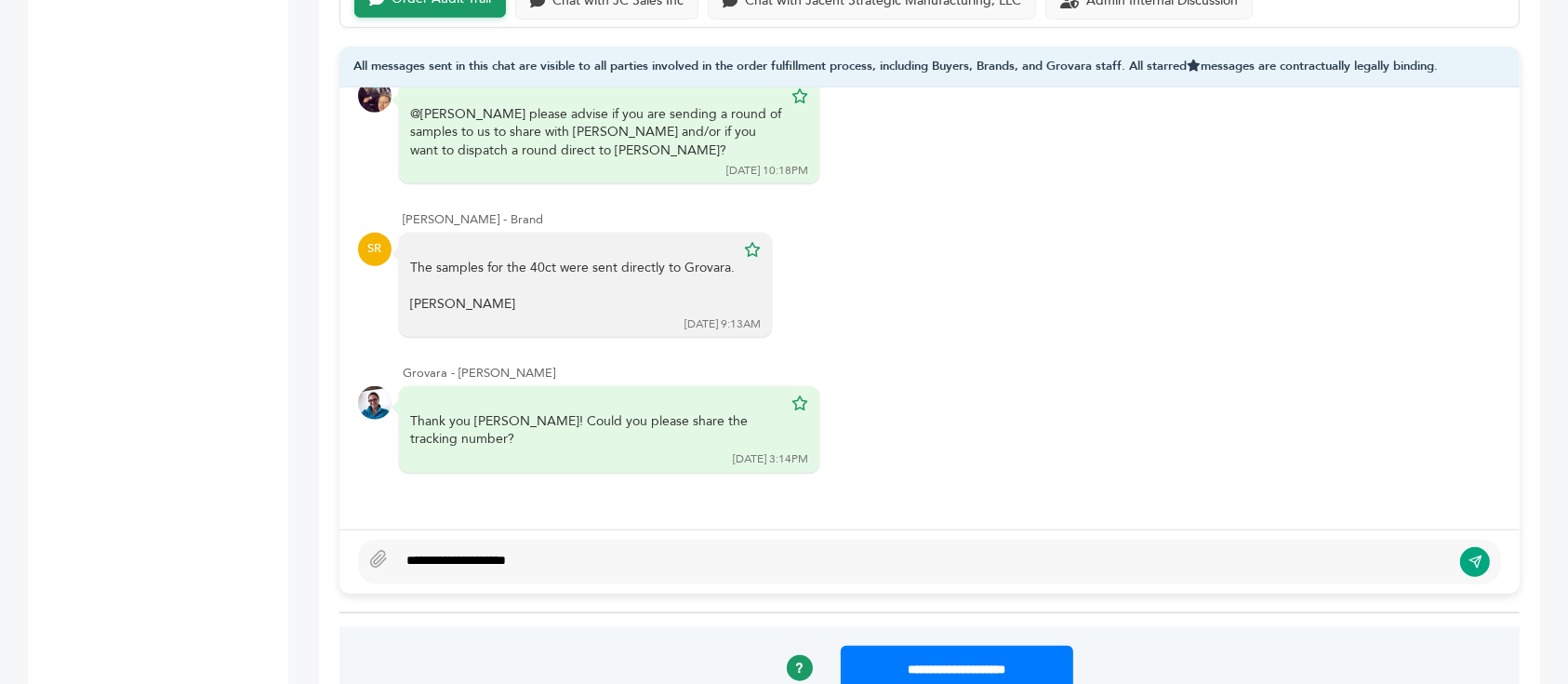
scroll to position [1445, 0]
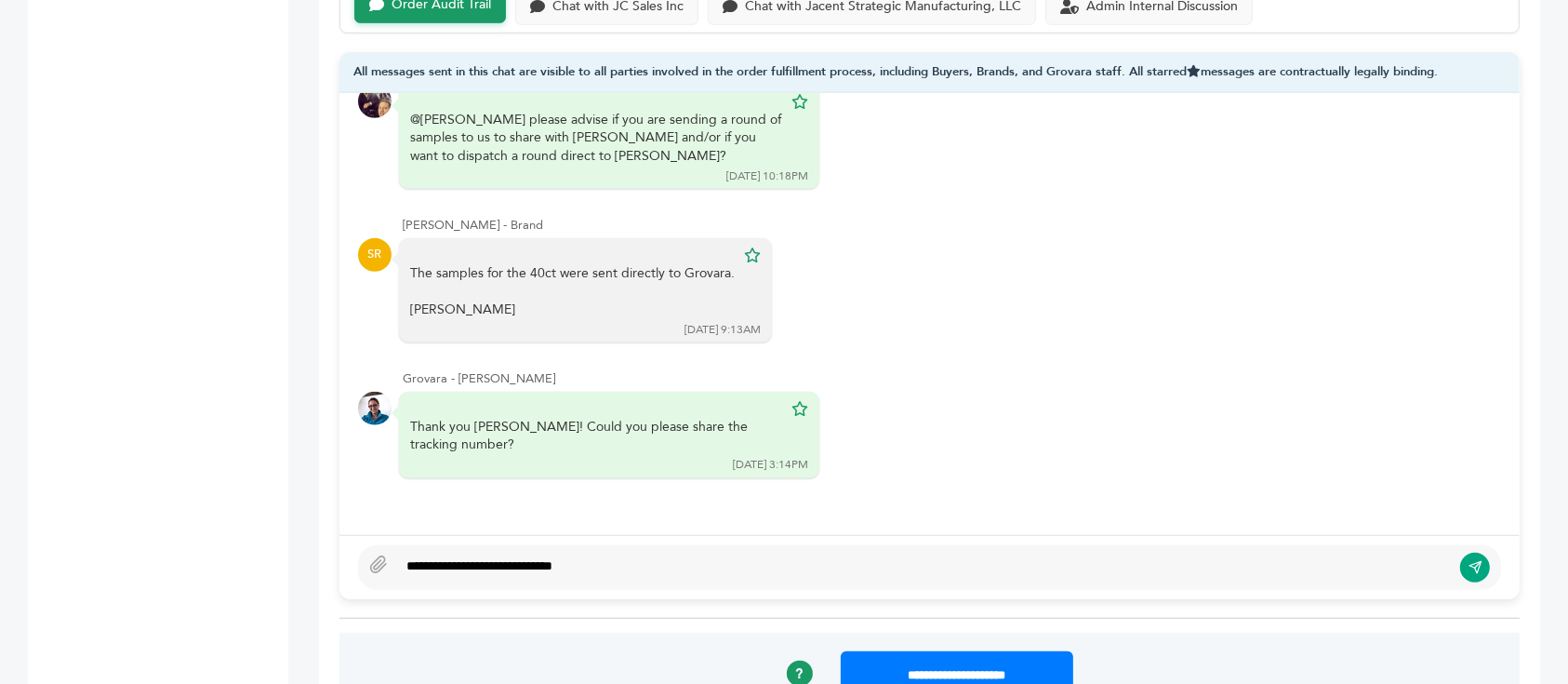
type textarea "**********"
click at [1463, 553] on button "submit" at bounding box center [1475, 567] width 30 height 30
